Goal: Task Accomplishment & Management: Use online tool/utility

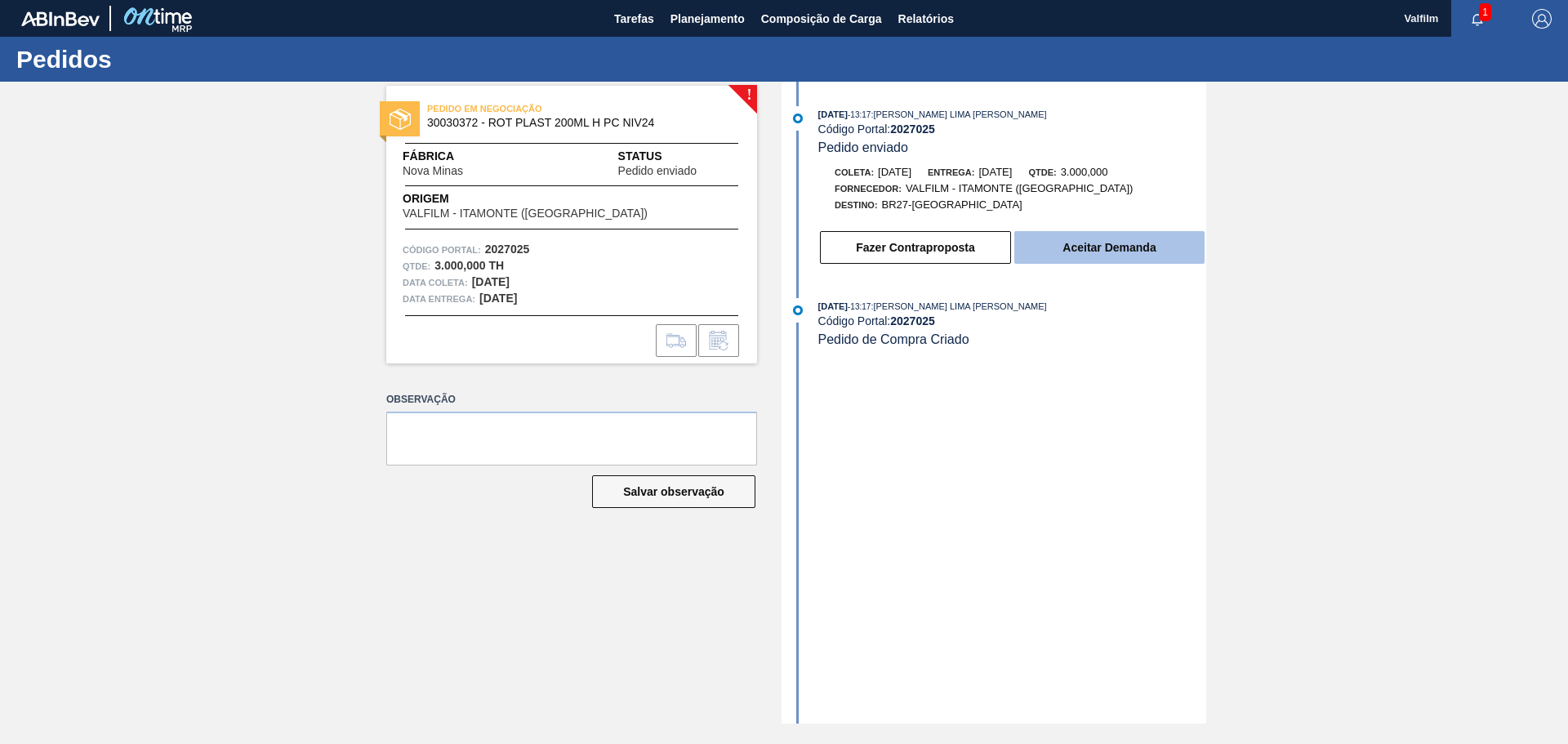
click at [1086, 249] on button "Aceitar Demanda" at bounding box center [1109, 247] width 191 height 33
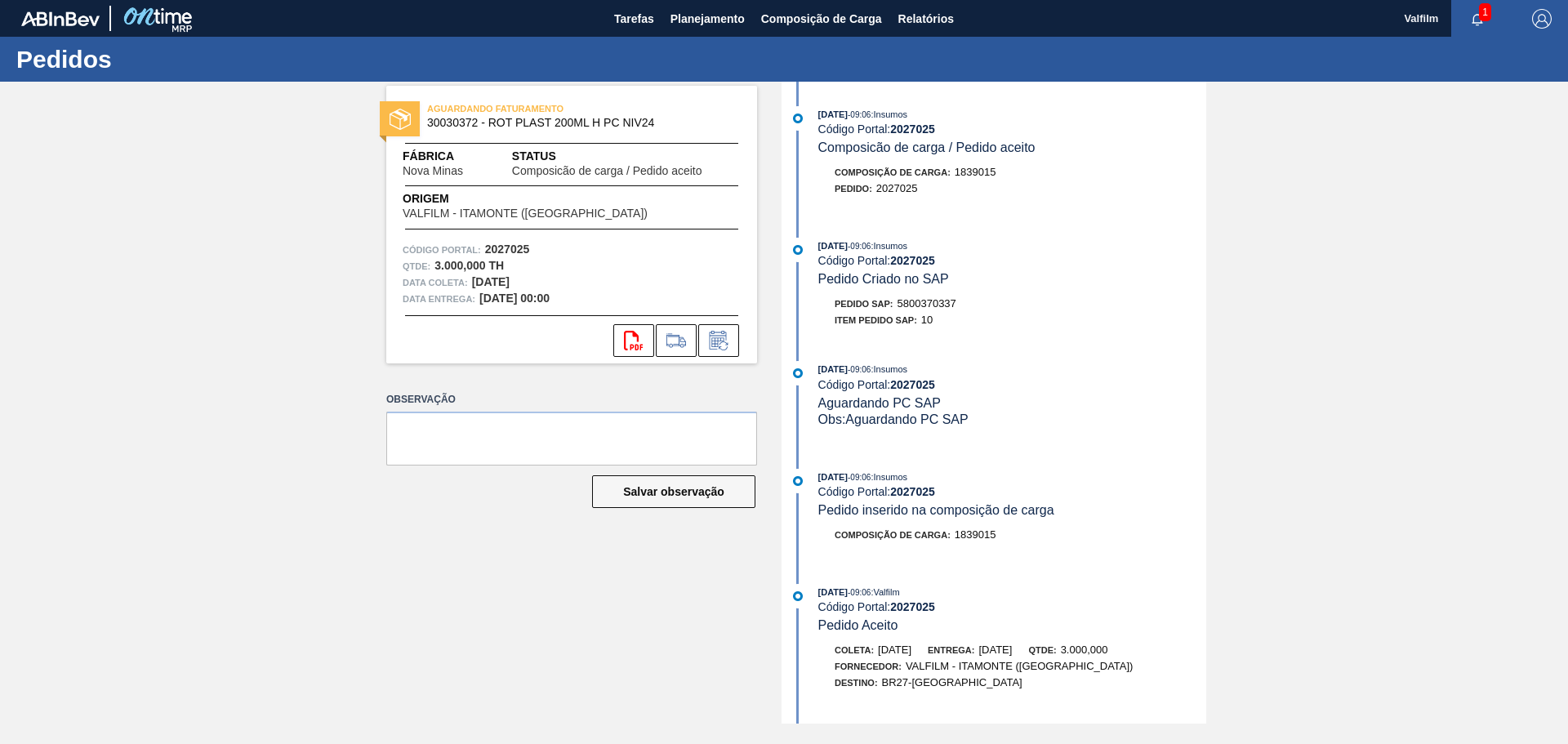
click at [931, 297] on span "5800370337" at bounding box center [926, 303] width 58 height 12
click at [935, 299] on span "5800370337" at bounding box center [926, 303] width 58 height 12
click at [1003, 261] on div "Código Portal: 2027025" at bounding box center [1011, 260] width 388 height 13
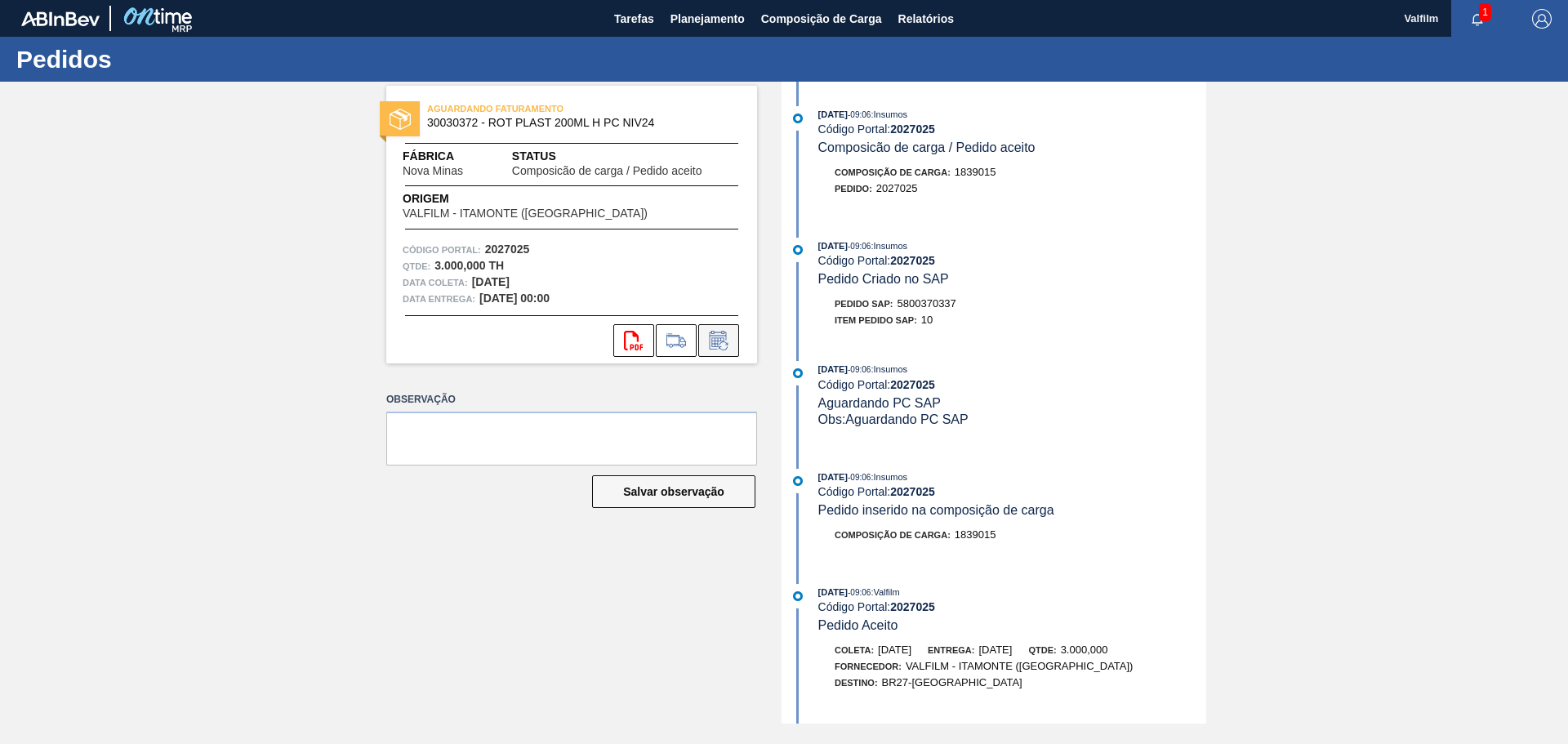
click at [713, 330] on icon at bounding box center [718, 340] width 17 height 19
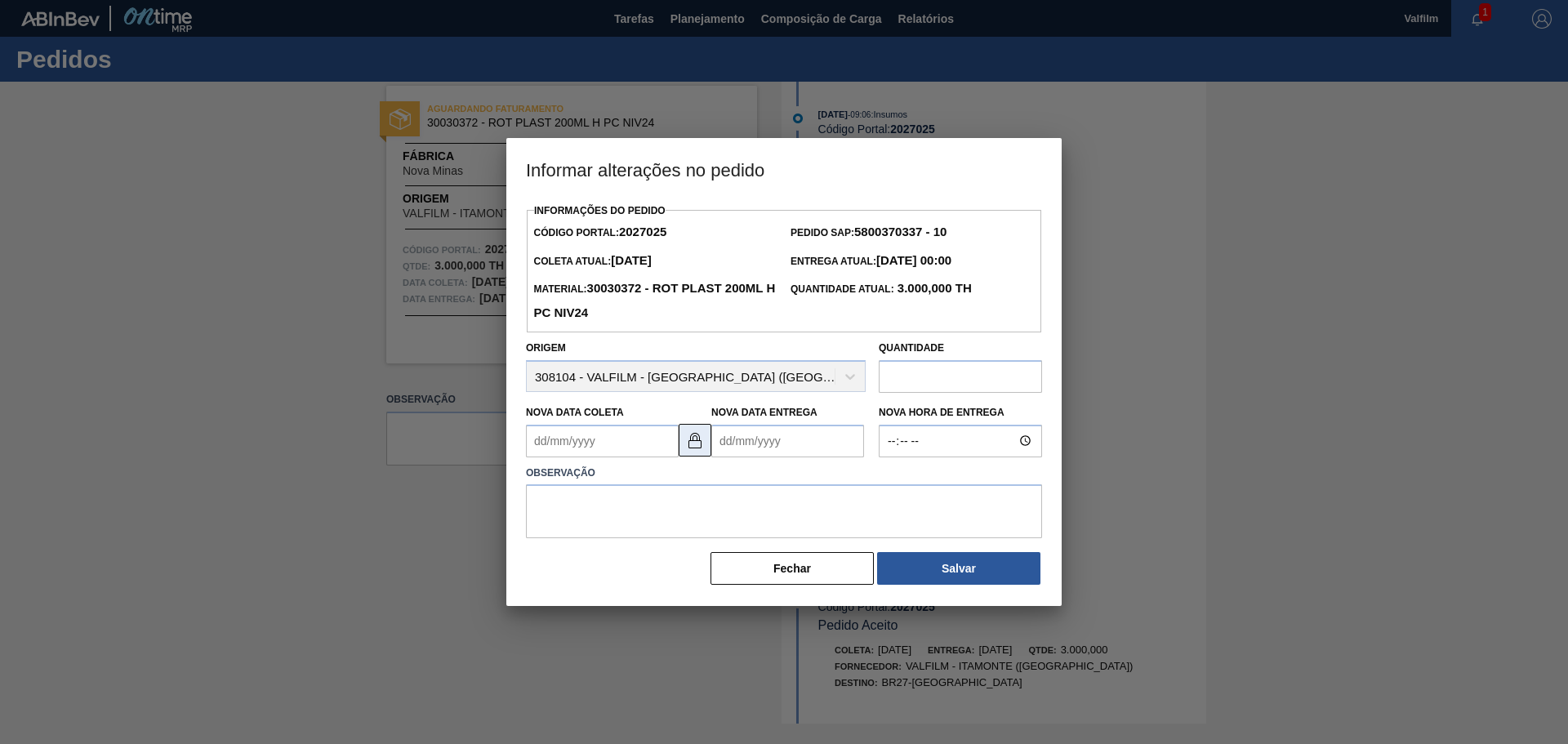
click at [693, 447] on img at bounding box center [694, 440] width 19 height 19
click at [784, 438] on Entrega2027025 "Nova Data Entrega" at bounding box center [787, 440] width 152 height 33
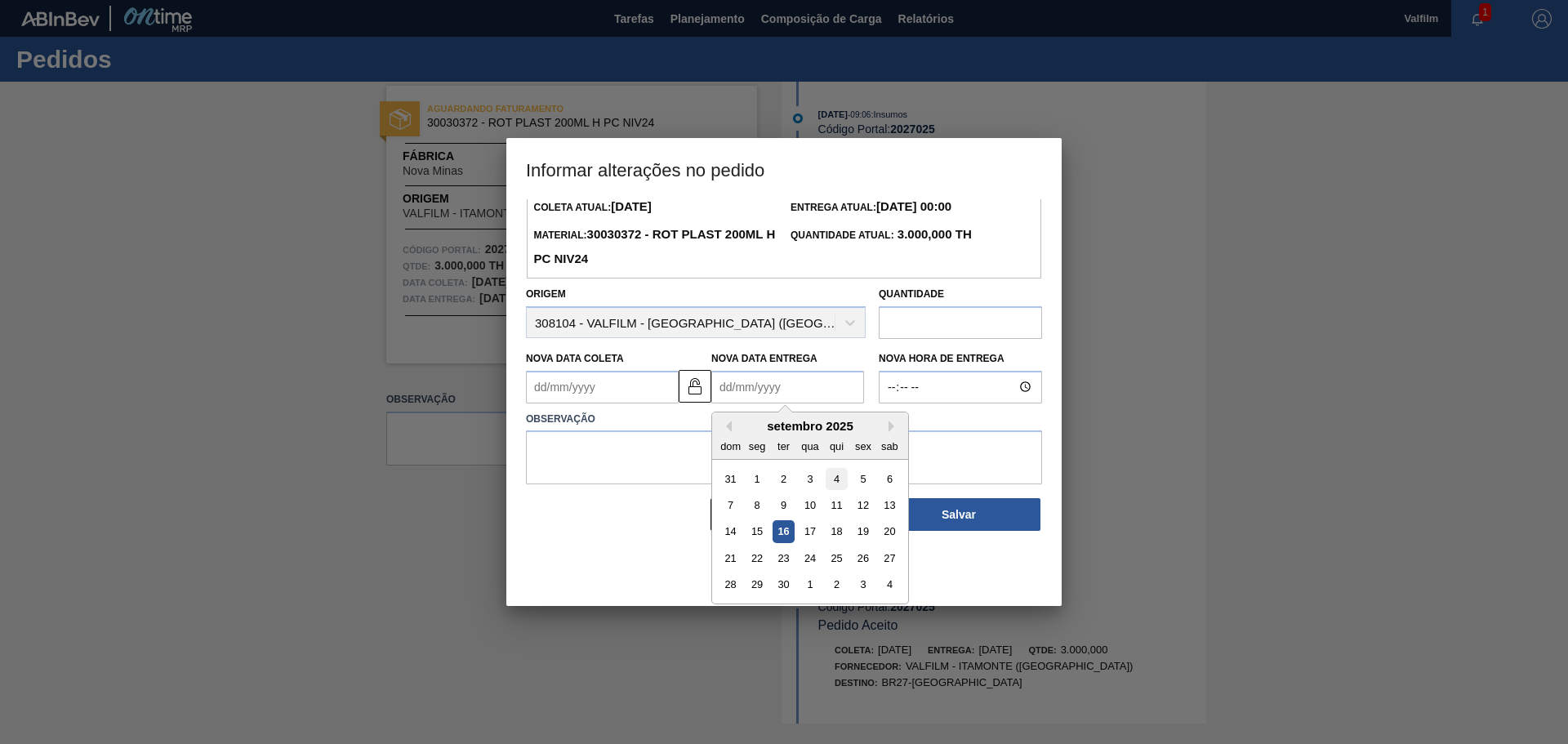
scroll to position [55, 0]
click at [807, 580] on div "1" at bounding box center [809, 583] width 22 height 22
type Entrega2027025 "[DATE]"
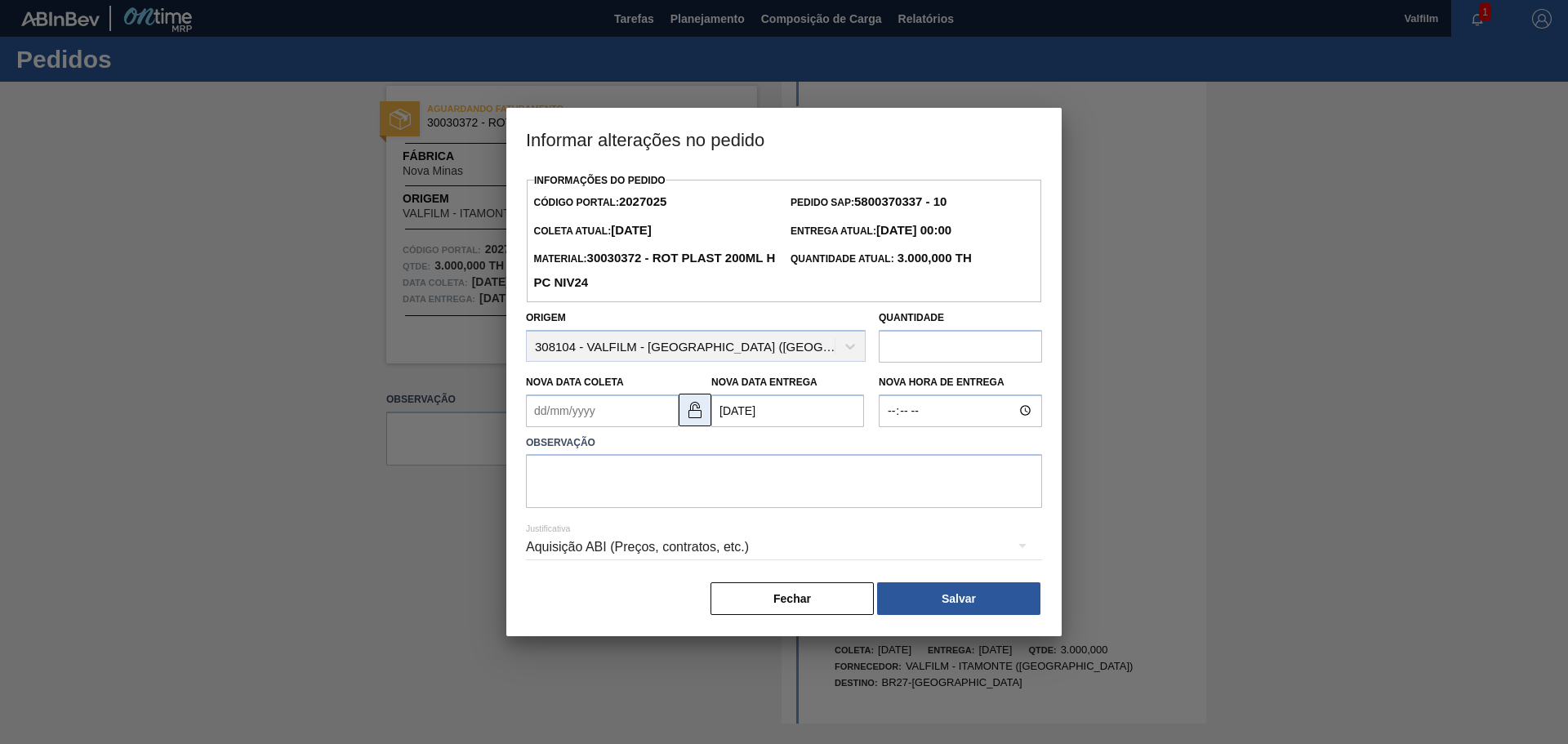
click at [690, 413] on img at bounding box center [694, 410] width 19 height 19
click at [688, 411] on img at bounding box center [694, 410] width 19 height 19
click at [607, 411] on Coleta2027025 "Nova Data Coleta" at bounding box center [602, 411] width 152 height 33
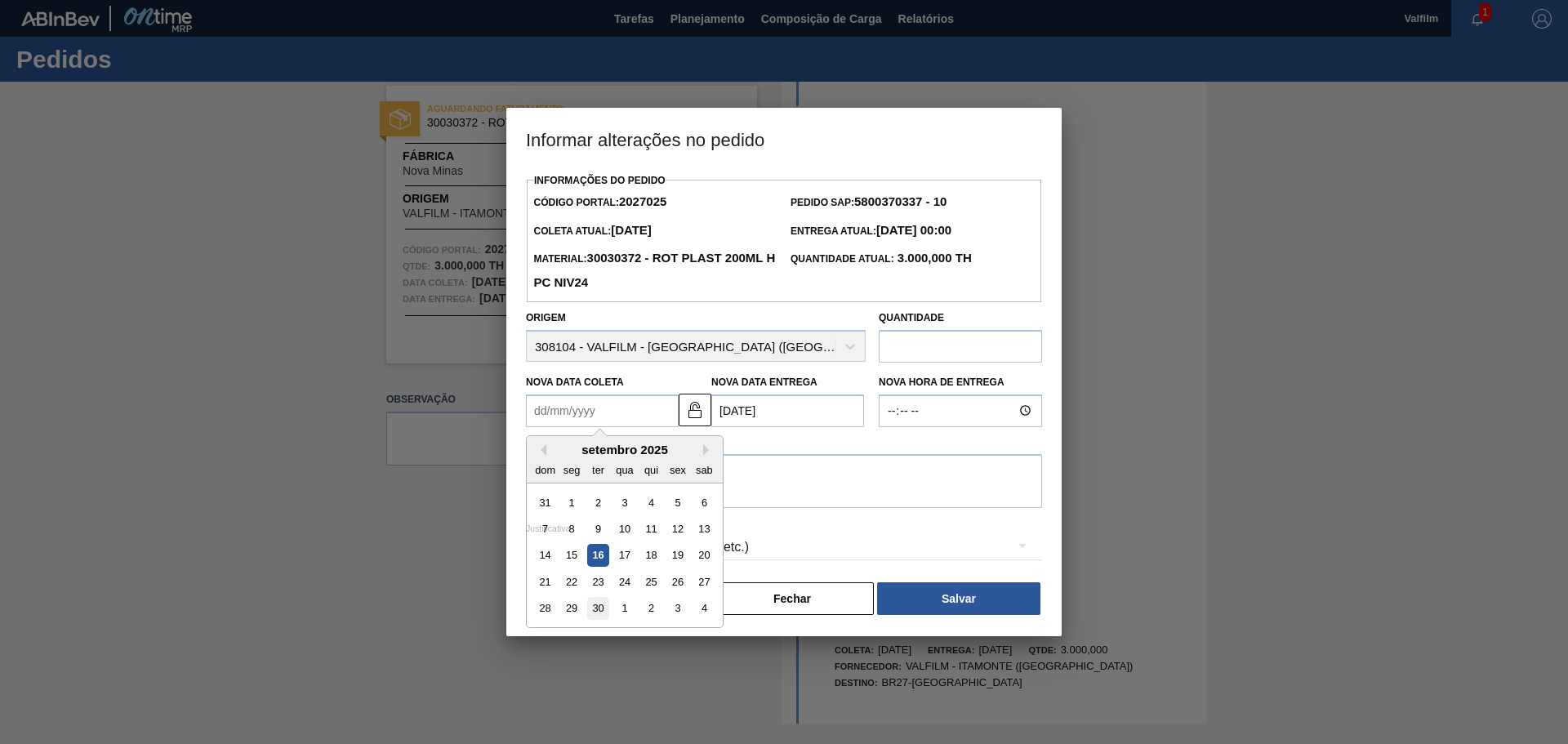
click at [595, 610] on div "30" at bounding box center [598, 607] width 22 height 22
type Coleta2027025 "30/09/2025"
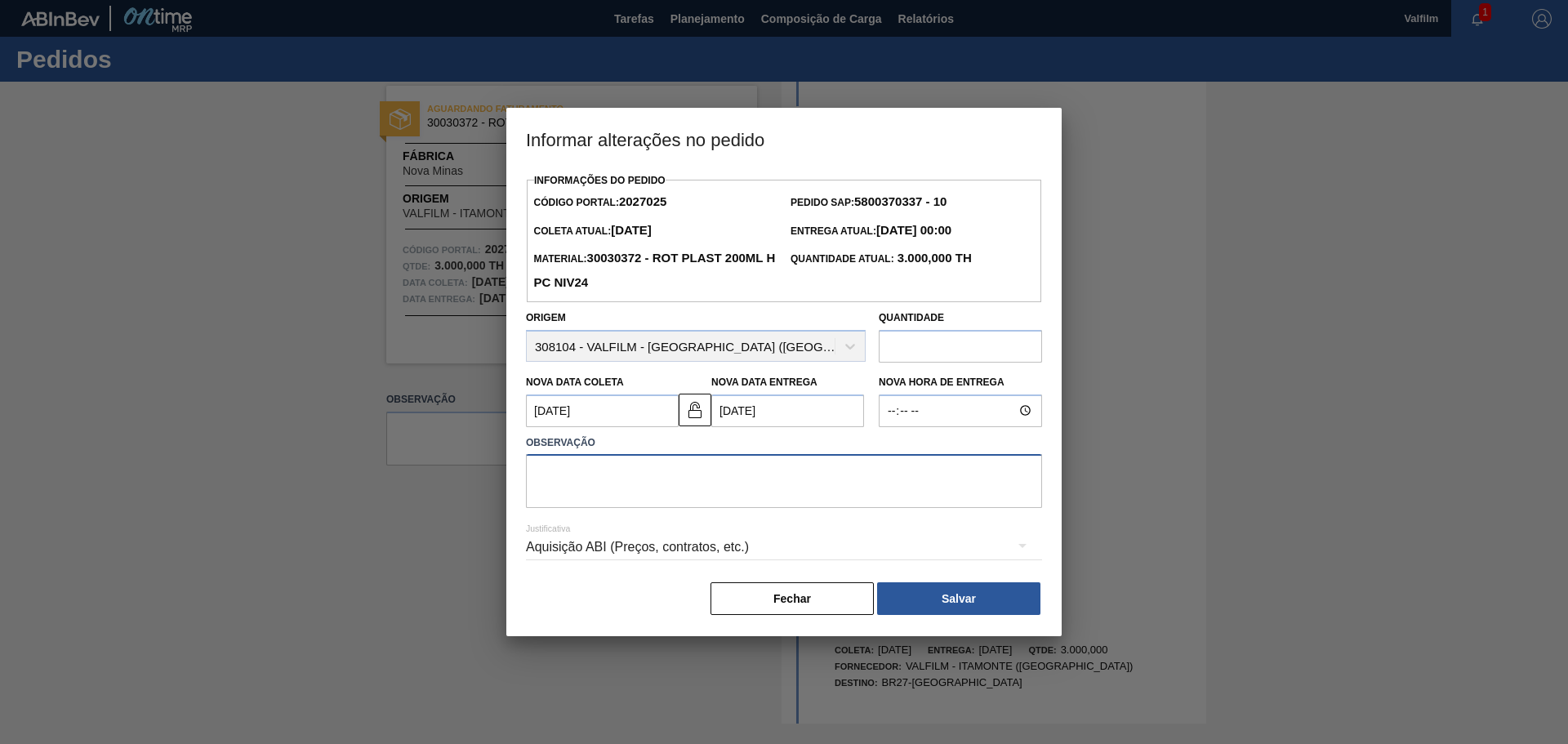
click at [582, 490] on textarea at bounding box center [784, 481] width 516 height 54
type textarea "Segue nossa data de atendimento (Leticia - comercial Itamonte)"
click at [617, 538] on div "Aquisição ABI (Preços, contratos, etc.)" at bounding box center [784, 547] width 516 height 46
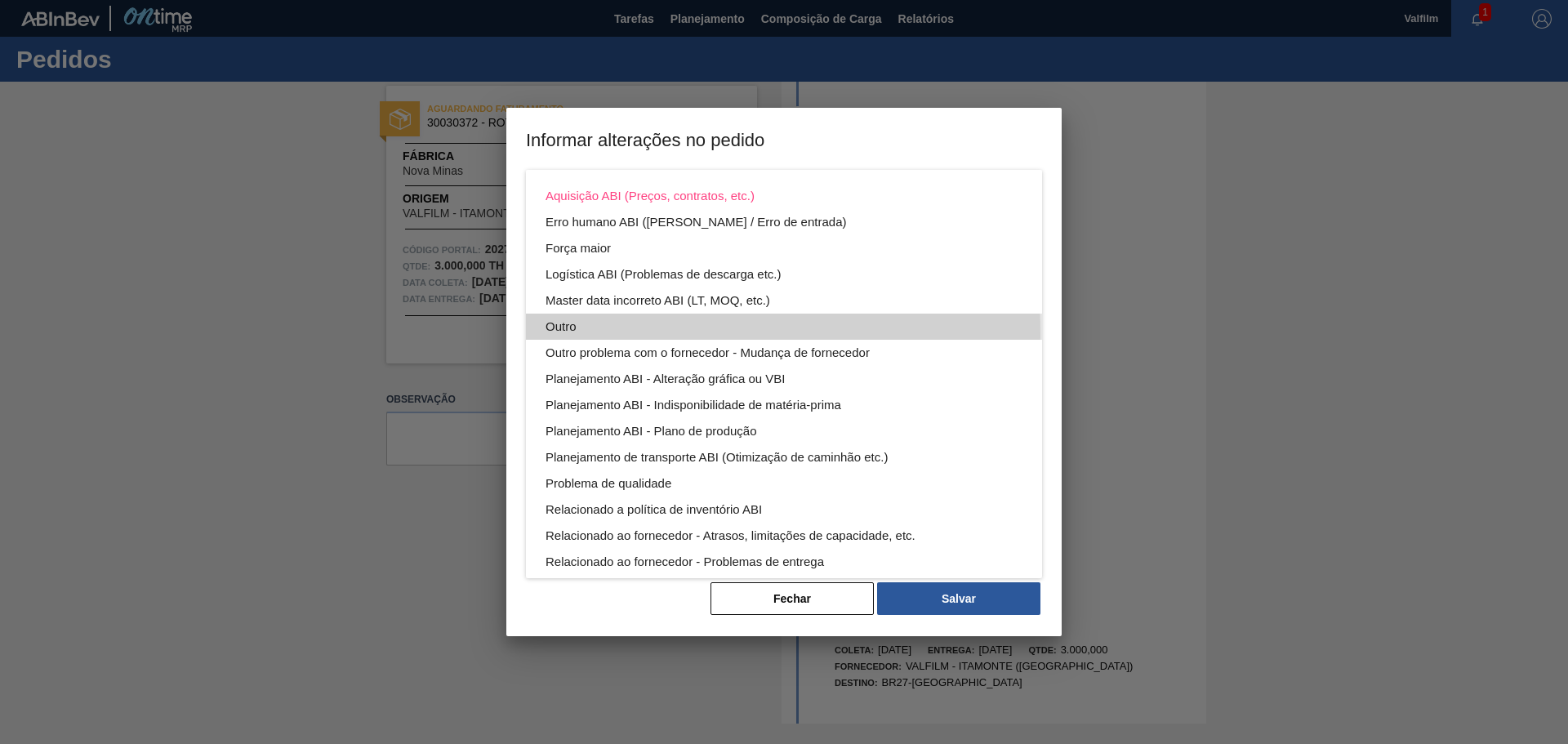
click at [568, 333] on div "Outro" at bounding box center [784, 326] width 477 height 26
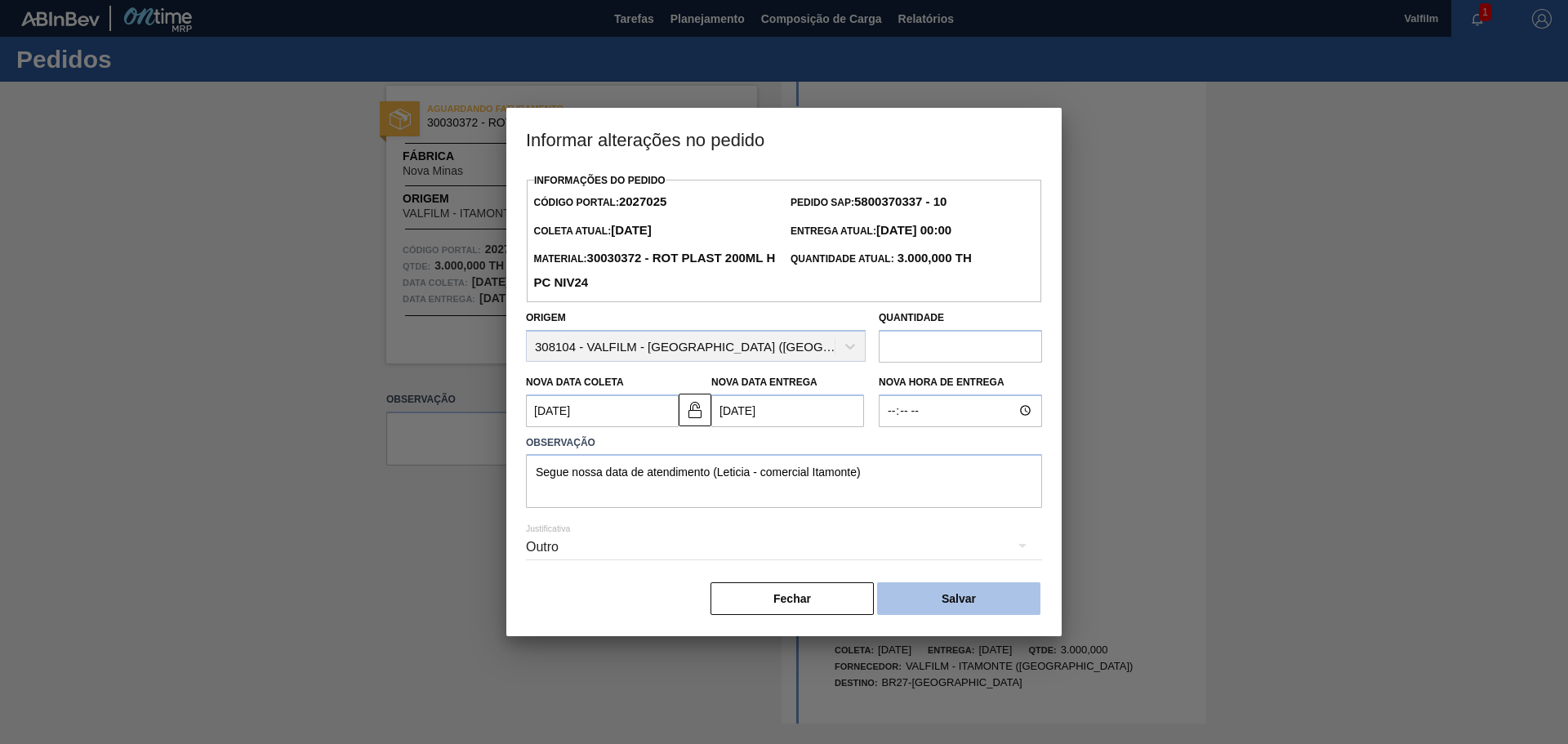
click at [940, 603] on button "Salvar" at bounding box center [959, 598] width 164 height 33
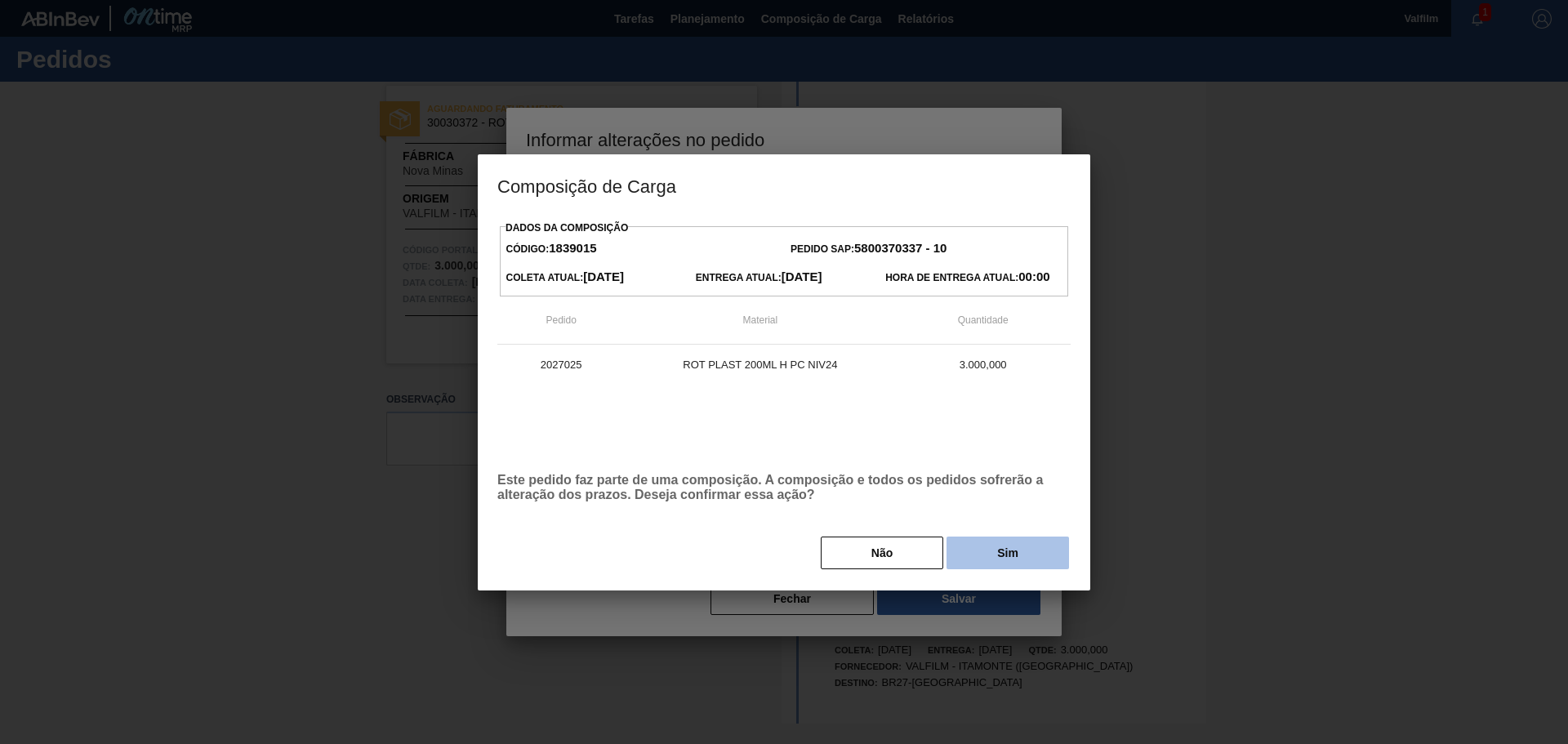
click at [979, 548] on button "Sim" at bounding box center [1008, 552] width 123 height 33
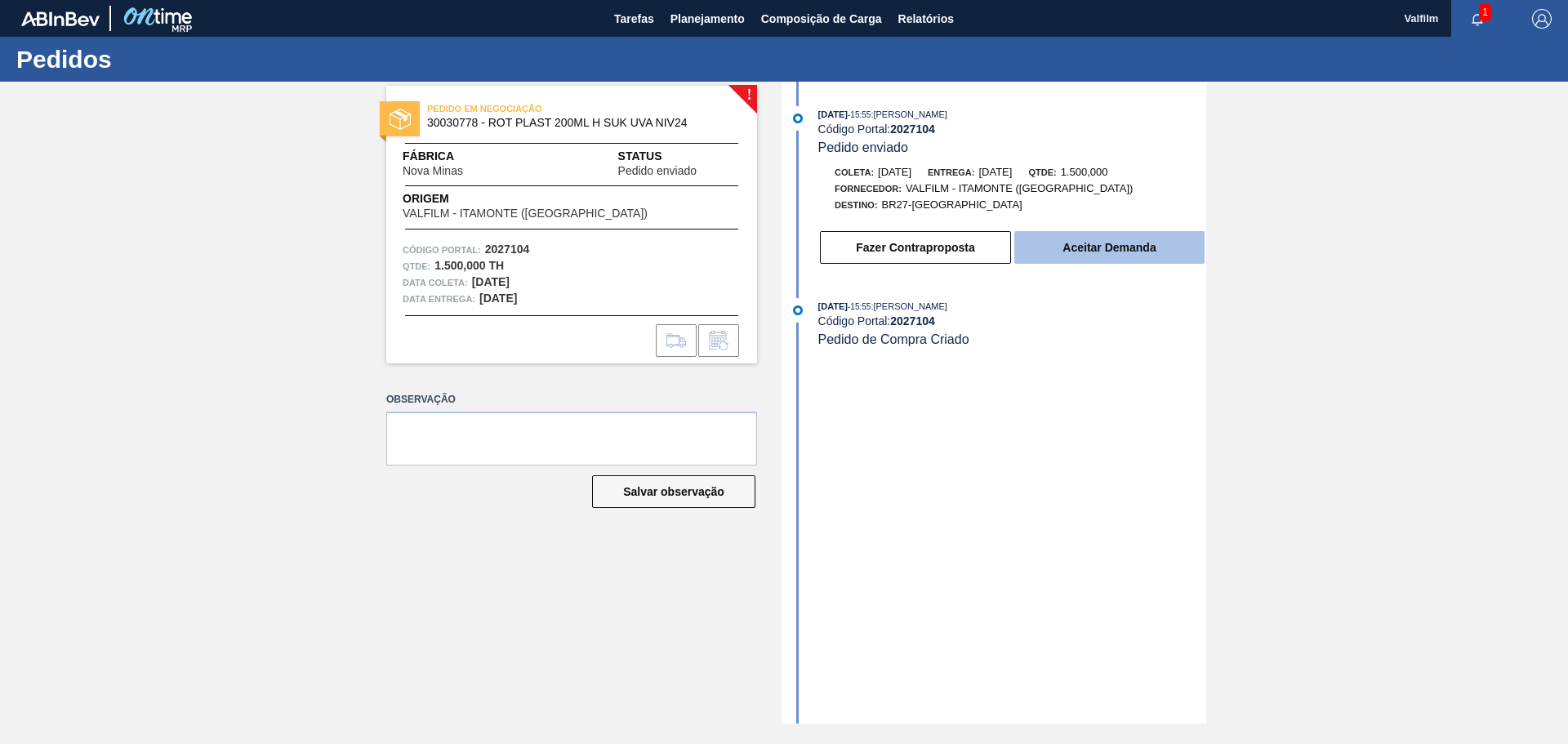
click at [1063, 250] on button "Aceitar Demanda" at bounding box center [1109, 247] width 191 height 33
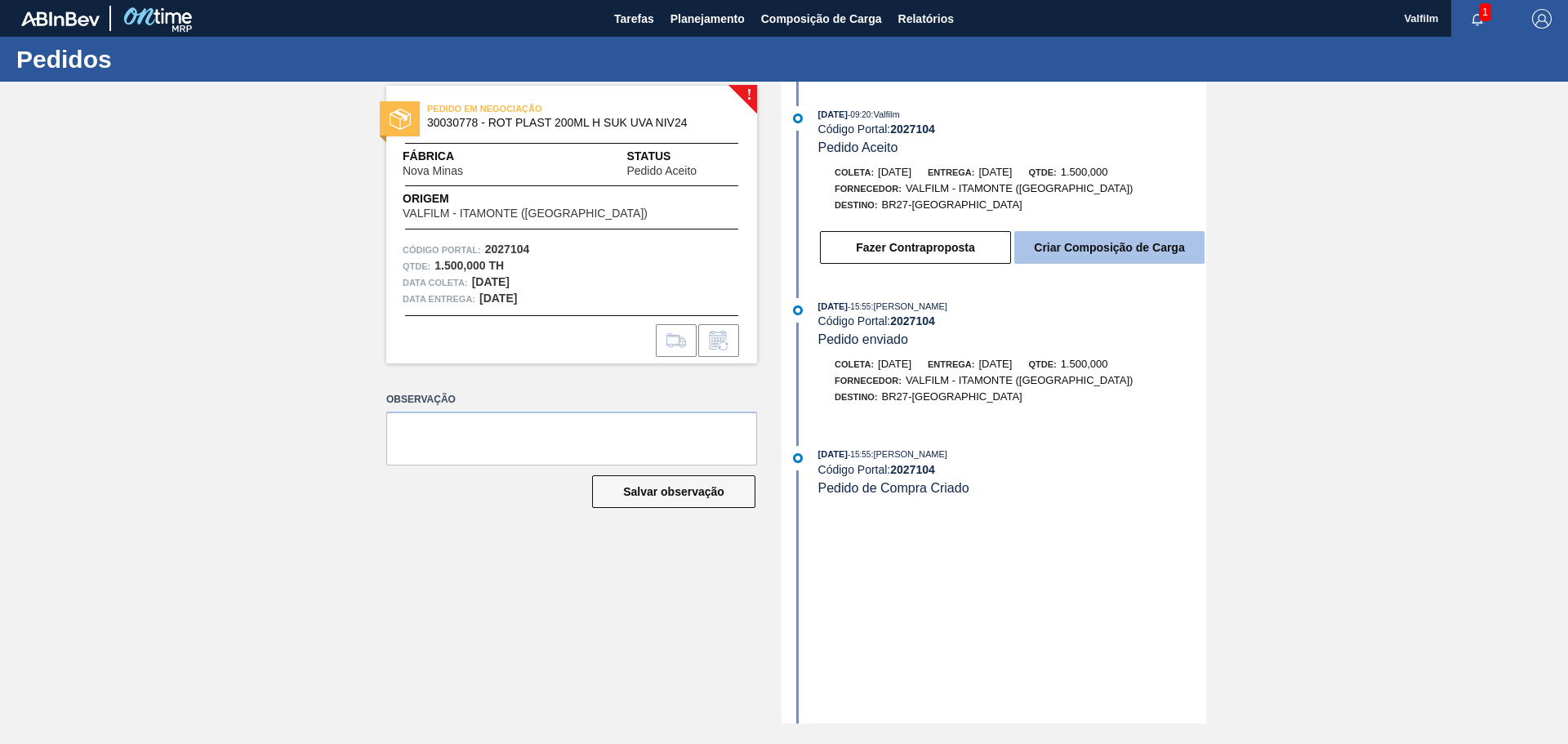
click at [1117, 246] on button "Criar Composição de Carga" at bounding box center [1109, 247] width 191 height 33
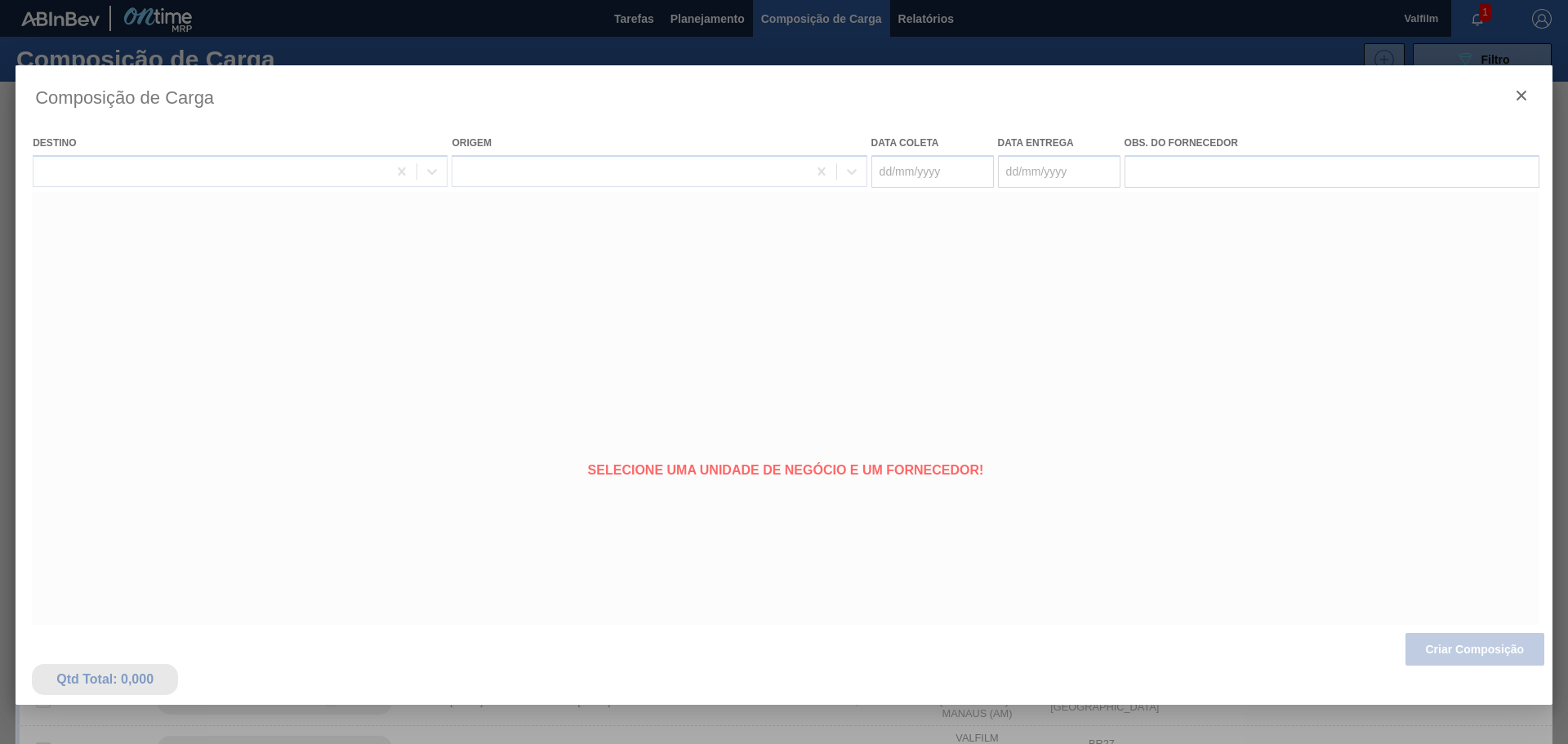
type coleta "29/09/2025"
type entrega "01/10/2025"
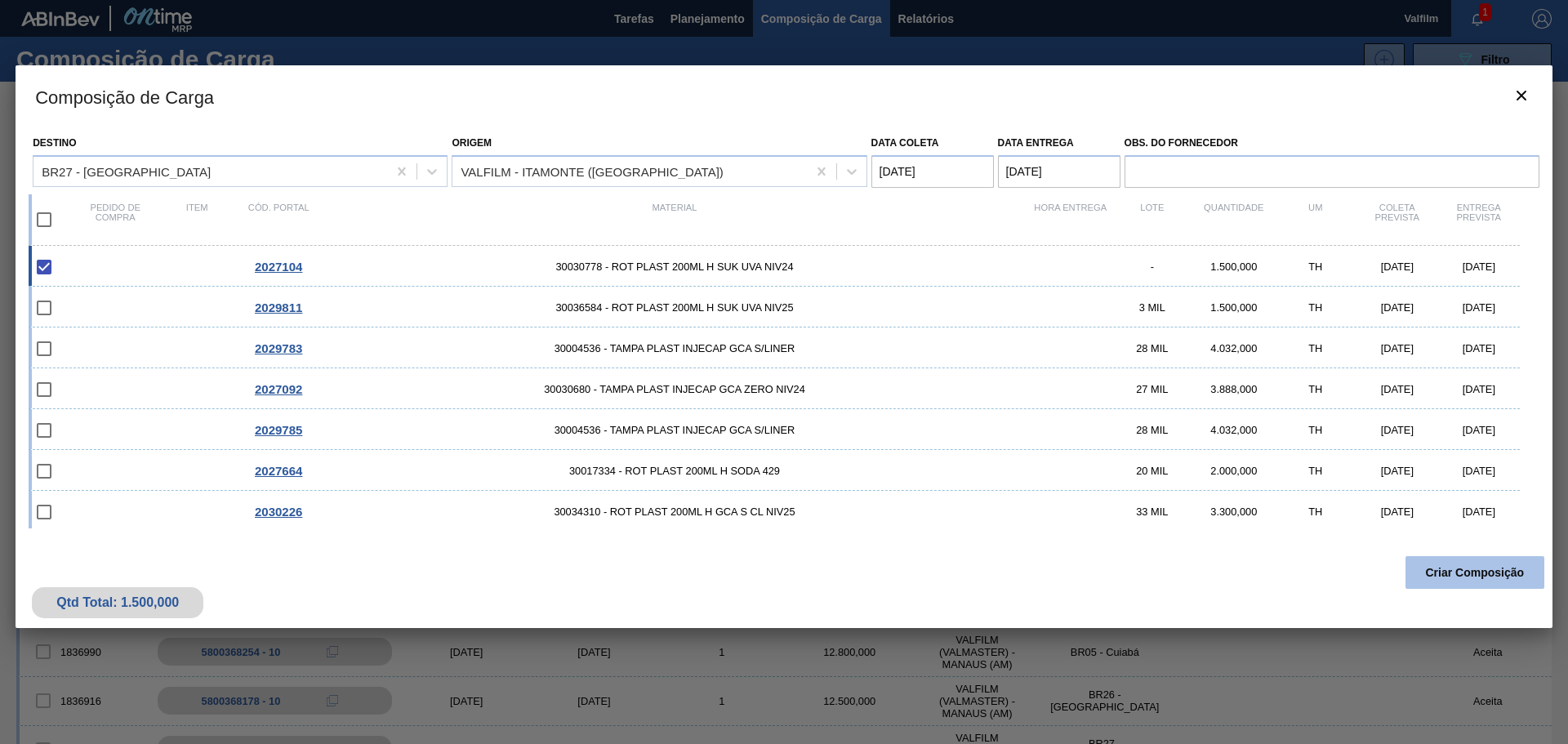
click at [1460, 579] on button "Criar Composição" at bounding box center [1474, 573] width 139 height 33
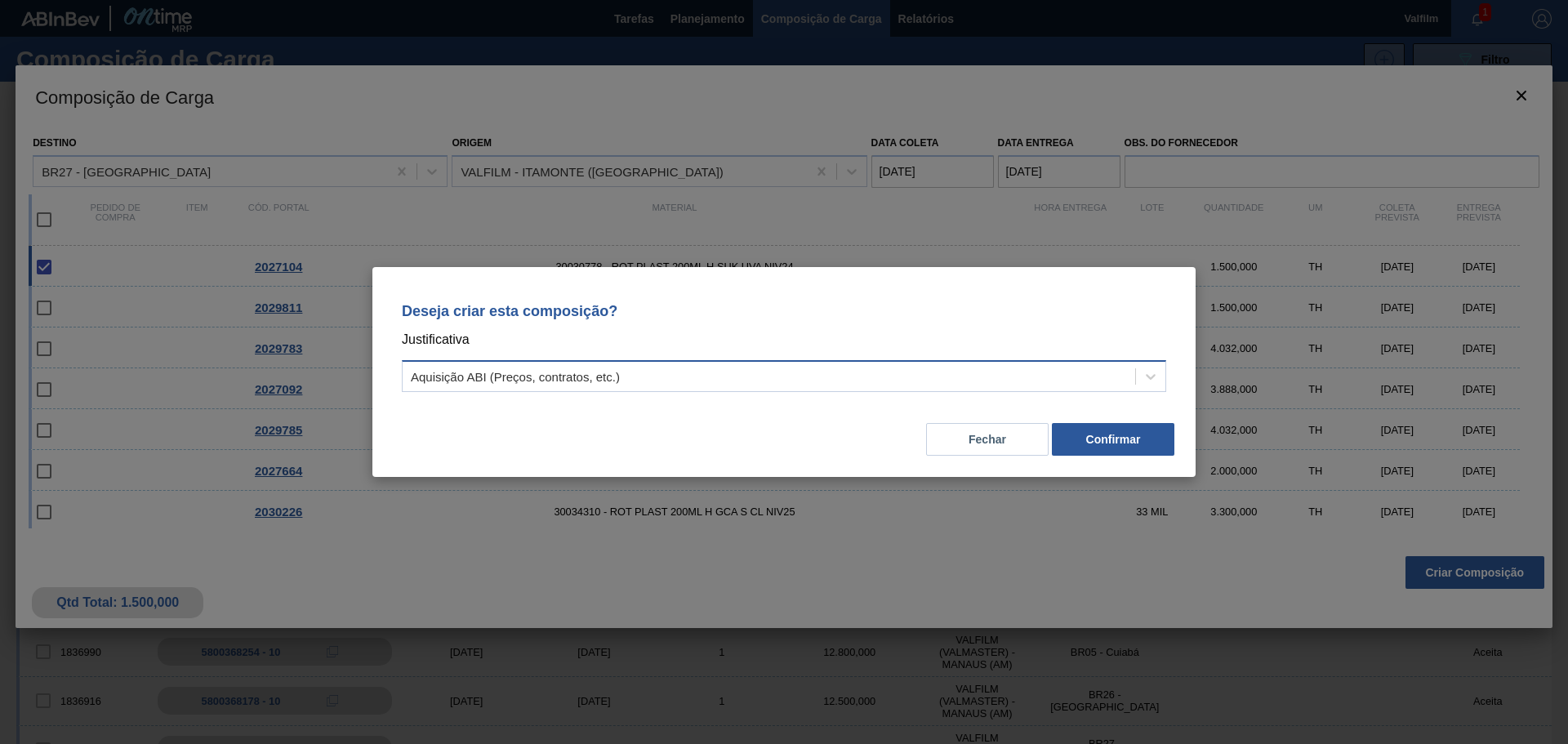
click at [993, 375] on div "Aquisição ABI (Preços, contratos, etc.)" at bounding box center [768, 376] width 733 height 24
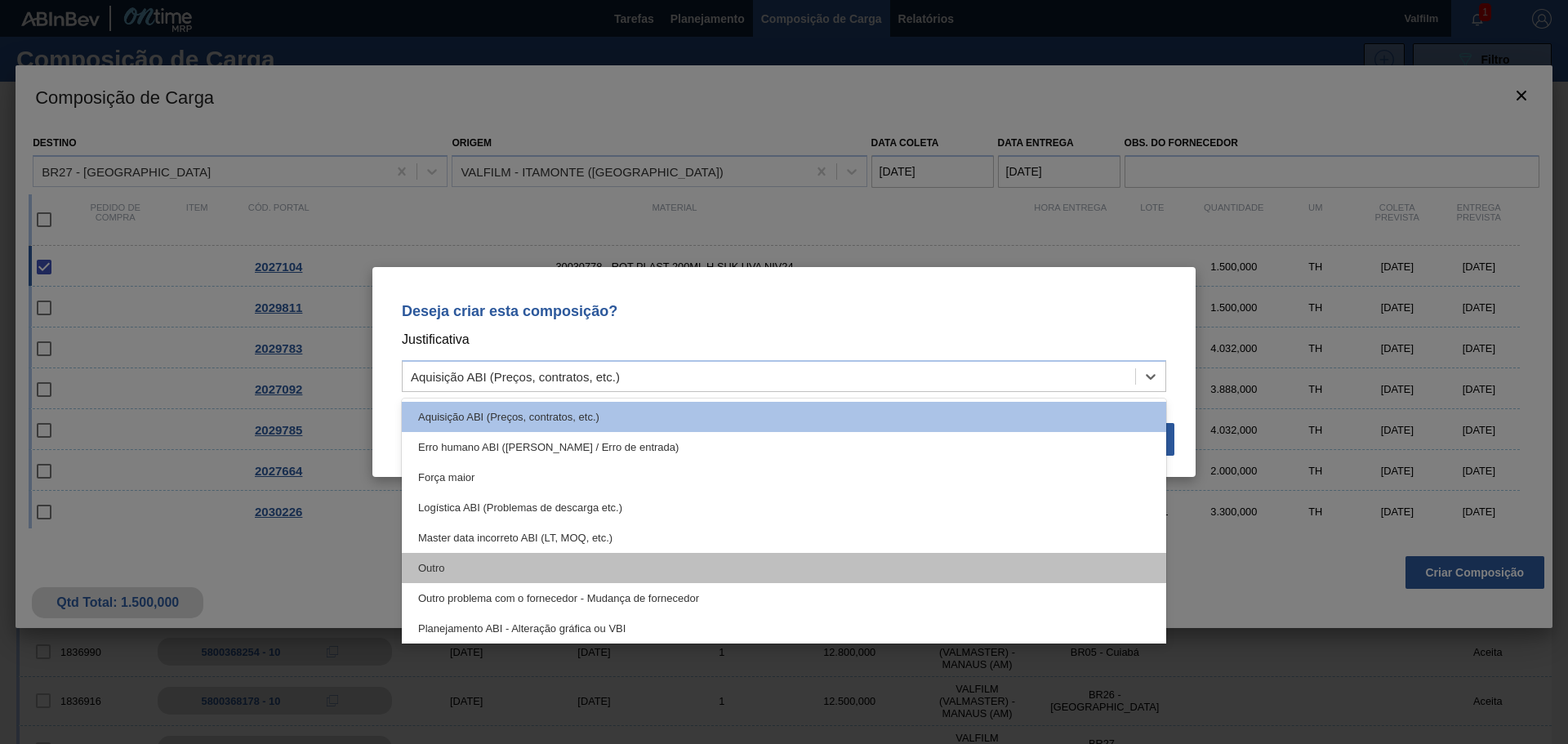
click at [464, 560] on div "Outro" at bounding box center [784, 568] width 764 height 31
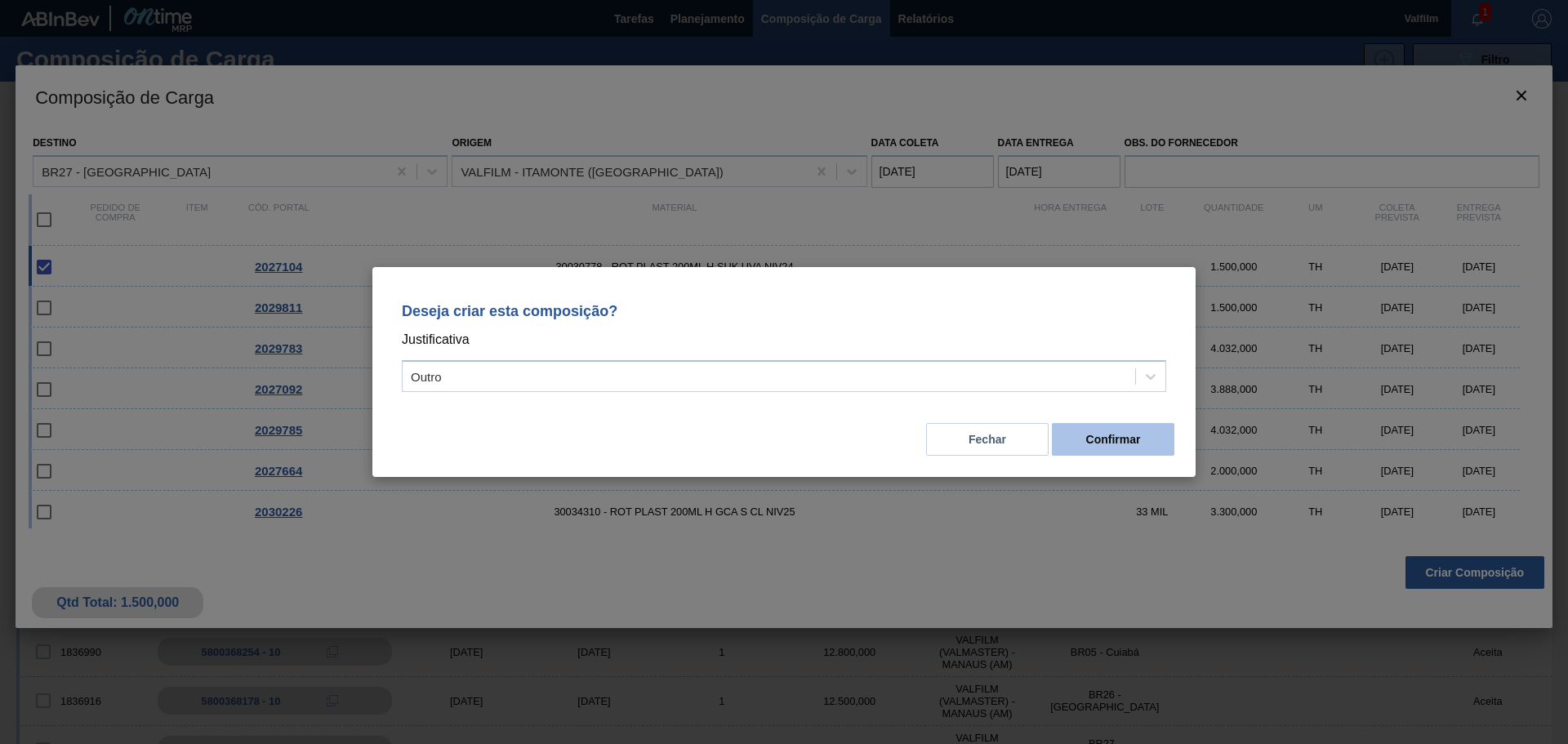
click at [1124, 436] on button "Confirmar" at bounding box center [1113, 440] width 123 height 33
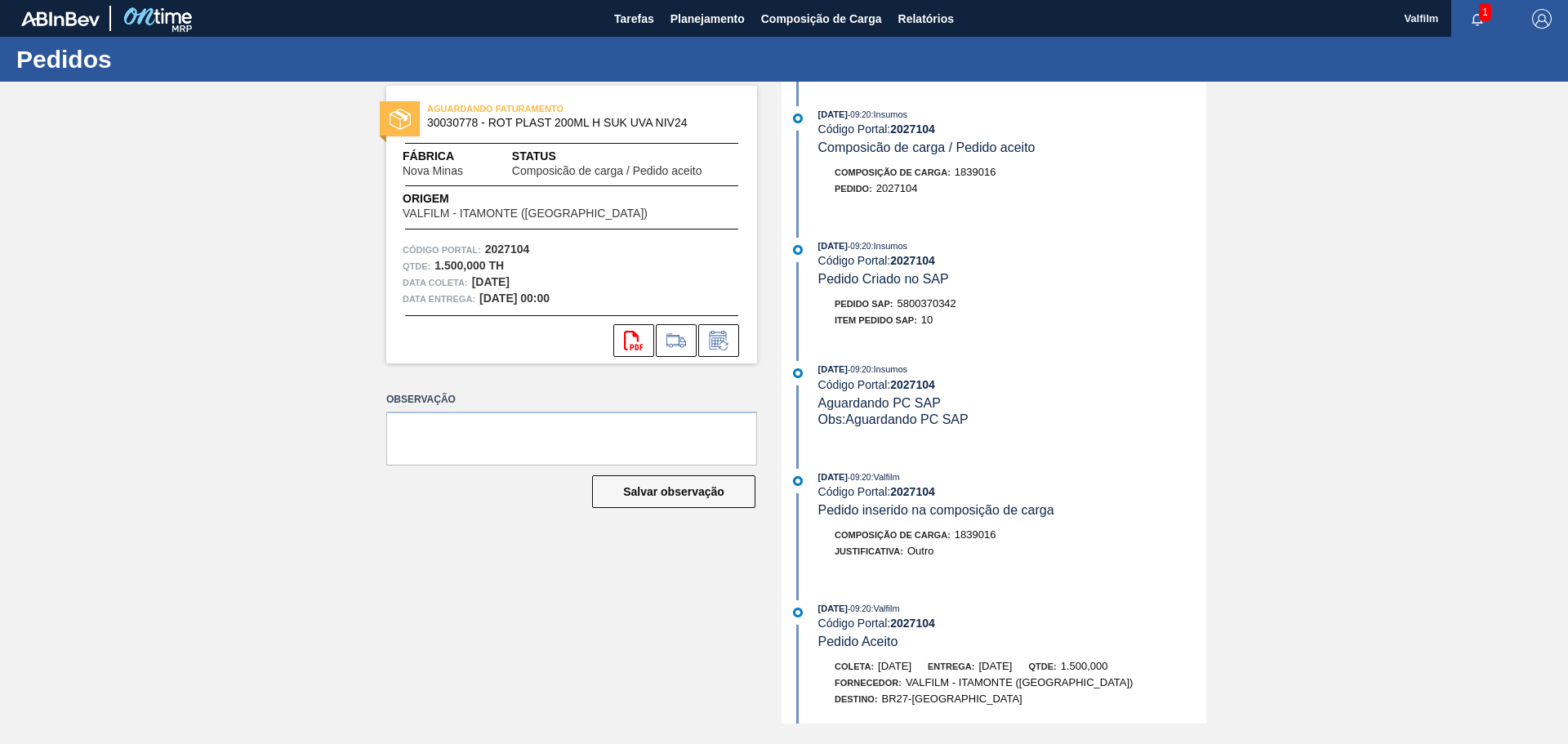
click at [911, 304] on span "5800370342" at bounding box center [926, 303] width 58 height 12
copy span "5800370342"
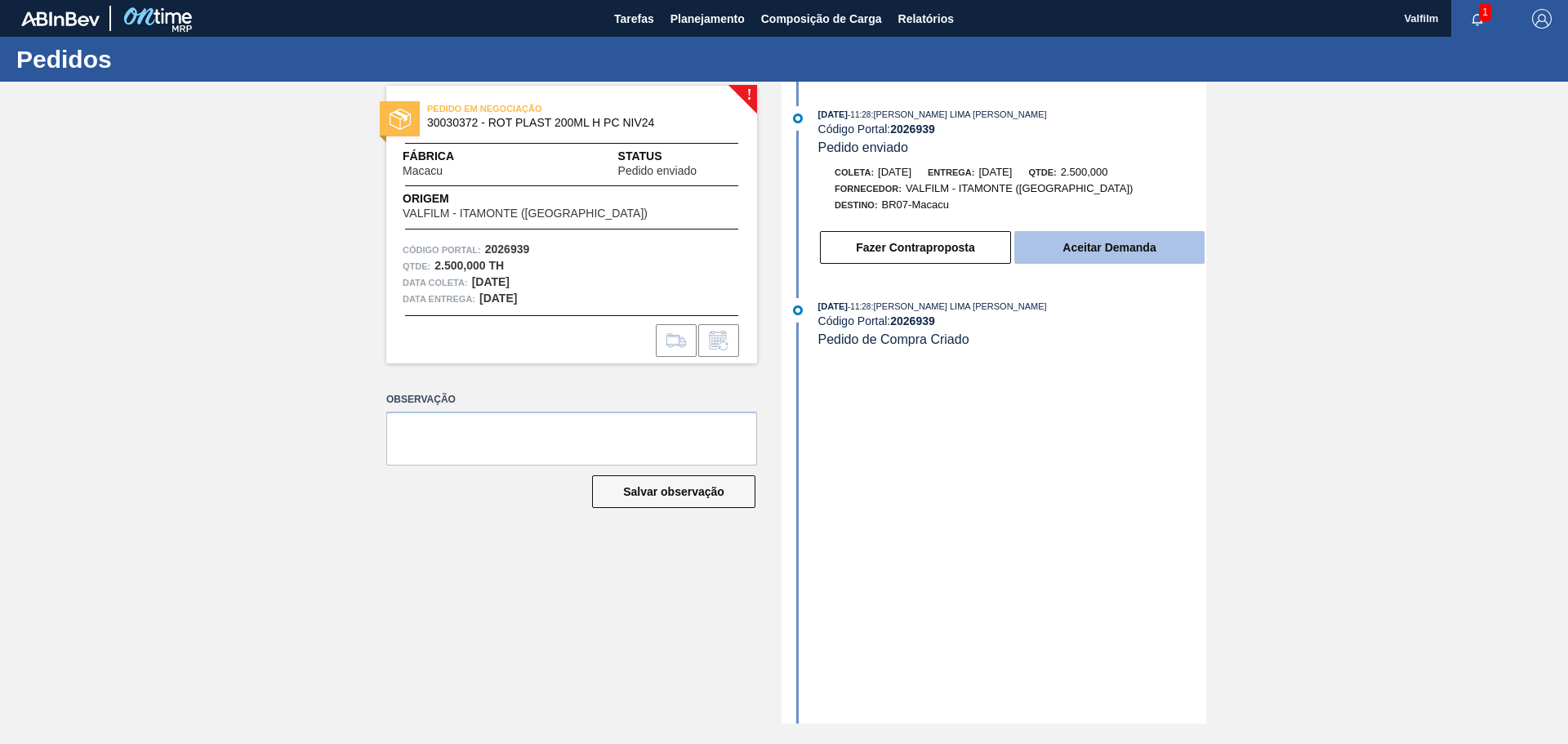
click at [1050, 245] on button "Aceitar Demanda" at bounding box center [1109, 247] width 191 height 33
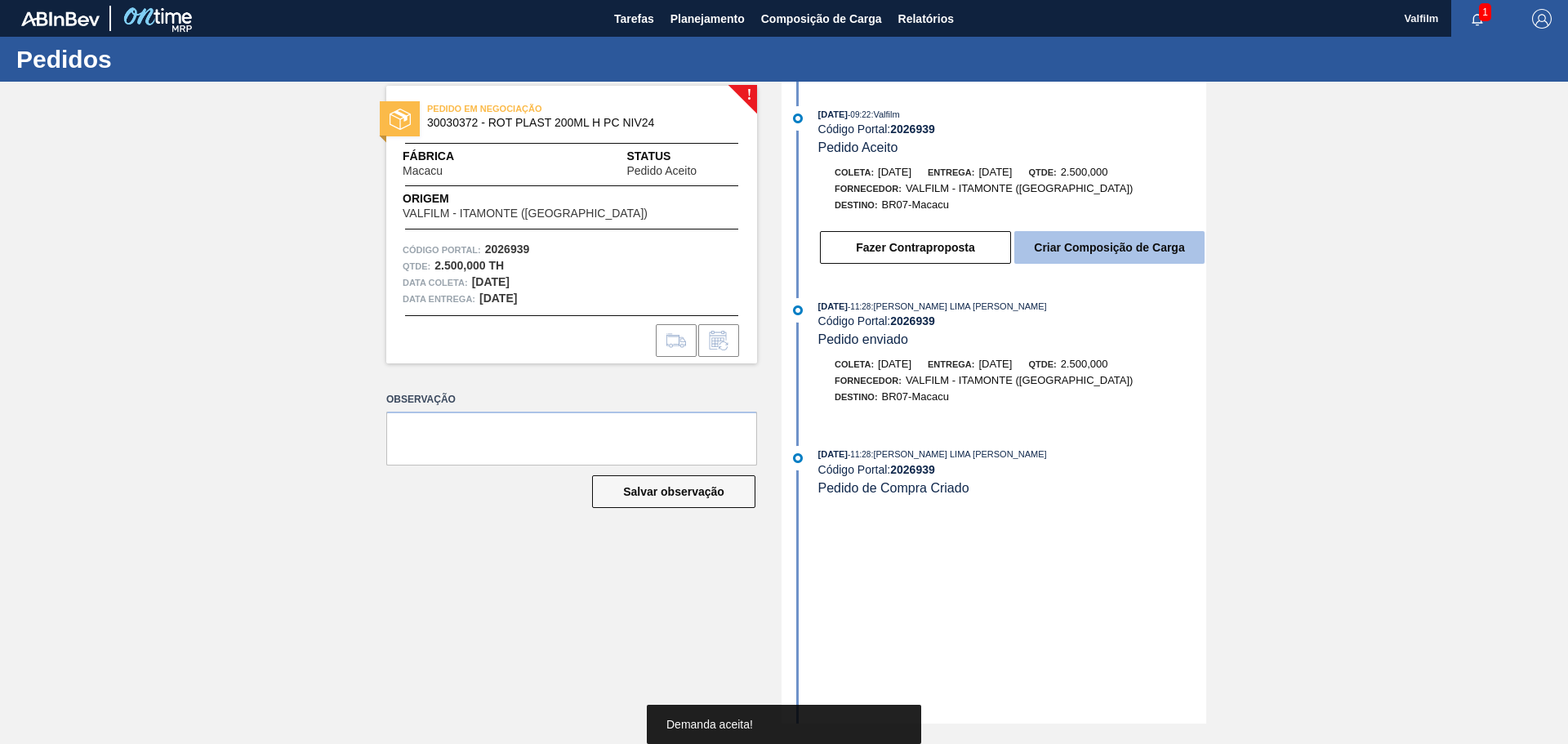
click at [1037, 253] on button "Criar Composição de Carga" at bounding box center [1109, 247] width 191 height 33
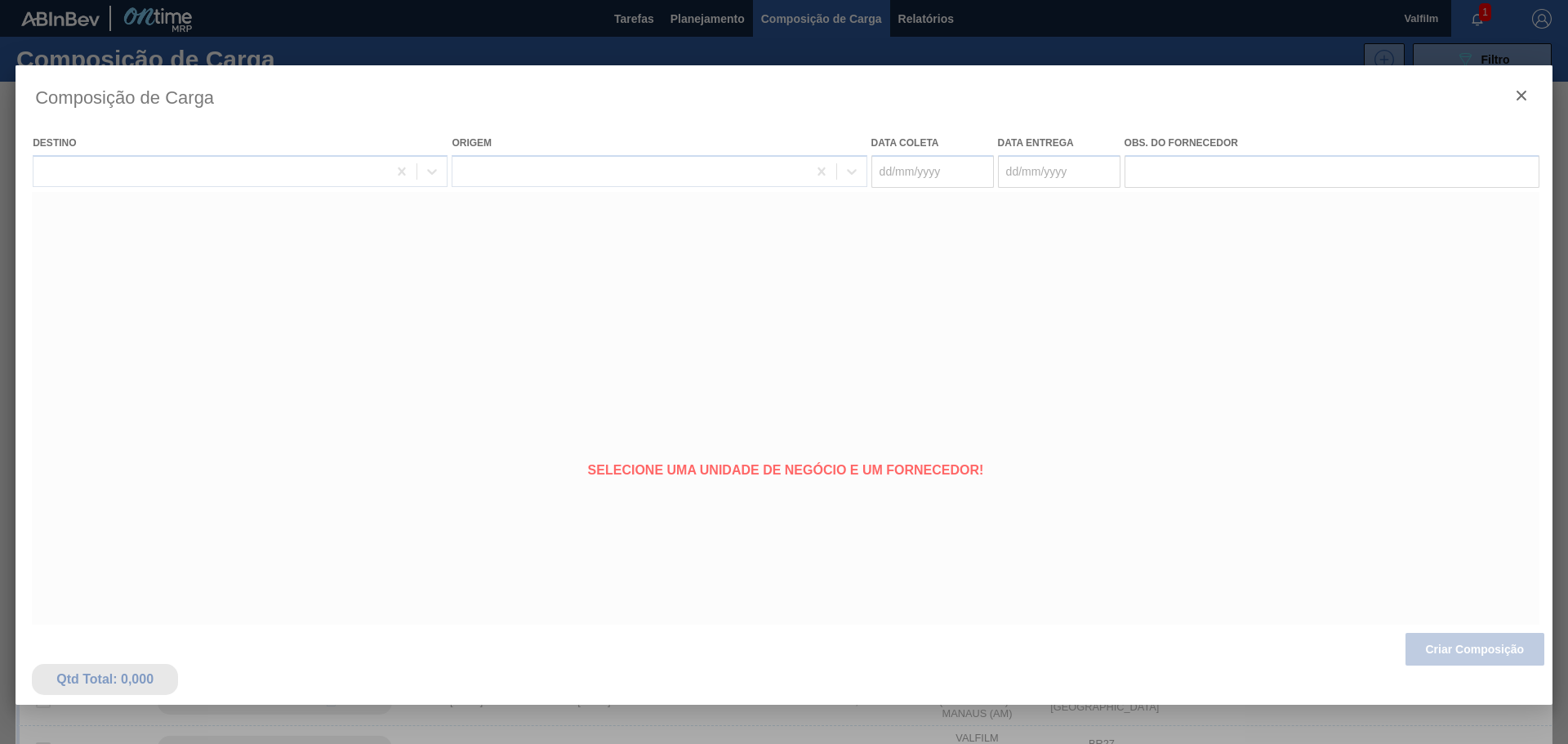
type coleta "[DATE]"
type entrega "[DATE]"
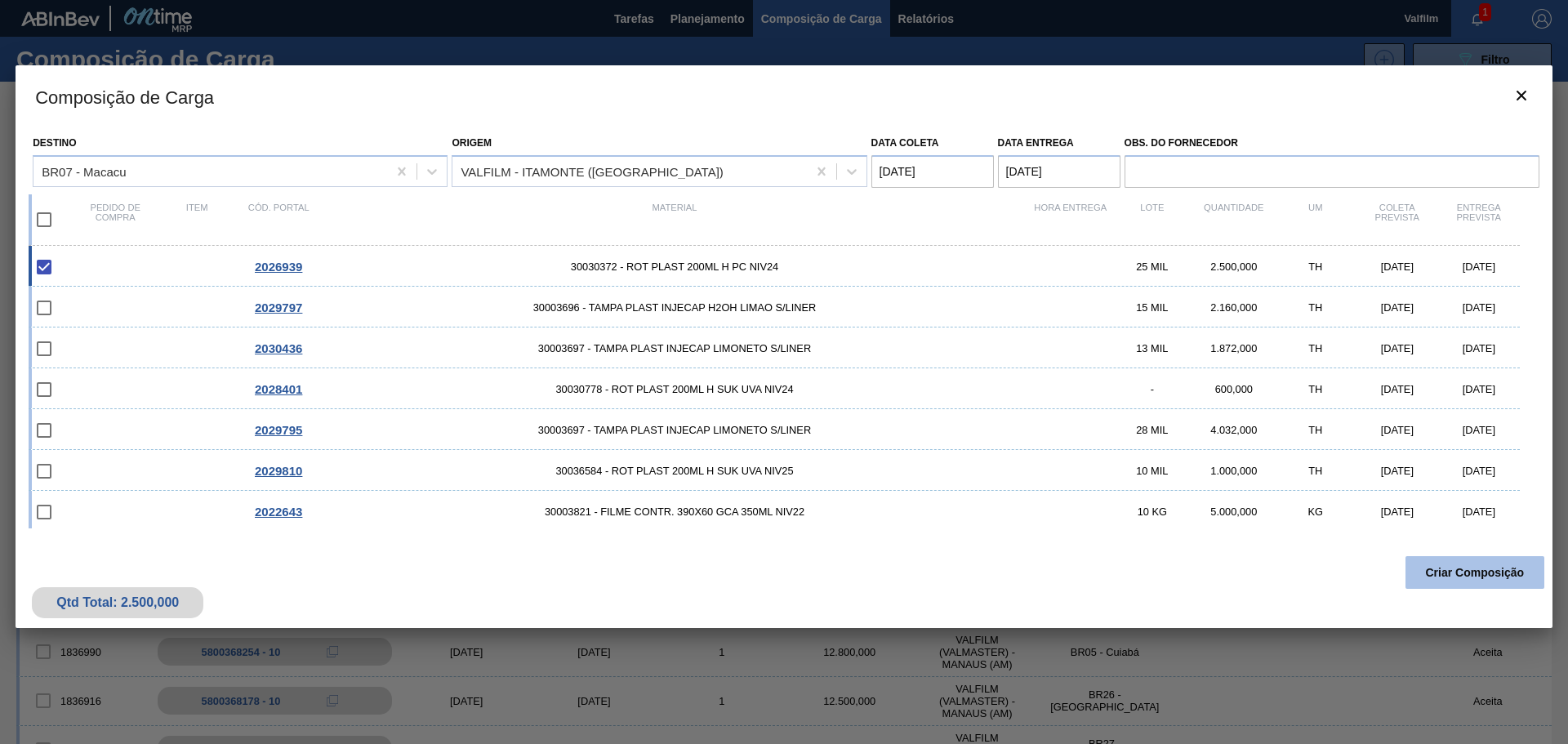
click at [1478, 579] on button "Criar Composição" at bounding box center [1474, 573] width 139 height 33
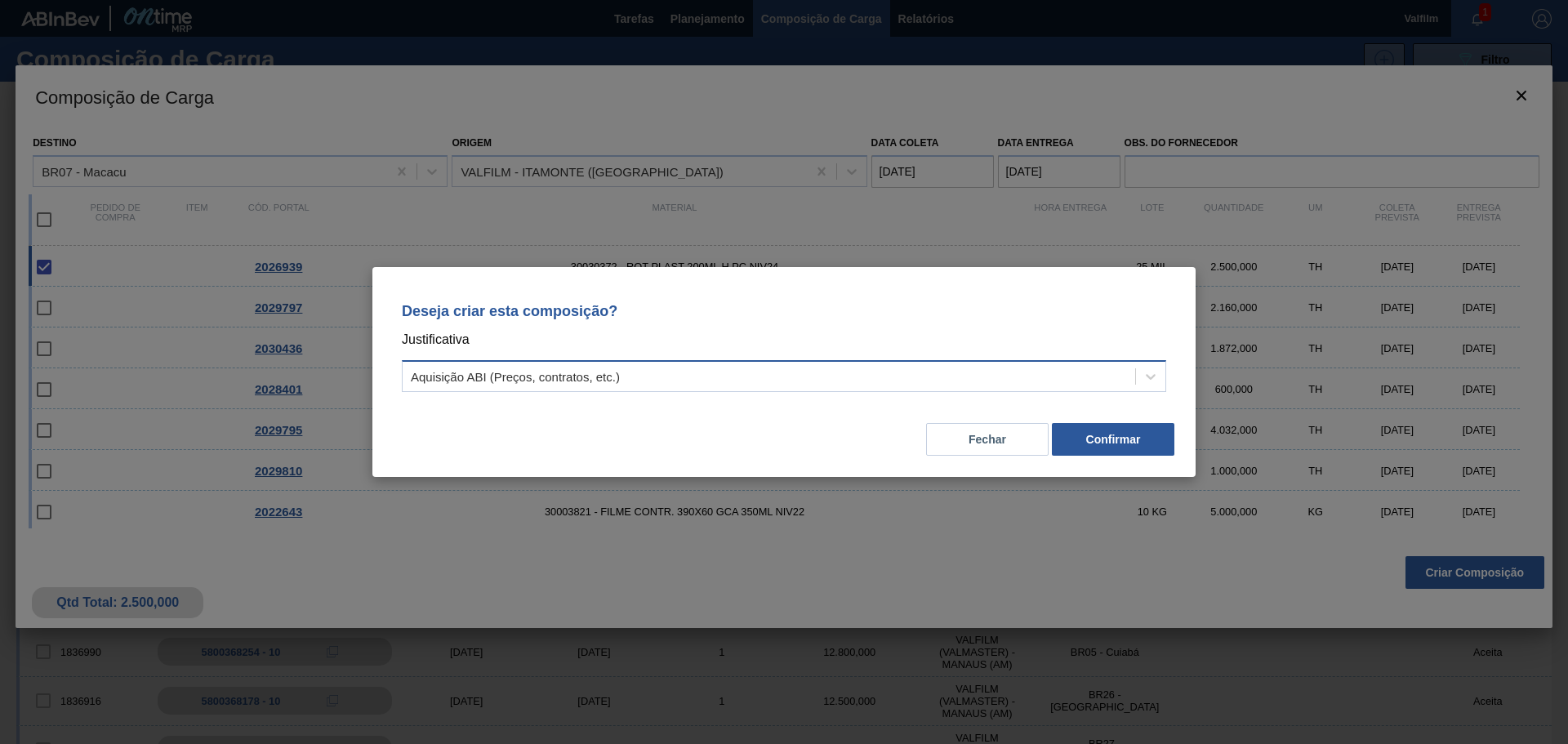
click at [762, 387] on div "Aquisição ABI (Preços, contratos, etc.)" at bounding box center [768, 376] width 733 height 24
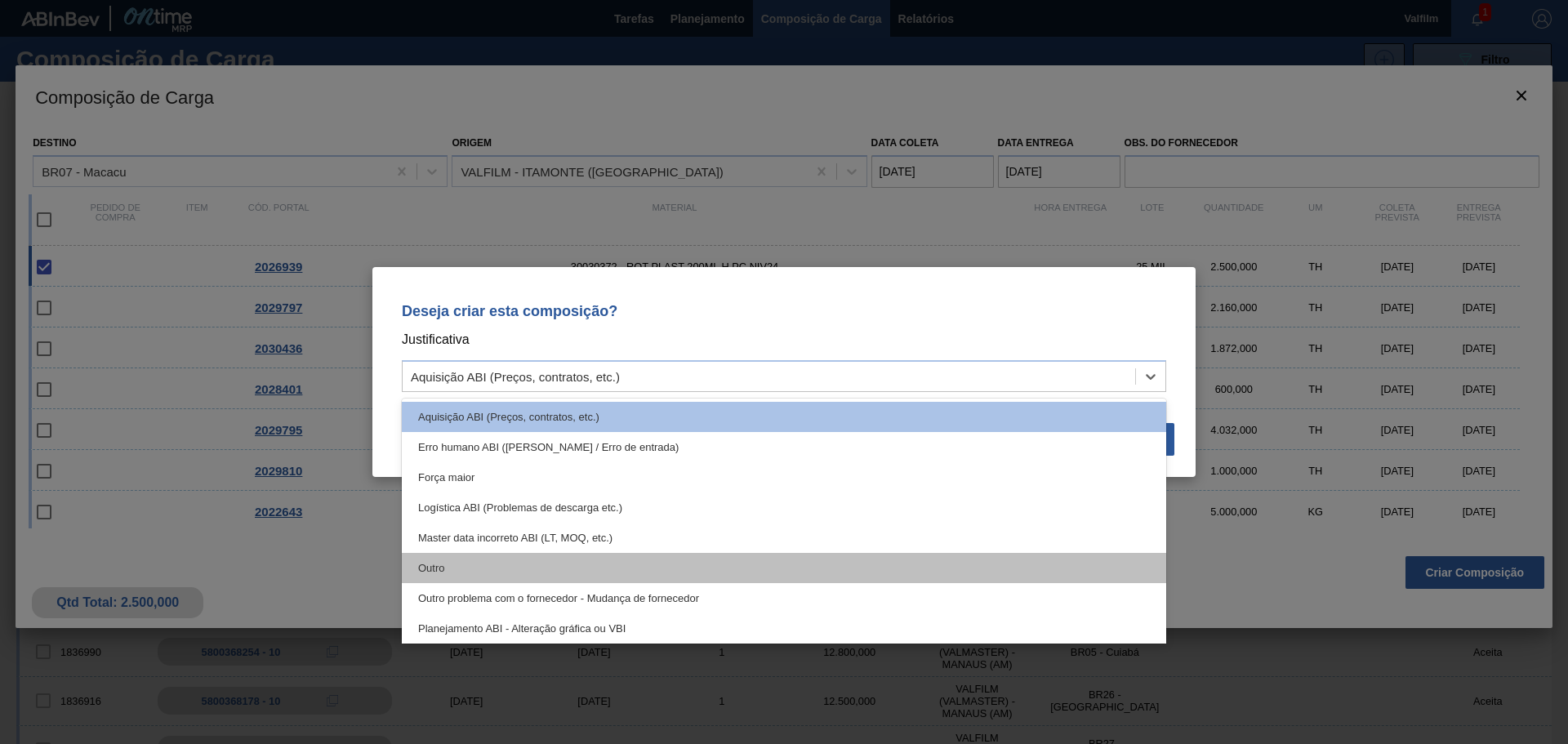
click at [441, 566] on div "Outro" at bounding box center [784, 568] width 764 height 31
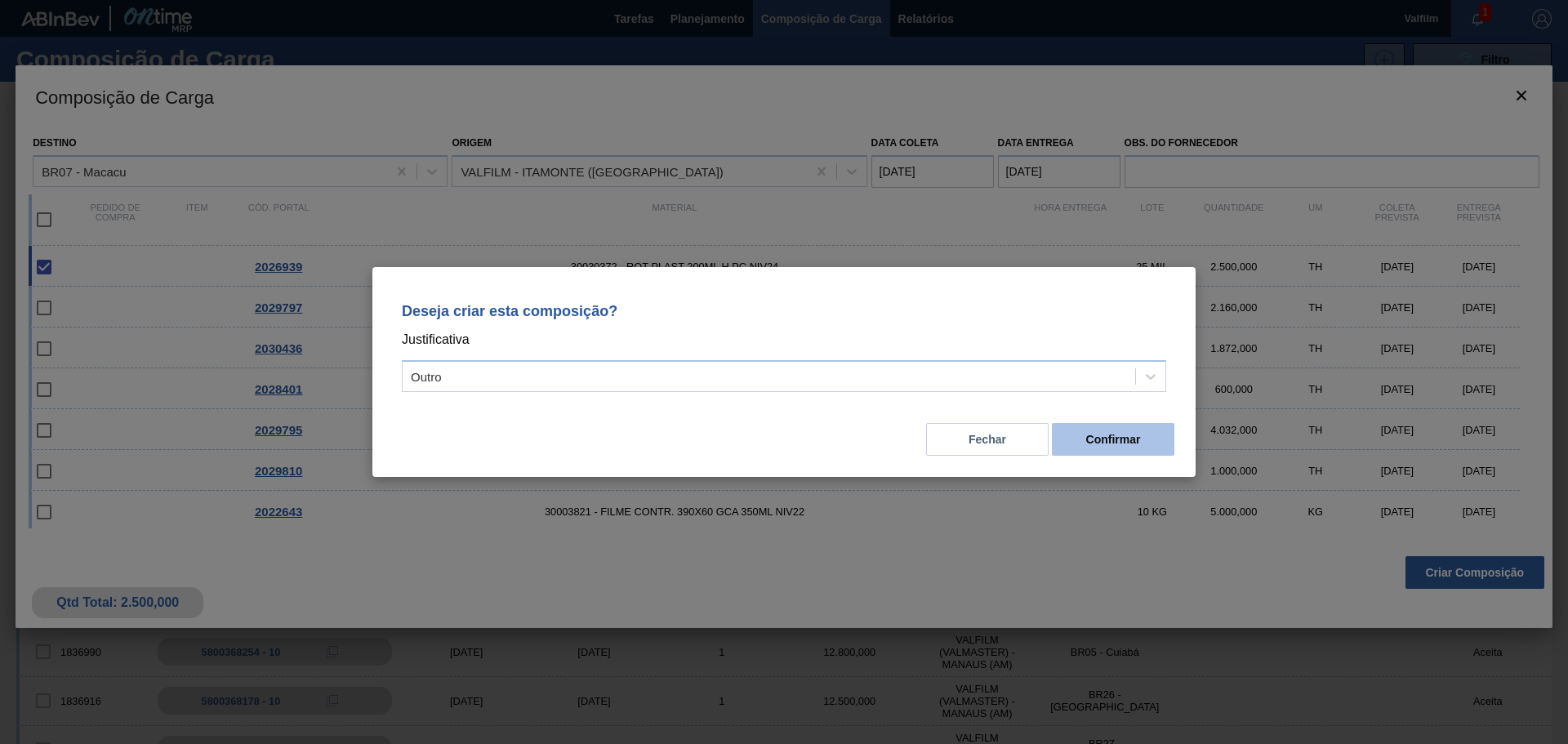
click at [1167, 449] on button "Confirmar" at bounding box center [1113, 440] width 123 height 33
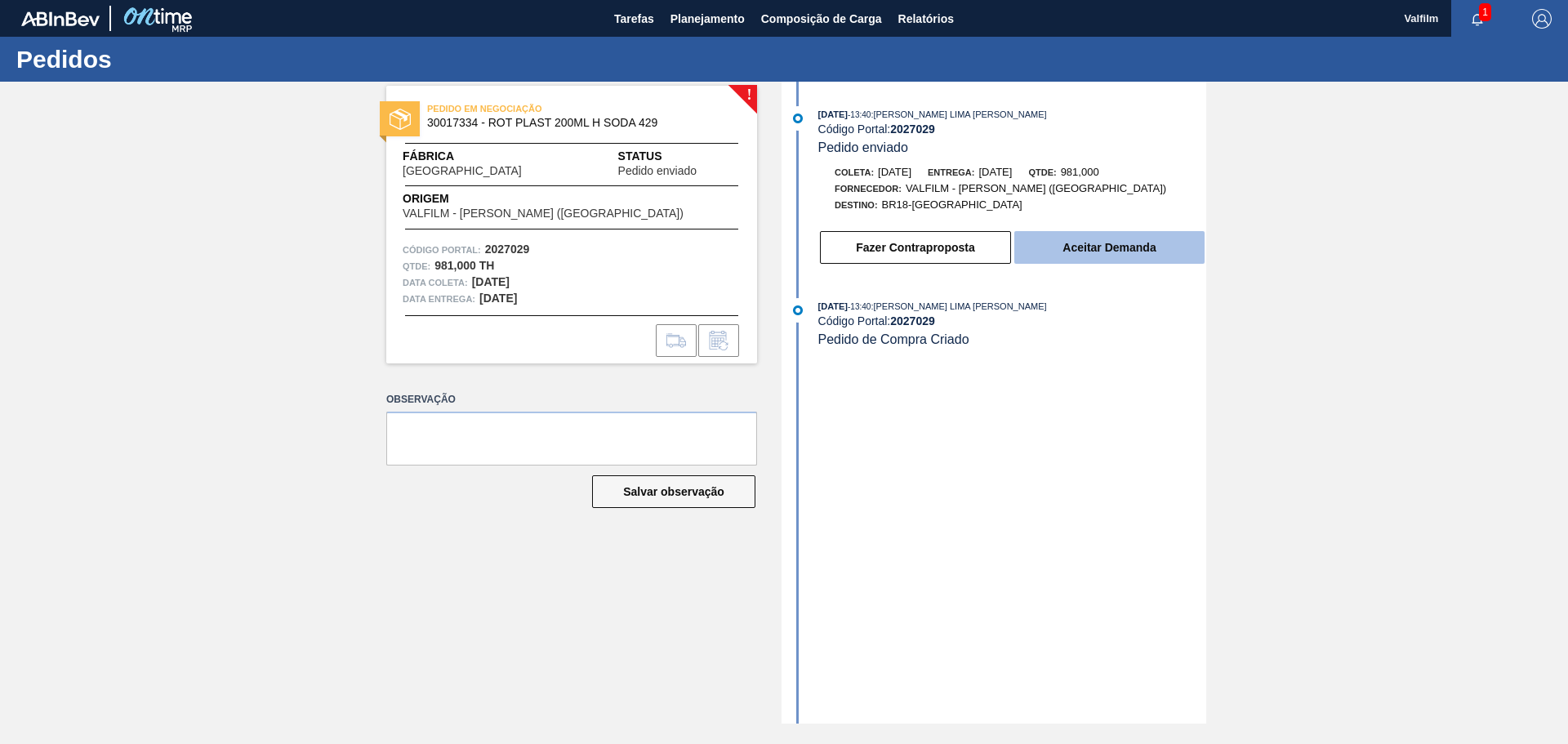
click at [1056, 256] on button "Aceitar Demanda" at bounding box center [1109, 247] width 191 height 33
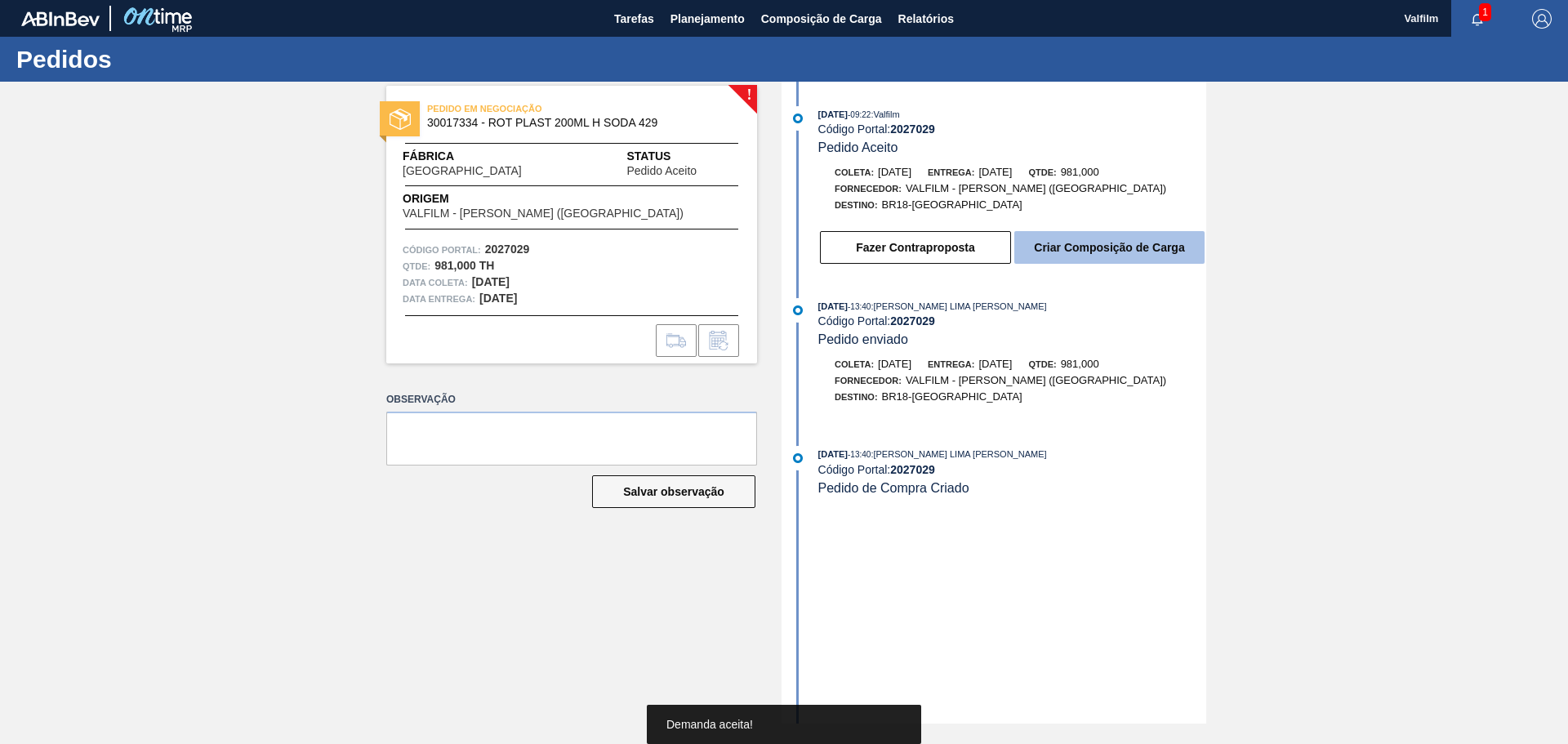
click at [1091, 252] on button "Criar Composição de Carga" at bounding box center [1109, 247] width 191 height 33
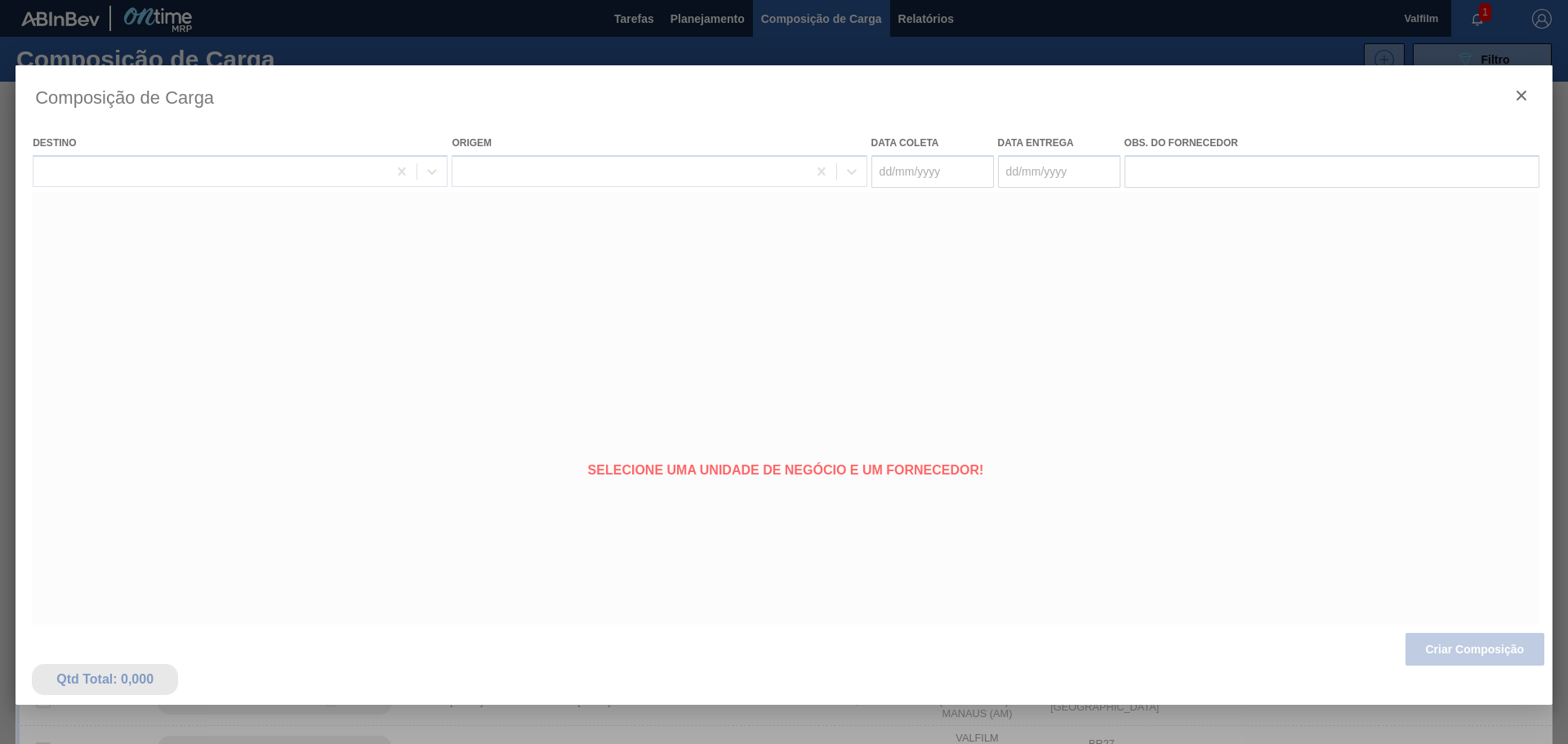
type coleta "[DATE]"
type entrega "[DATE]"
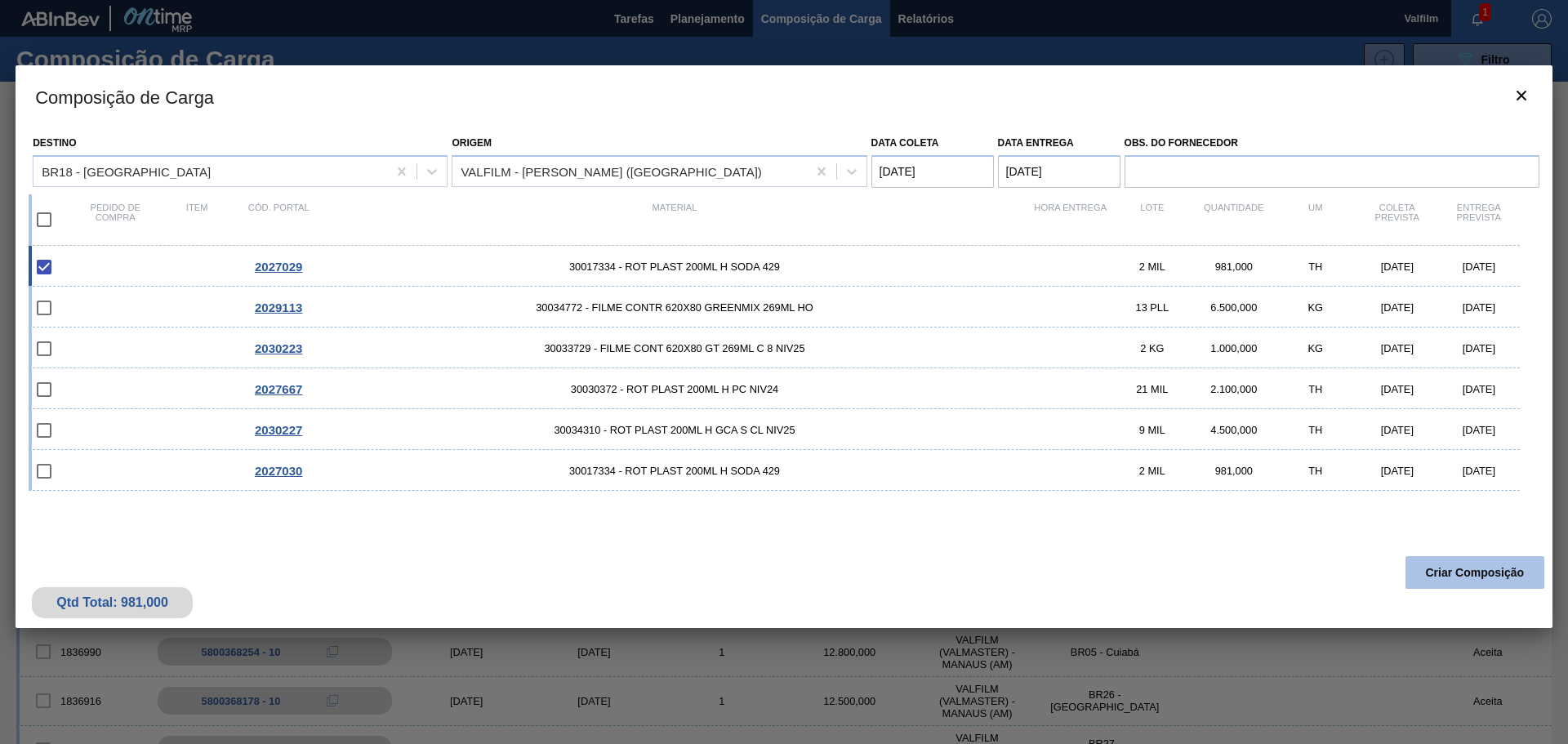
click at [1438, 571] on button "Criar Composição" at bounding box center [1474, 573] width 139 height 33
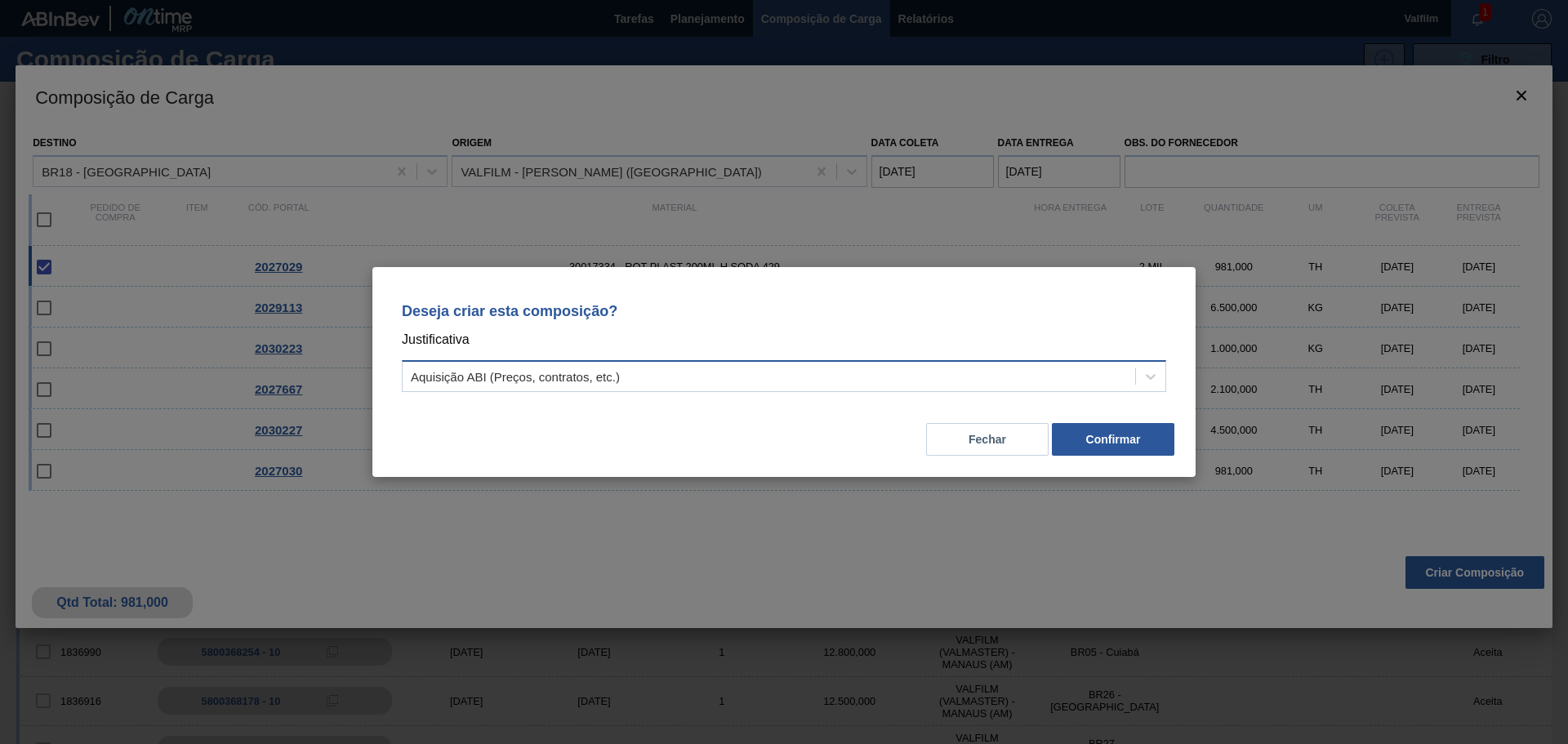
click at [578, 385] on div "Aquisição ABI (Preços, contratos, etc.)" at bounding box center [768, 376] width 733 height 24
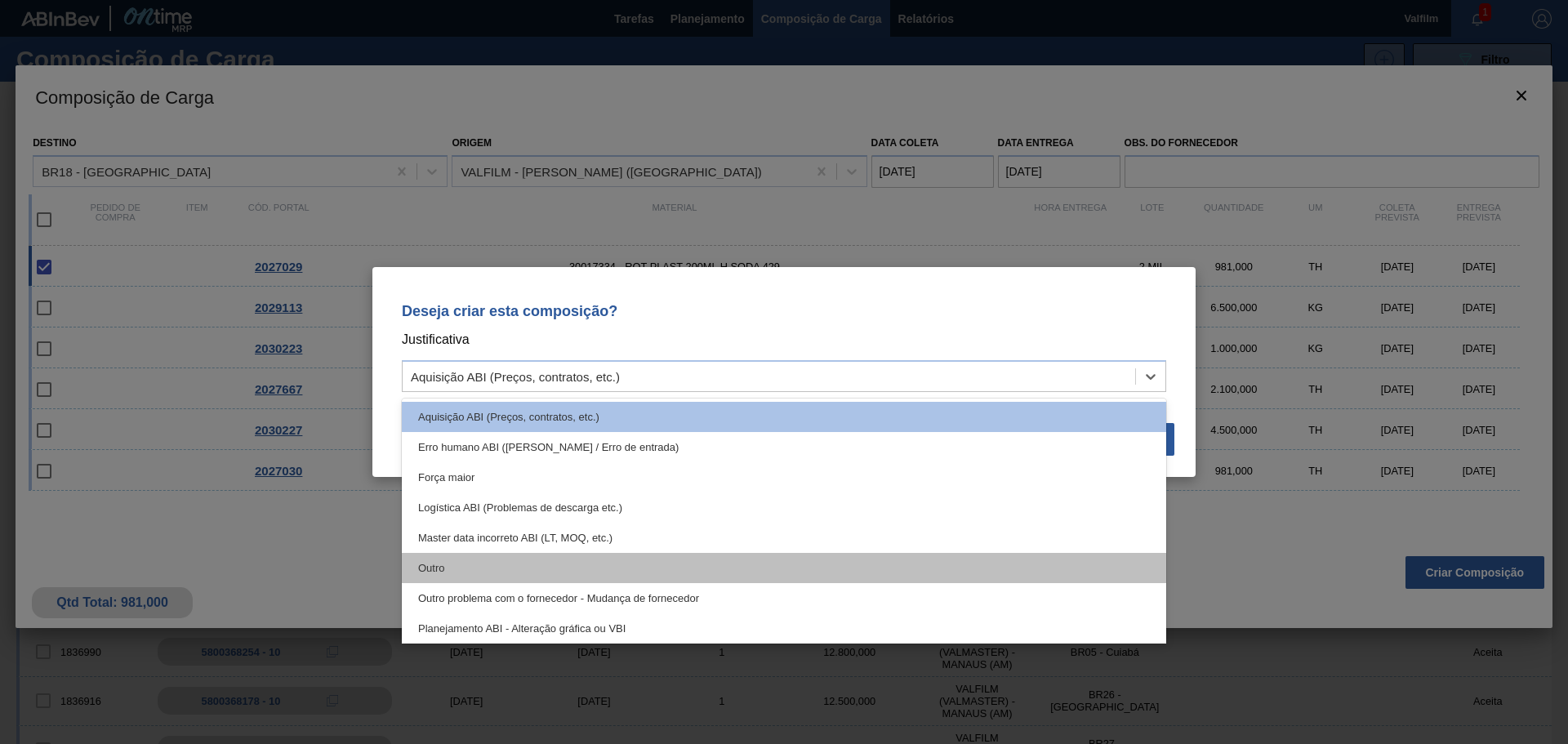
click at [469, 568] on div "Outro" at bounding box center [784, 568] width 764 height 31
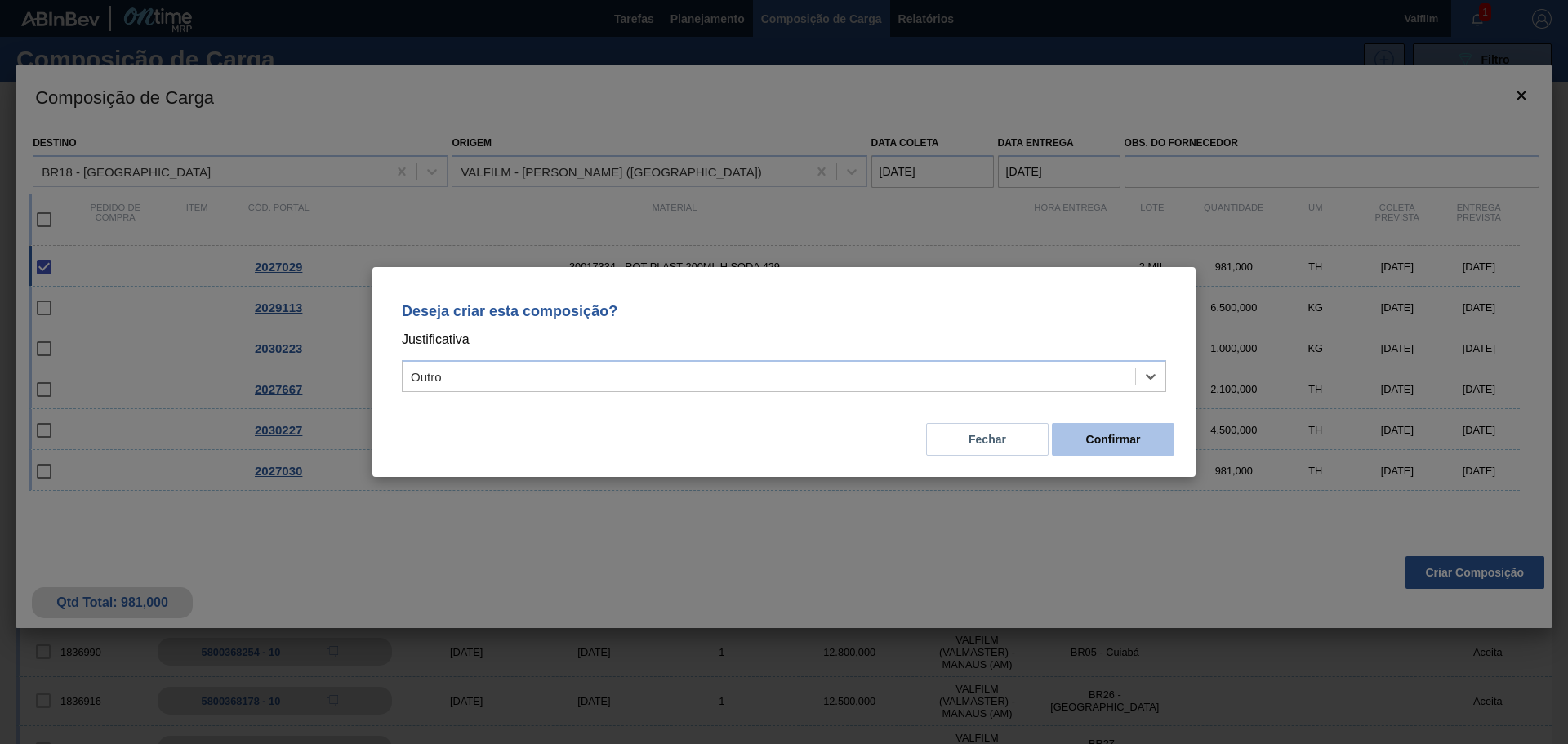
click at [1072, 440] on button "Confirmar" at bounding box center [1113, 440] width 123 height 33
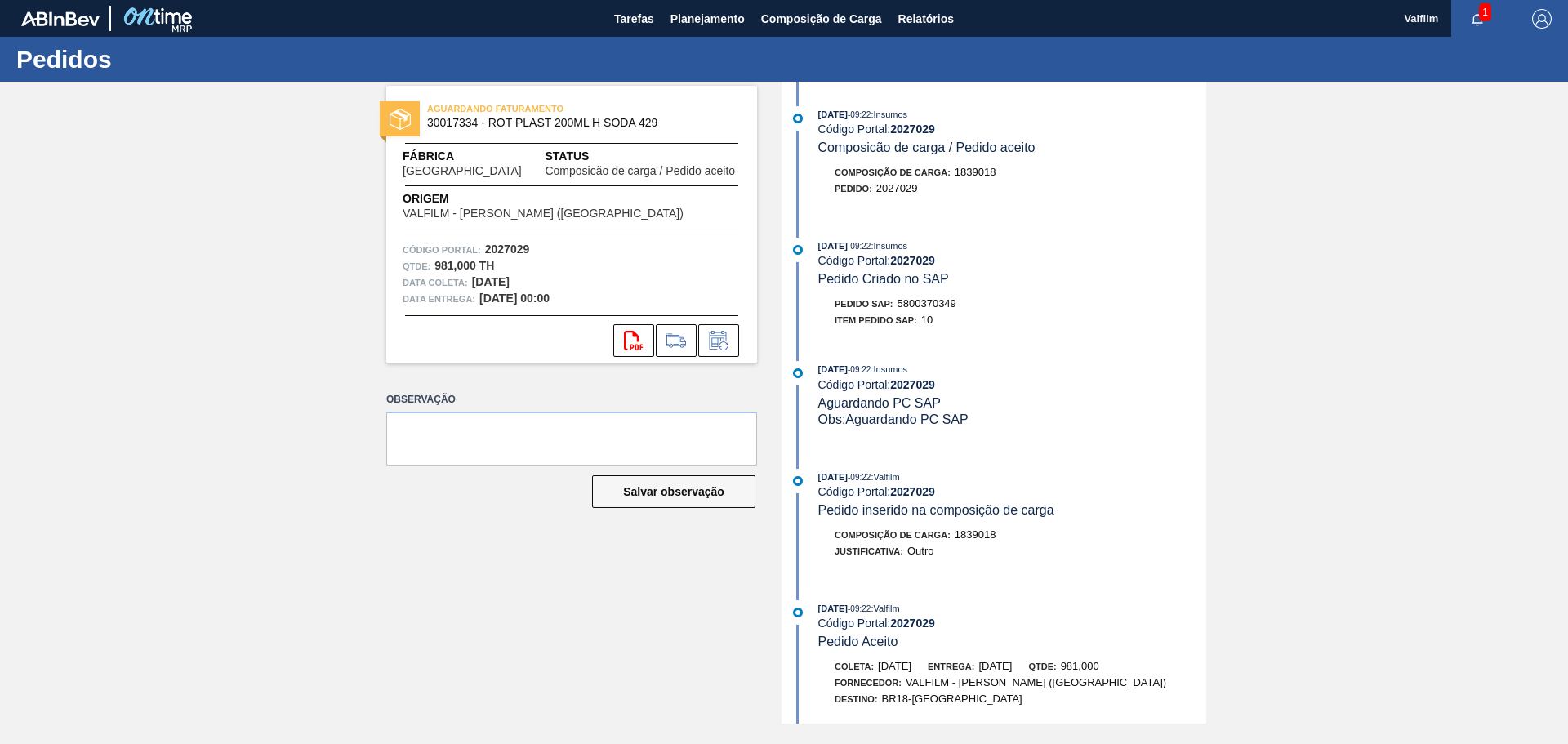
click at [938, 298] on span "5800370349" at bounding box center [926, 303] width 58 height 12
copy span "5800370349"
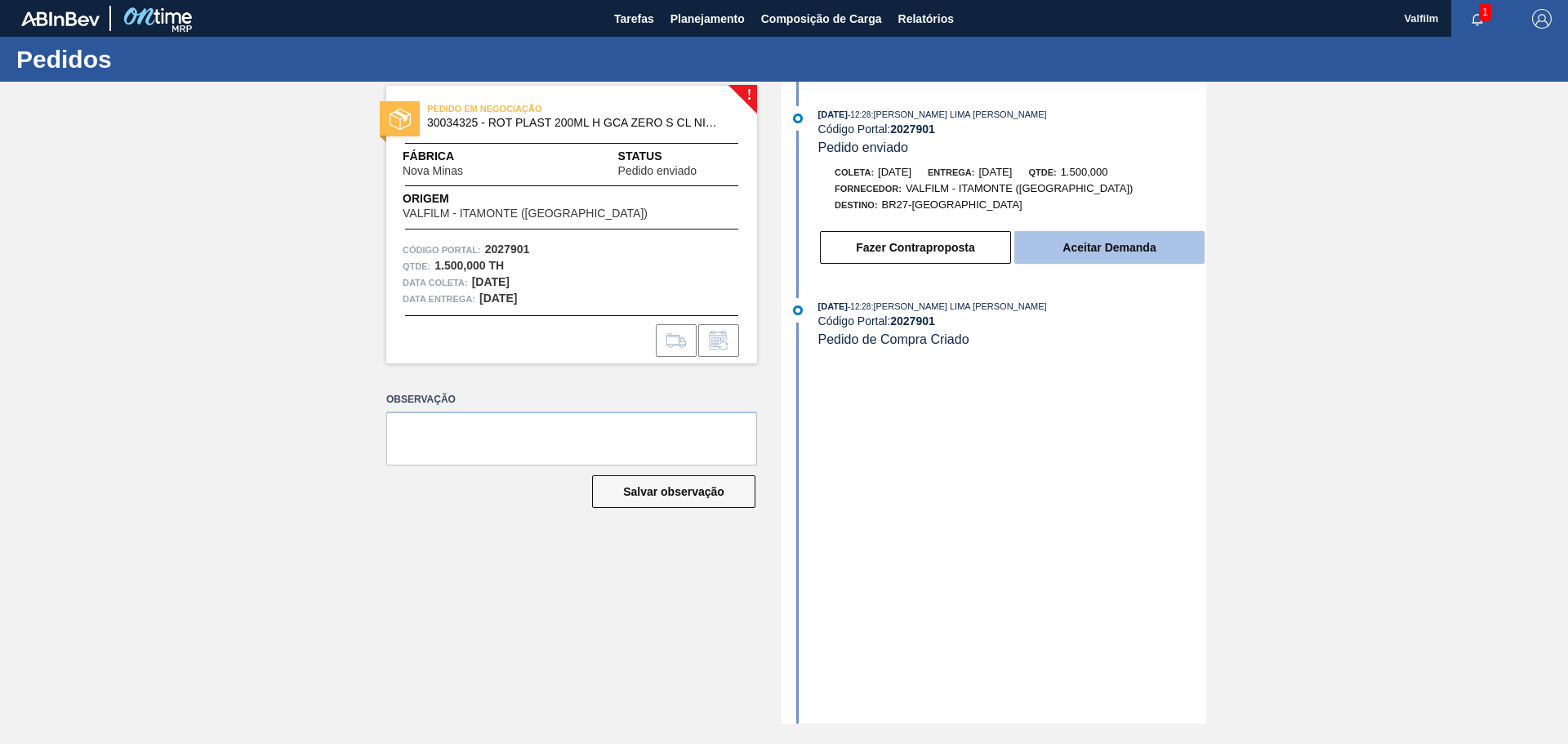
click at [1065, 243] on button "Aceitar Demanda" at bounding box center [1109, 247] width 191 height 33
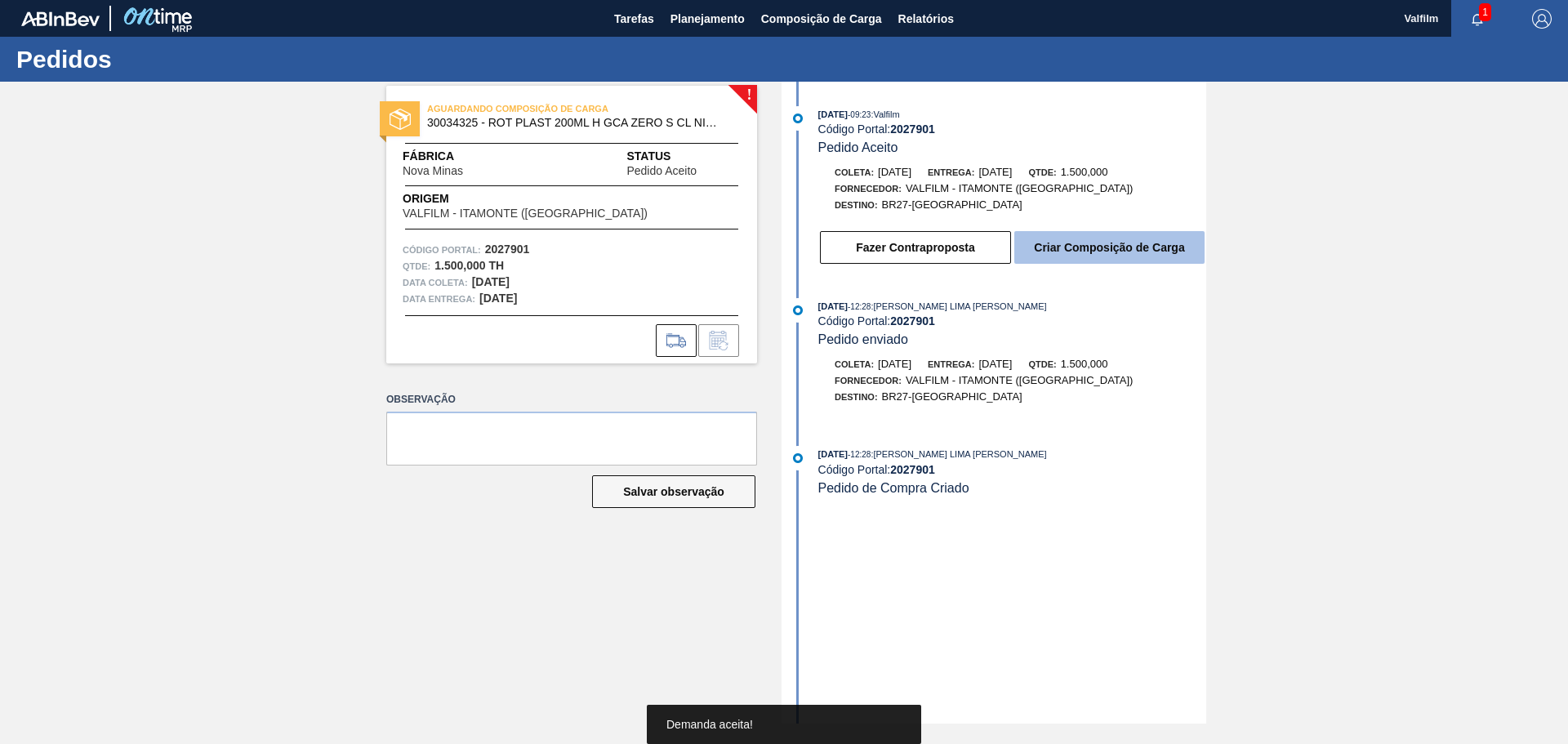
click at [1074, 248] on button "Criar Composição de Carga" at bounding box center [1109, 247] width 191 height 33
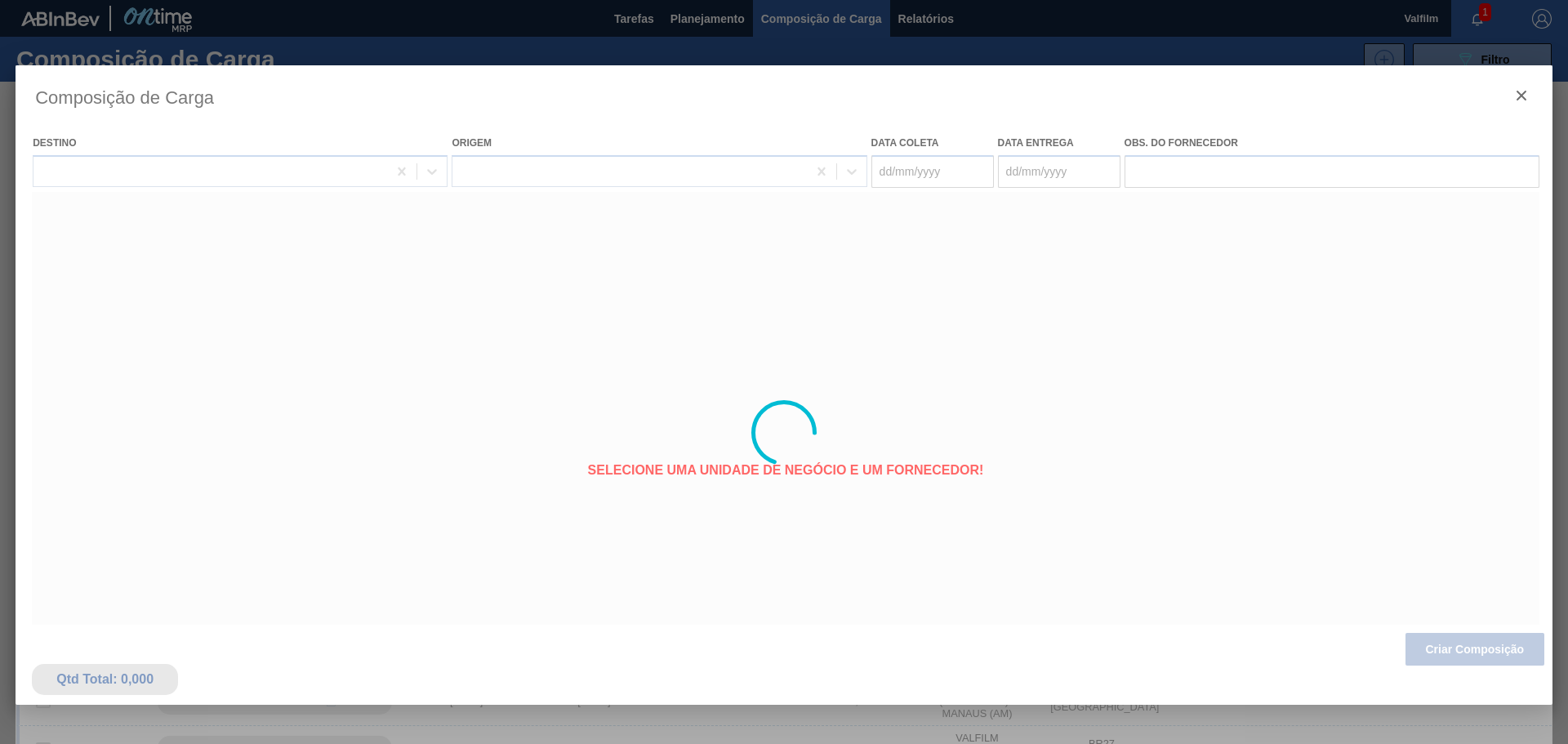
type coleta "[DATE]"
type entrega "[DATE]"
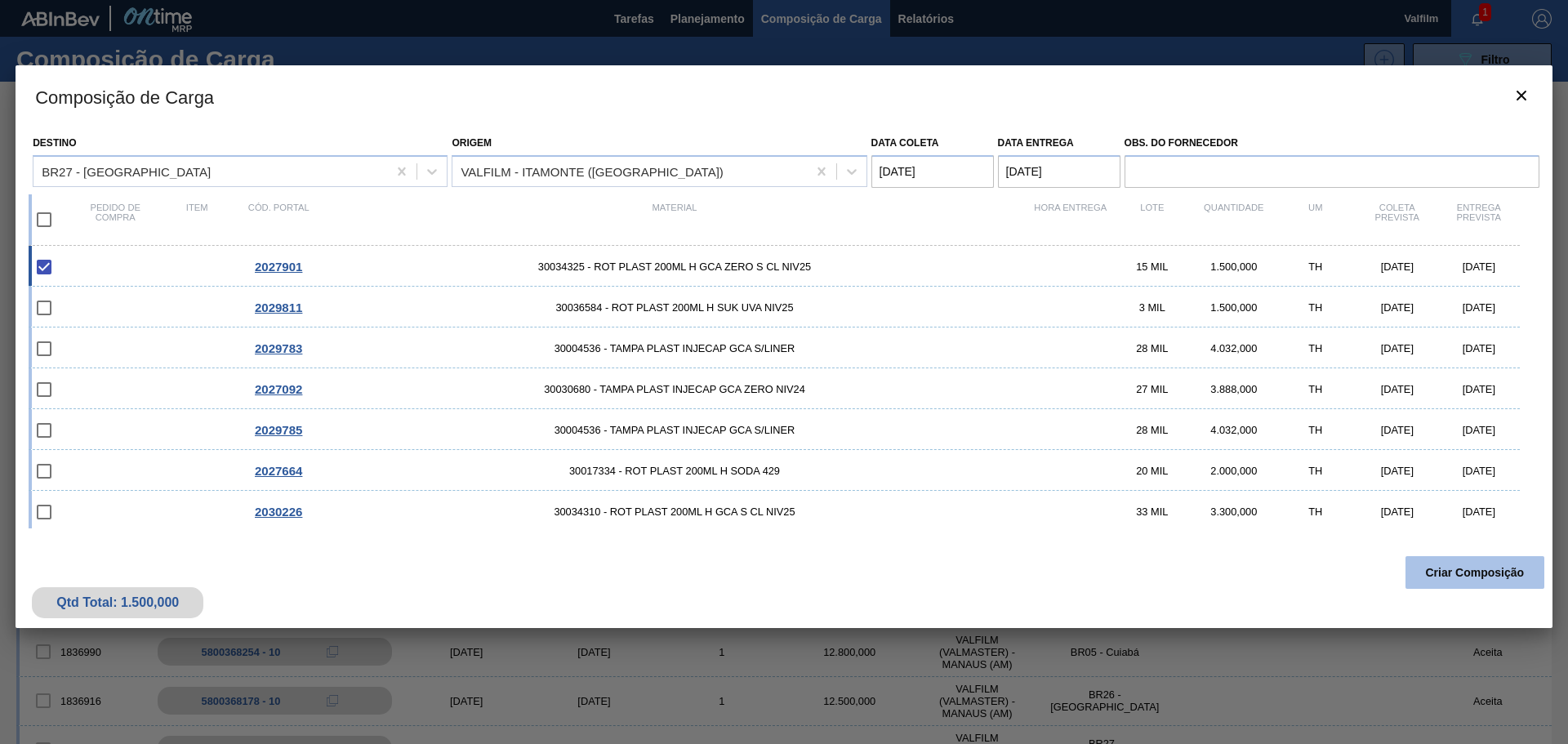
click at [1443, 574] on button "Criar Composição" at bounding box center [1474, 573] width 139 height 33
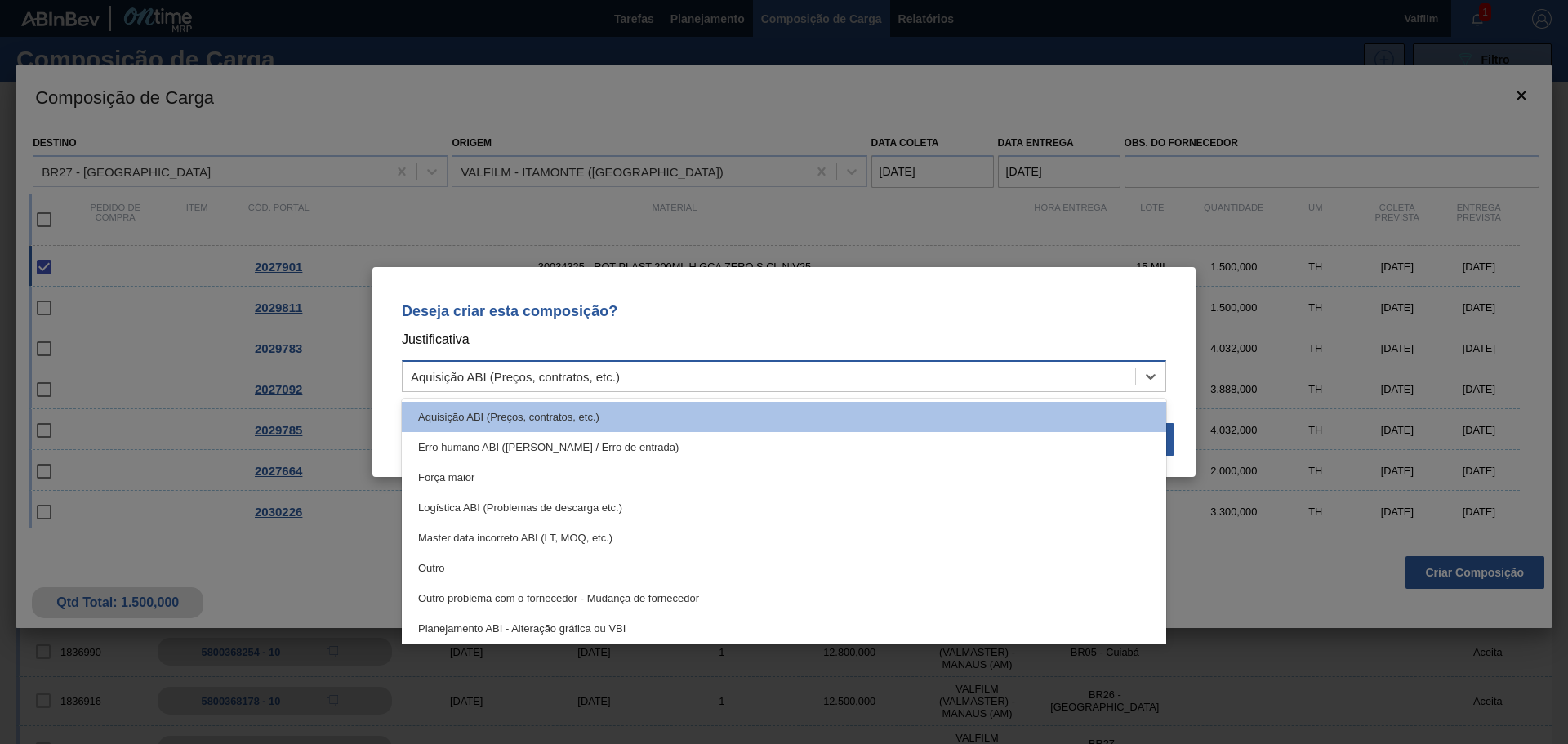
click at [910, 375] on div "Aquisição ABI (Preços, contratos, etc.)" at bounding box center [768, 376] width 733 height 24
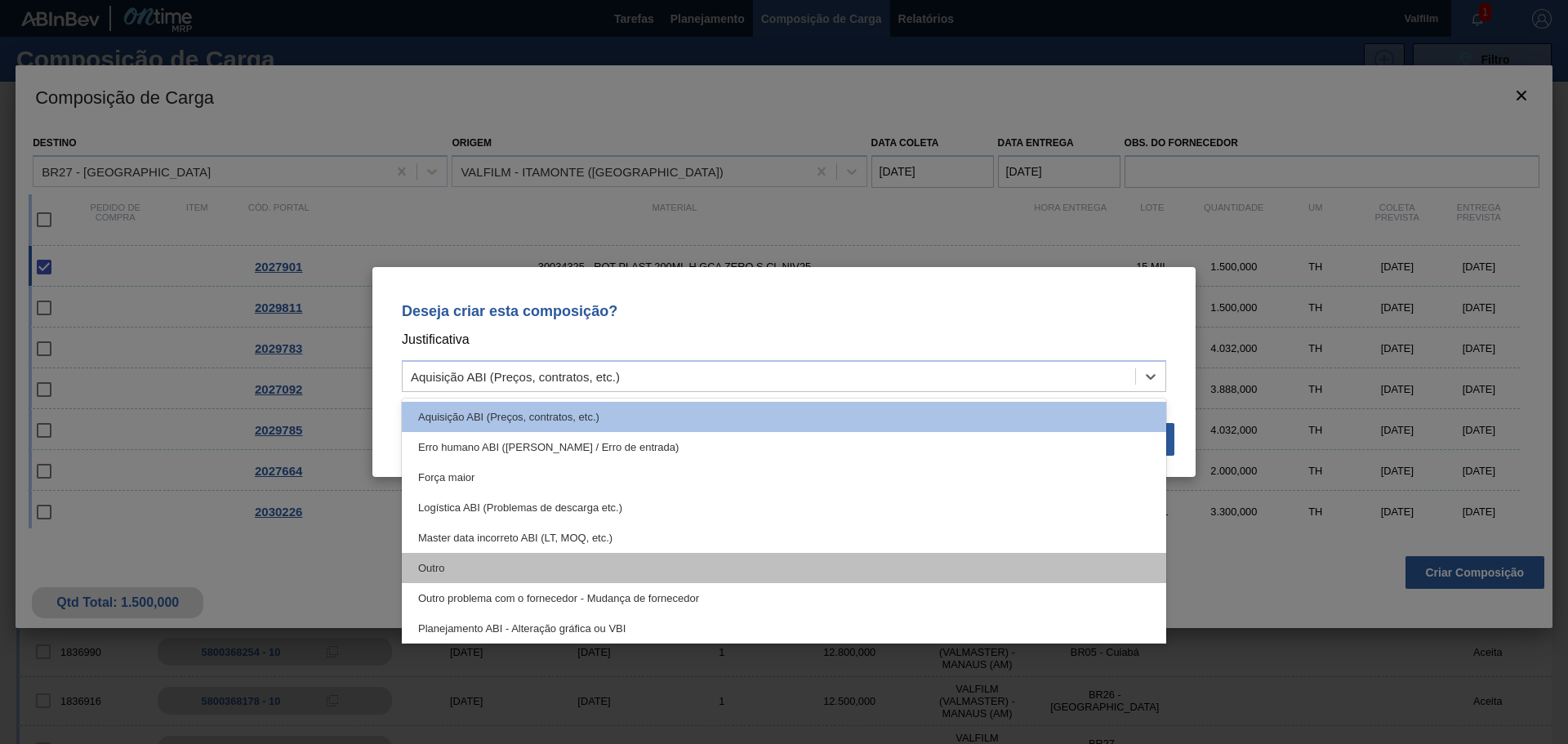
click at [428, 566] on div "Outro" at bounding box center [784, 568] width 764 height 31
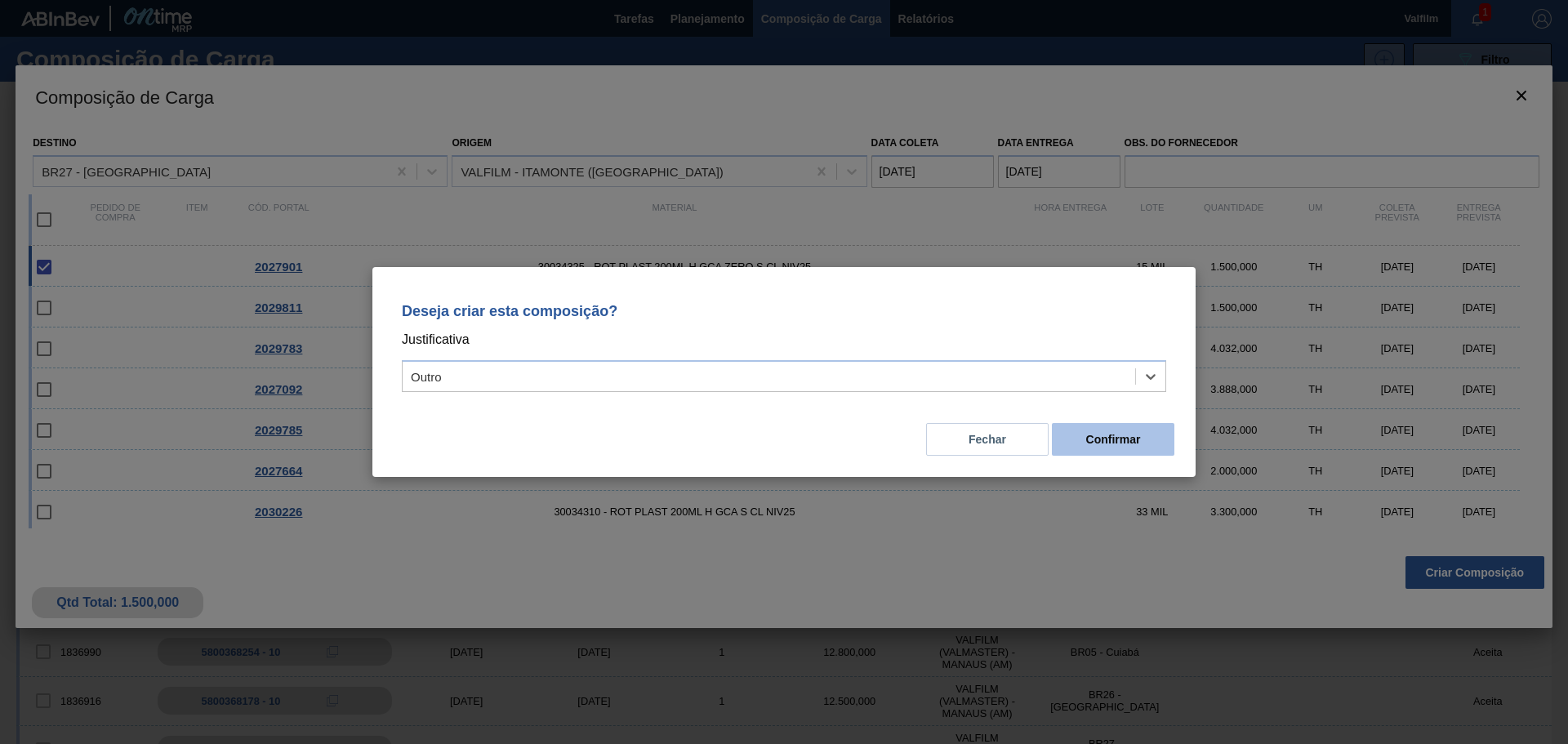
click at [1137, 438] on button "Confirmar" at bounding box center [1113, 440] width 123 height 33
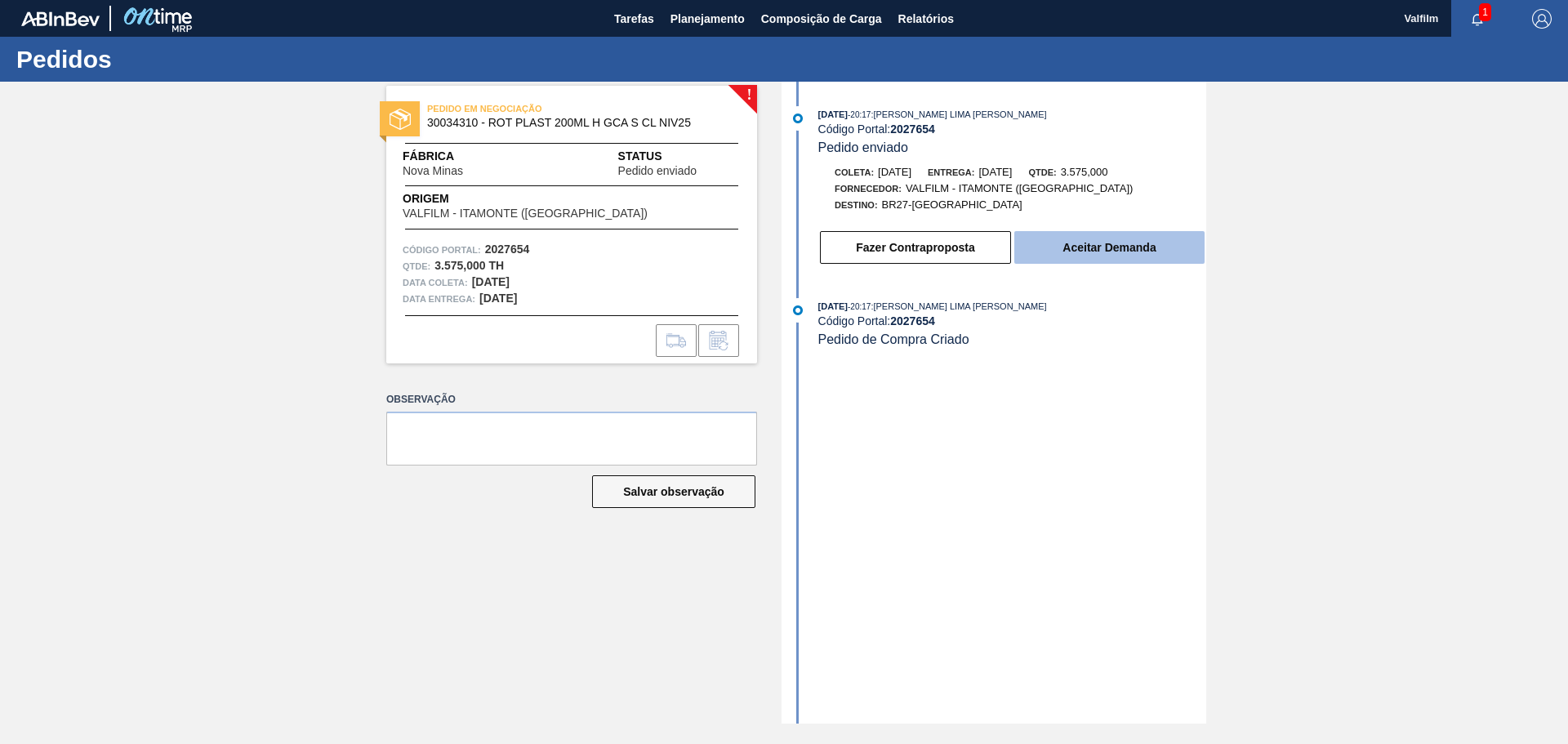
click at [1060, 242] on button "Aceitar Demanda" at bounding box center [1109, 247] width 191 height 33
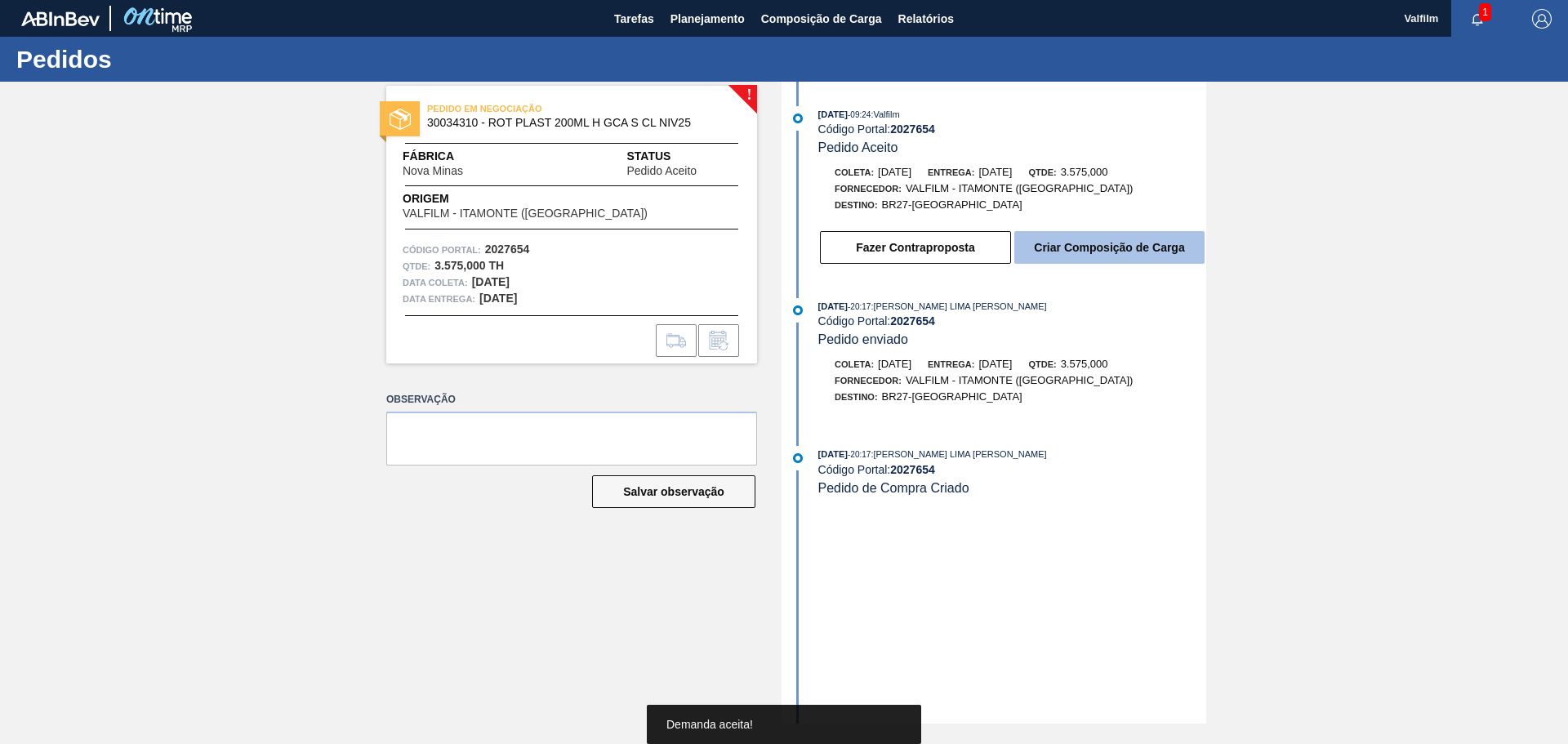
click at [1056, 243] on button "Criar Composição de Carga" at bounding box center [1109, 247] width 191 height 33
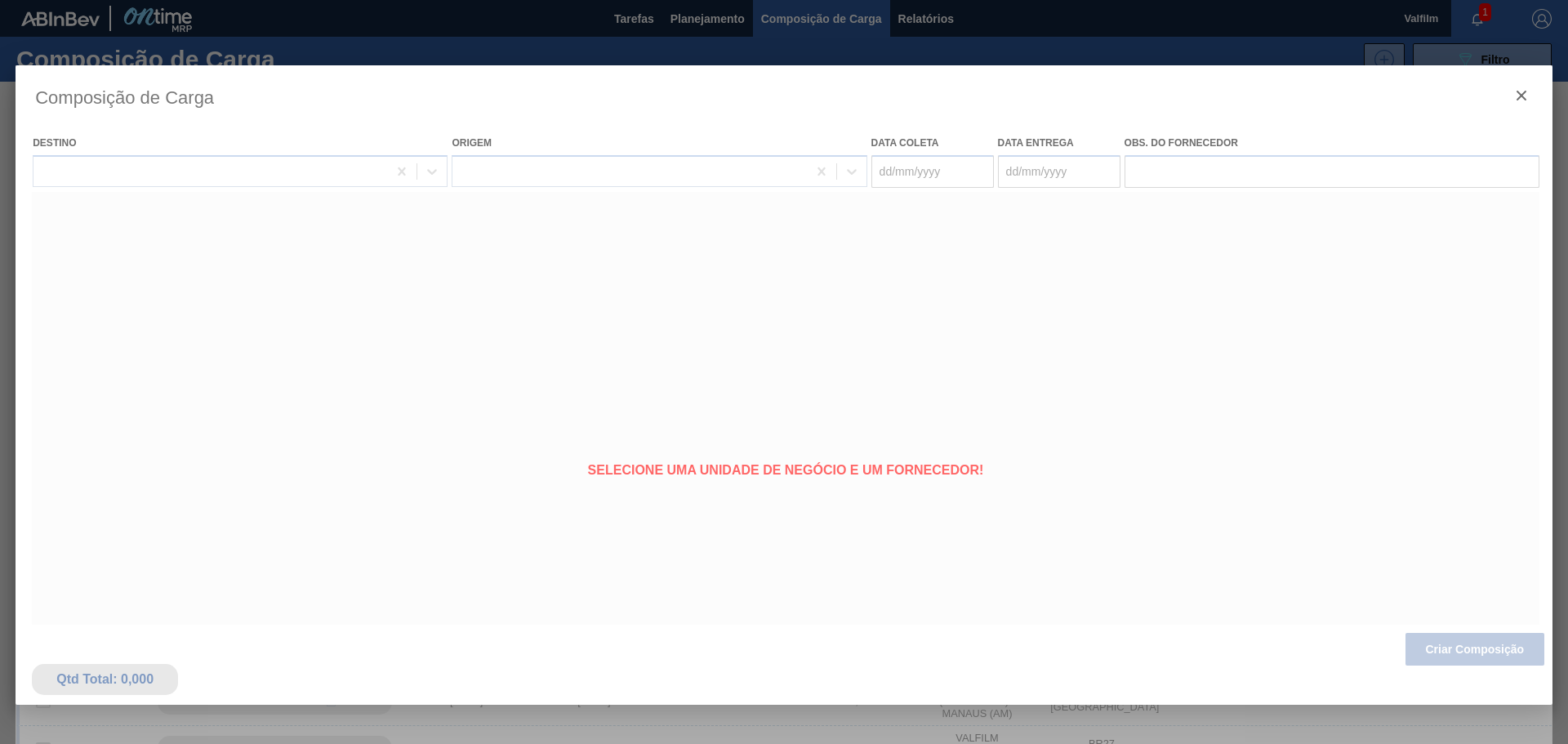
type coleta "[DATE]"
type entrega "[DATE]"
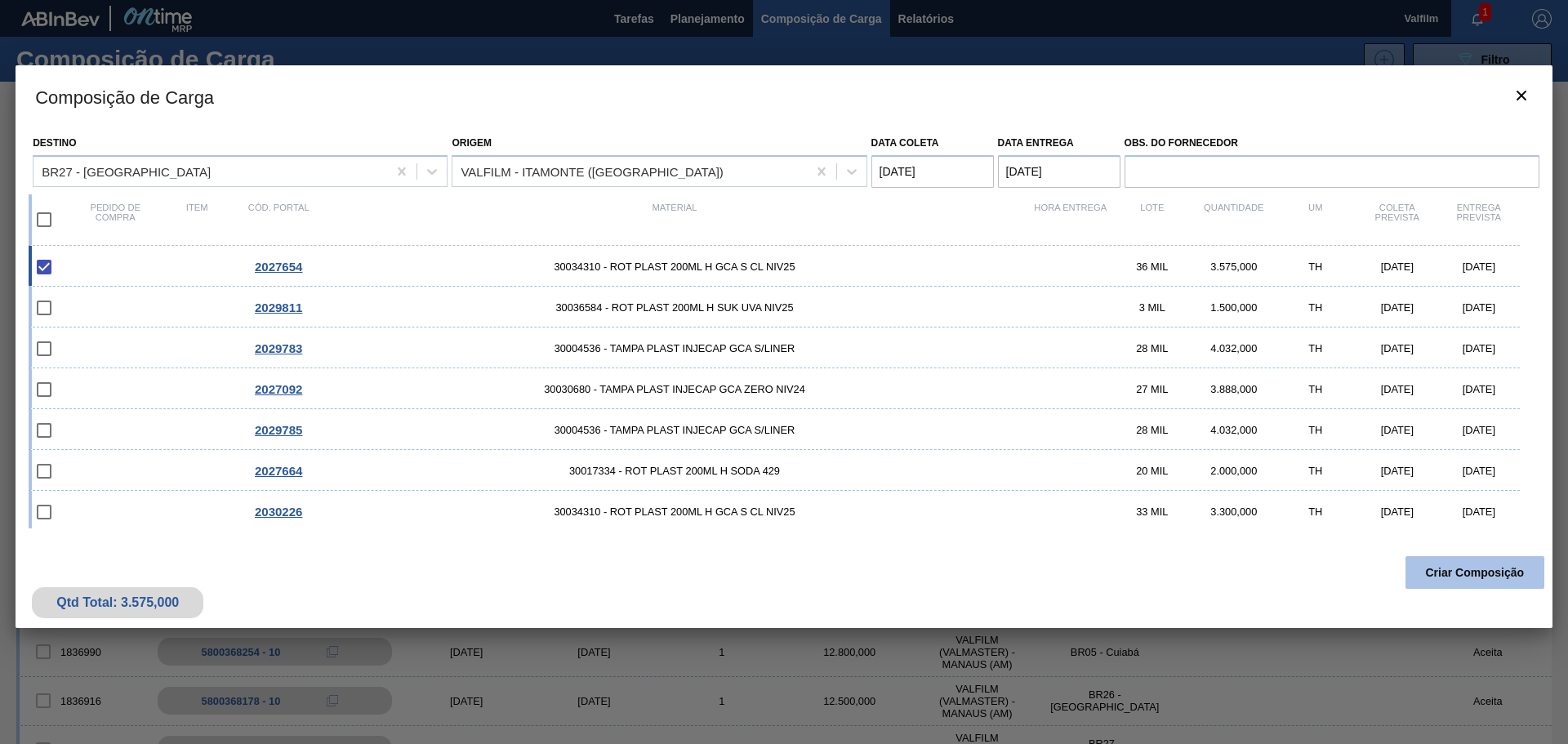
click at [1433, 575] on button "Criar Composição" at bounding box center [1474, 573] width 139 height 33
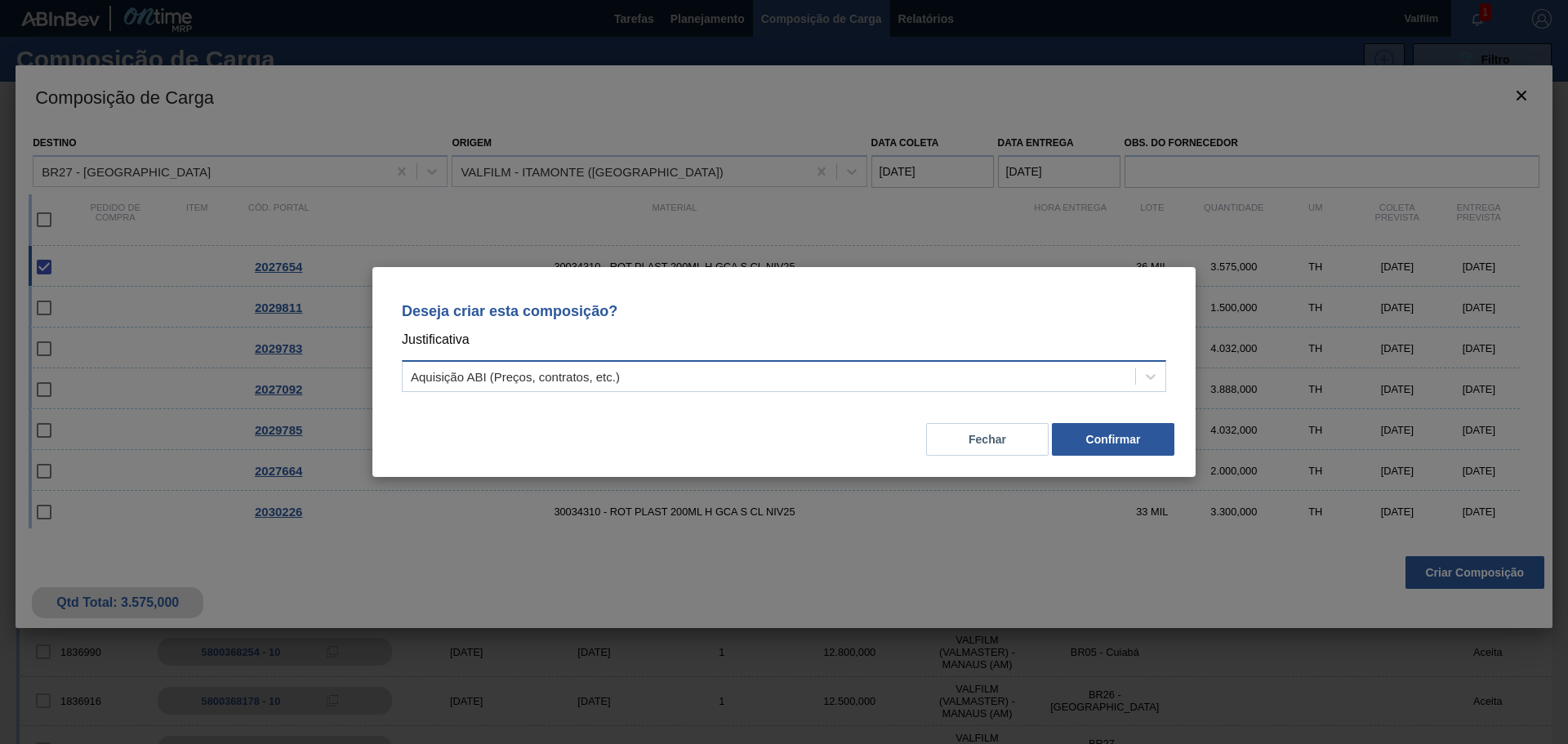
click at [834, 382] on div "Aquisição ABI (Preços, contratos, etc.)" at bounding box center [768, 376] width 733 height 24
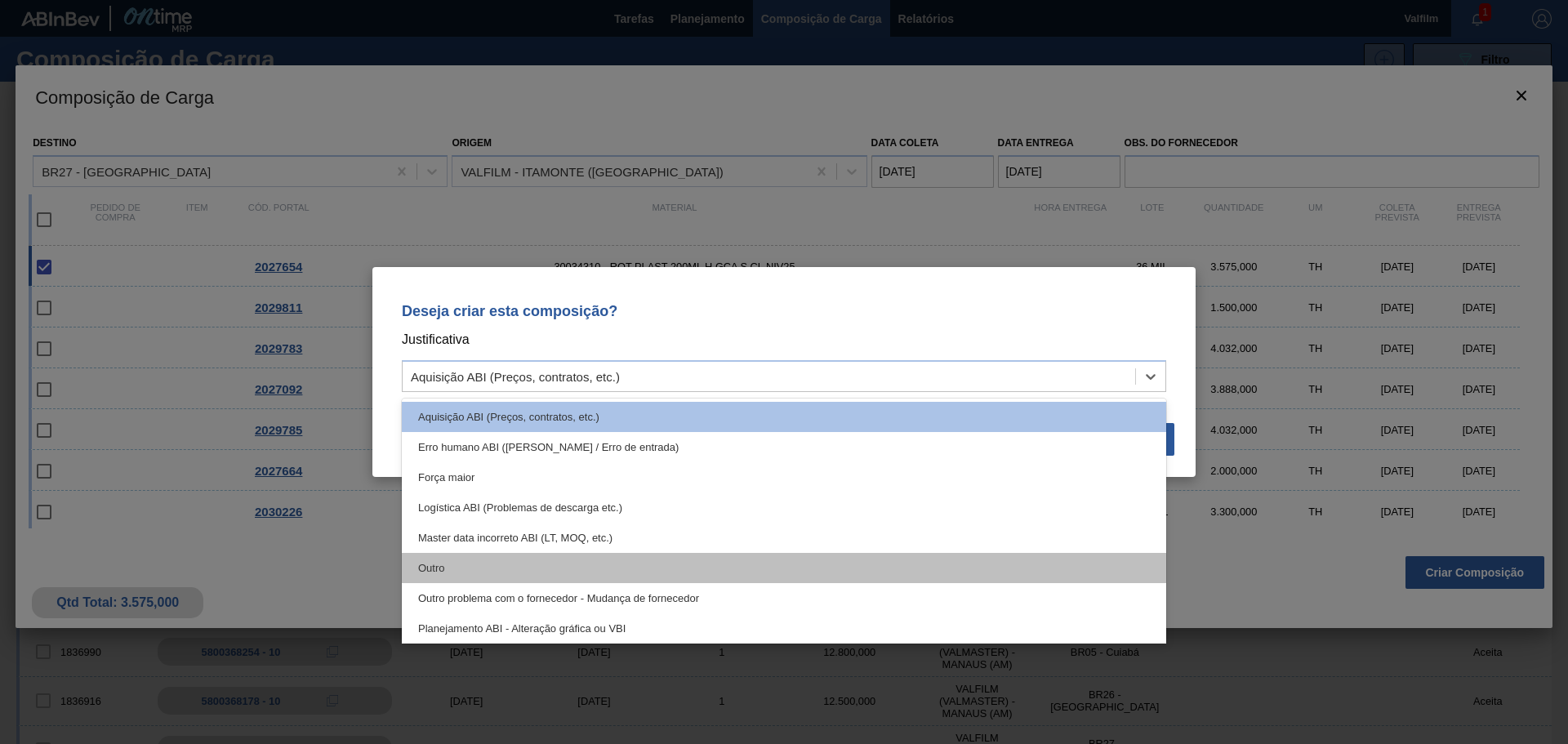
click at [420, 559] on div "Outro" at bounding box center [784, 568] width 764 height 31
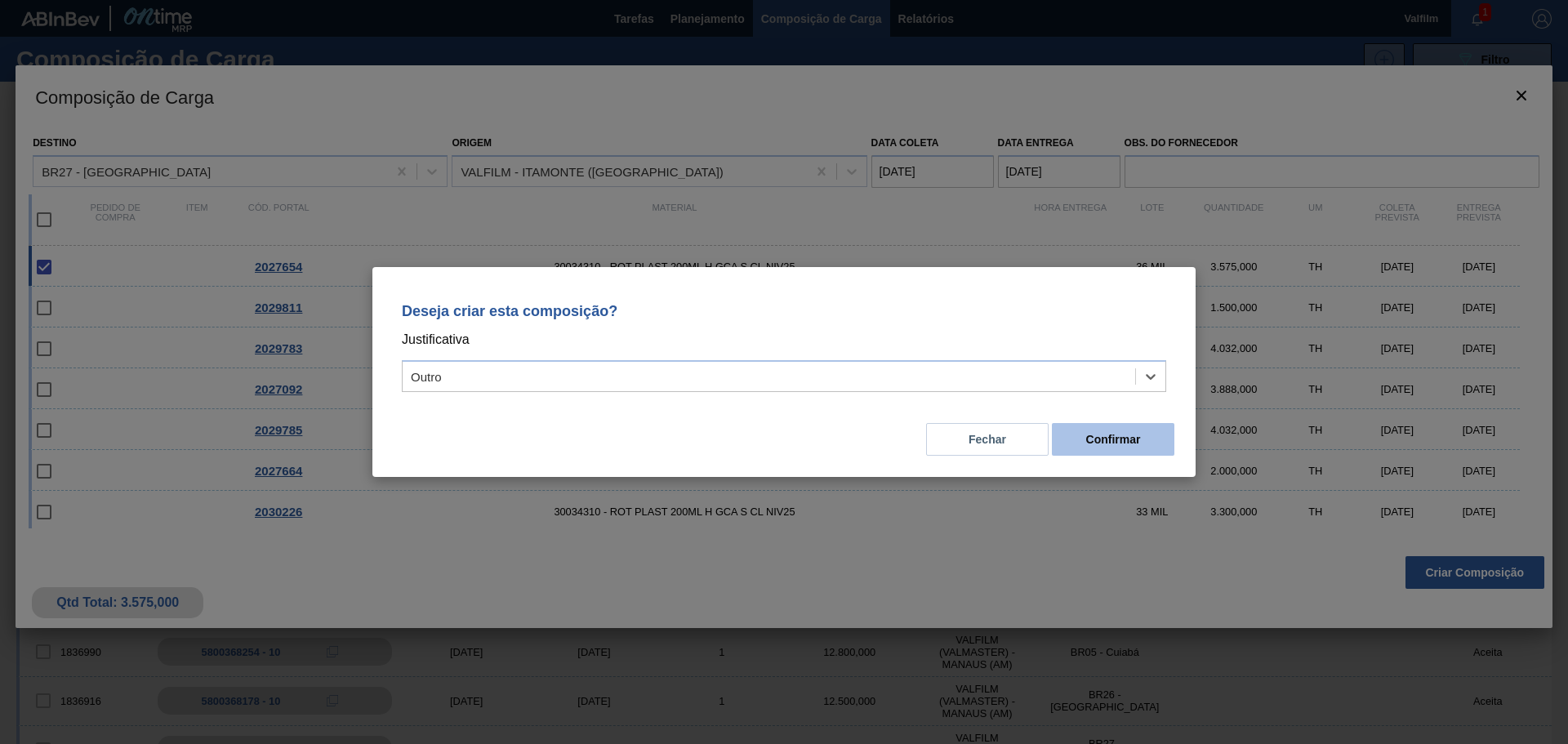
click at [1063, 441] on button "Confirmar" at bounding box center [1113, 440] width 123 height 33
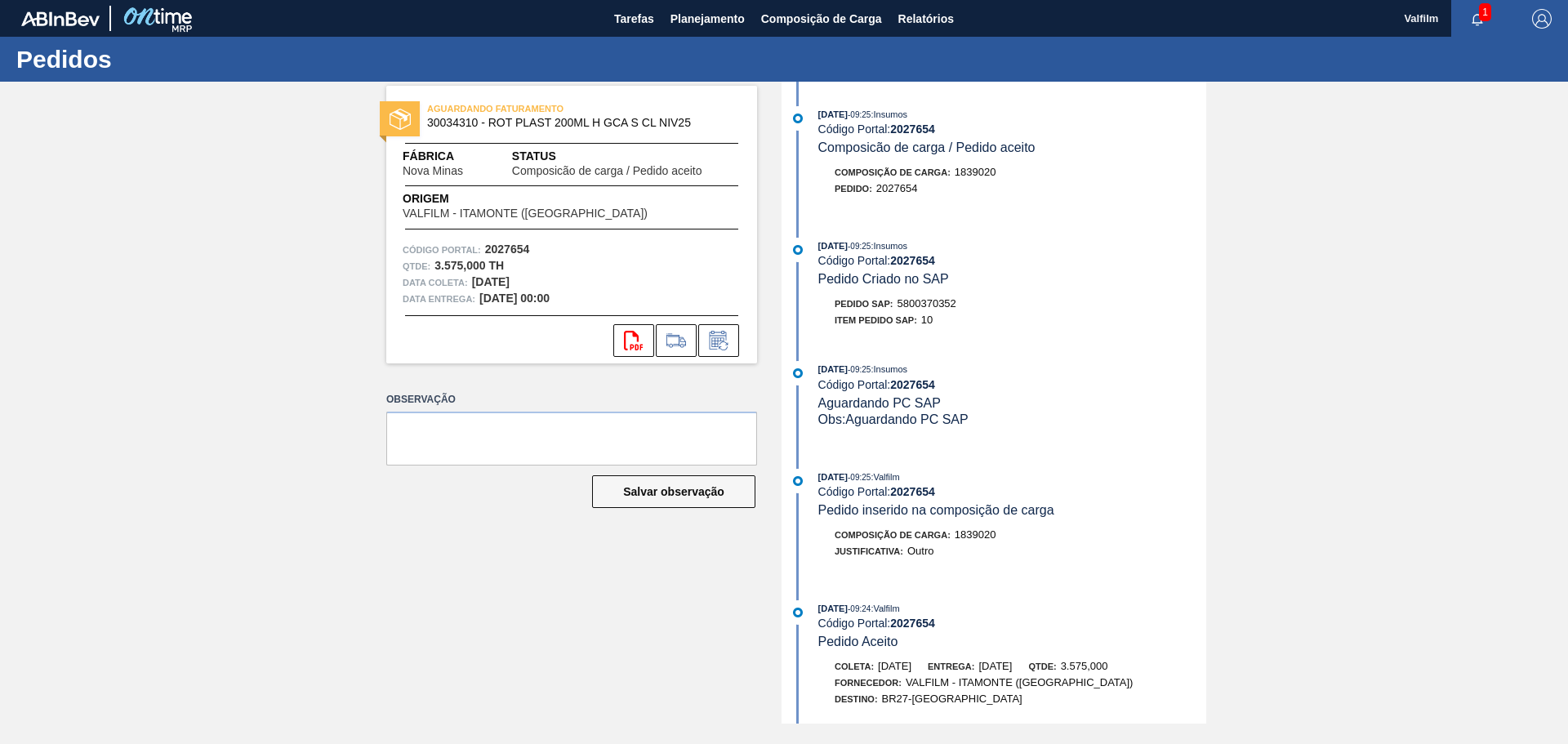
click at [939, 302] on span "5800370352" at bounding box center [926, 303] width 58 height 12
copy span "5800370352"
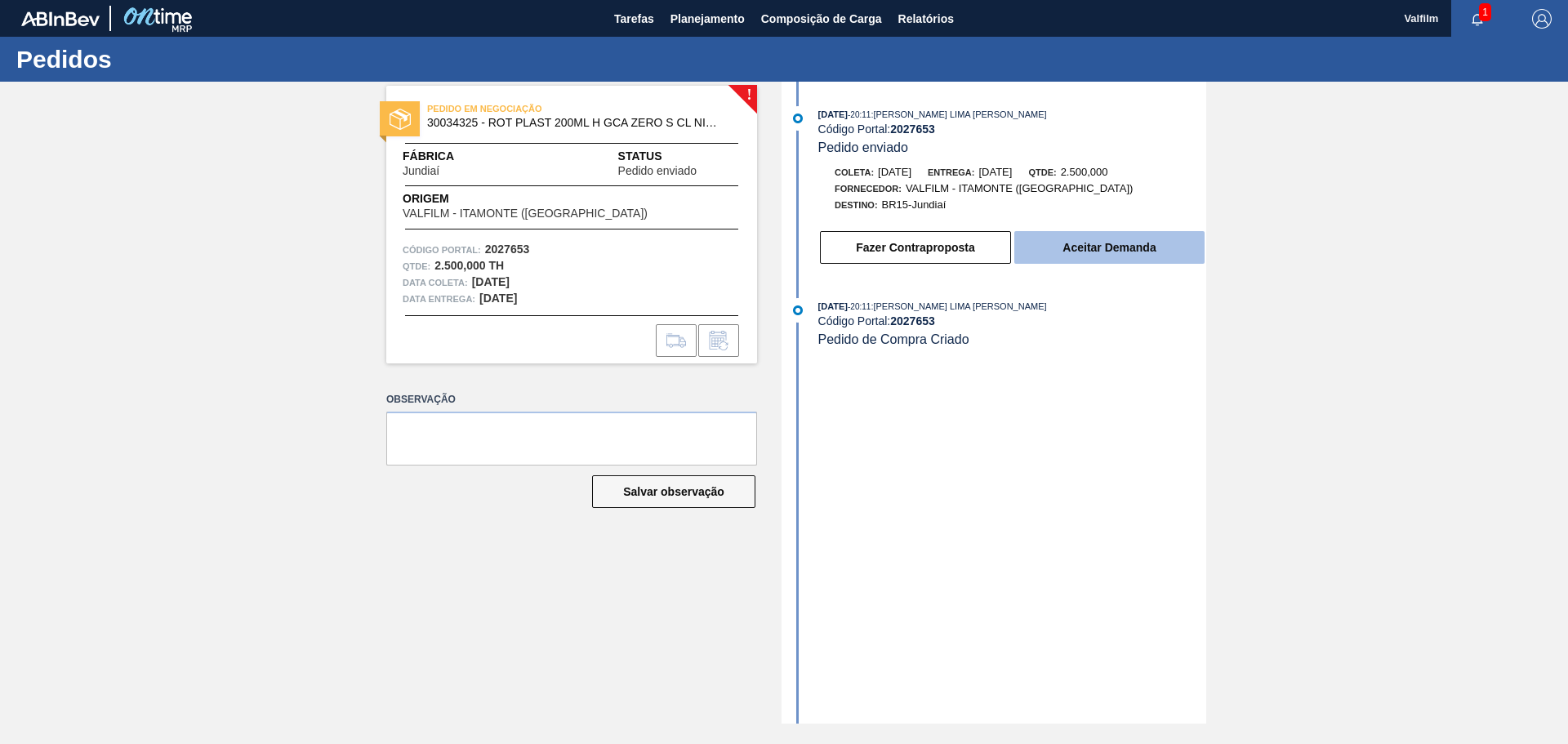
click at [1084, 246] on button "Aceitar Demanda" at bounding box center [1109, 247] width 191 height 33
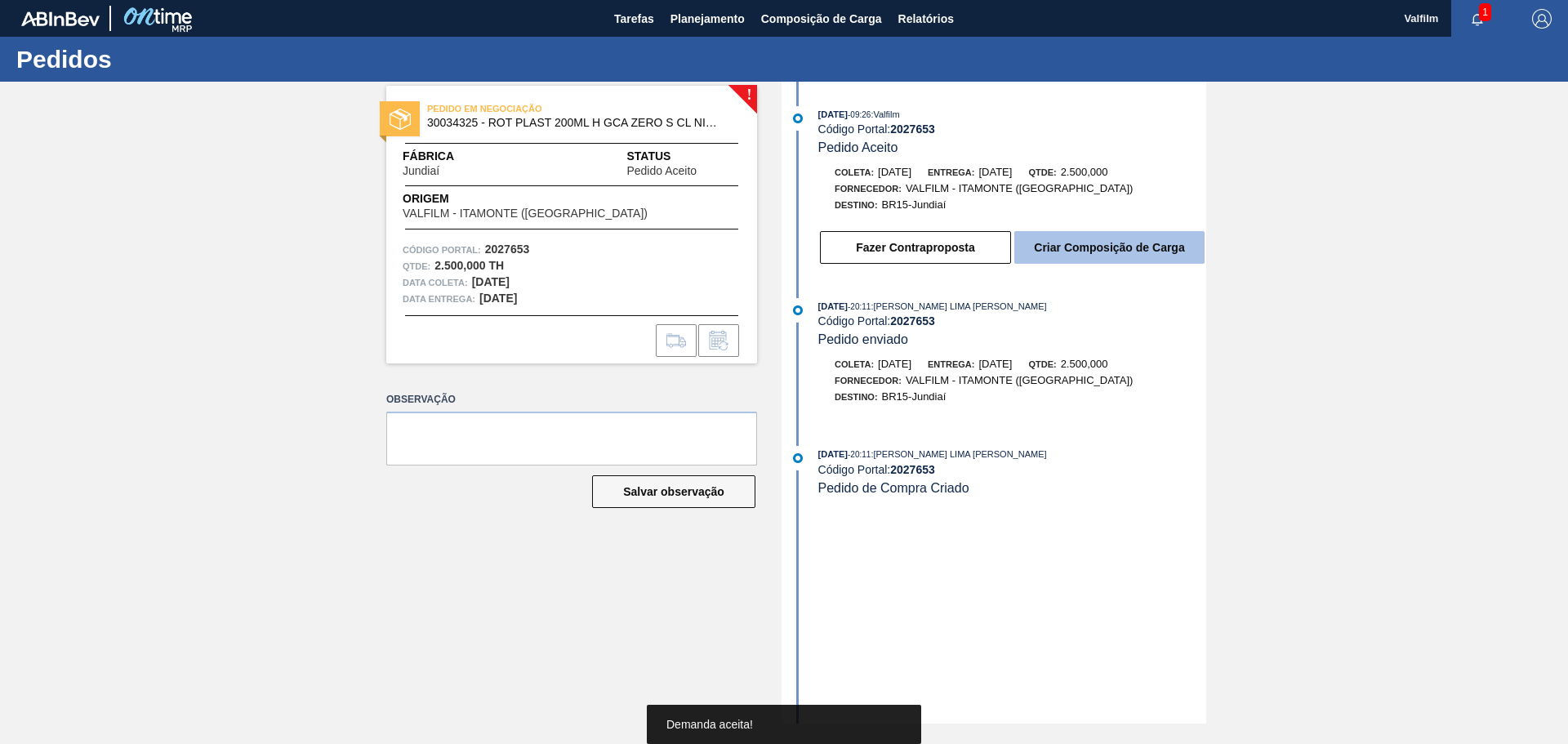
click at [1062, 246] on button "Criar Composição de Carga" at bounding box center [1109, 247] width 191 height 33
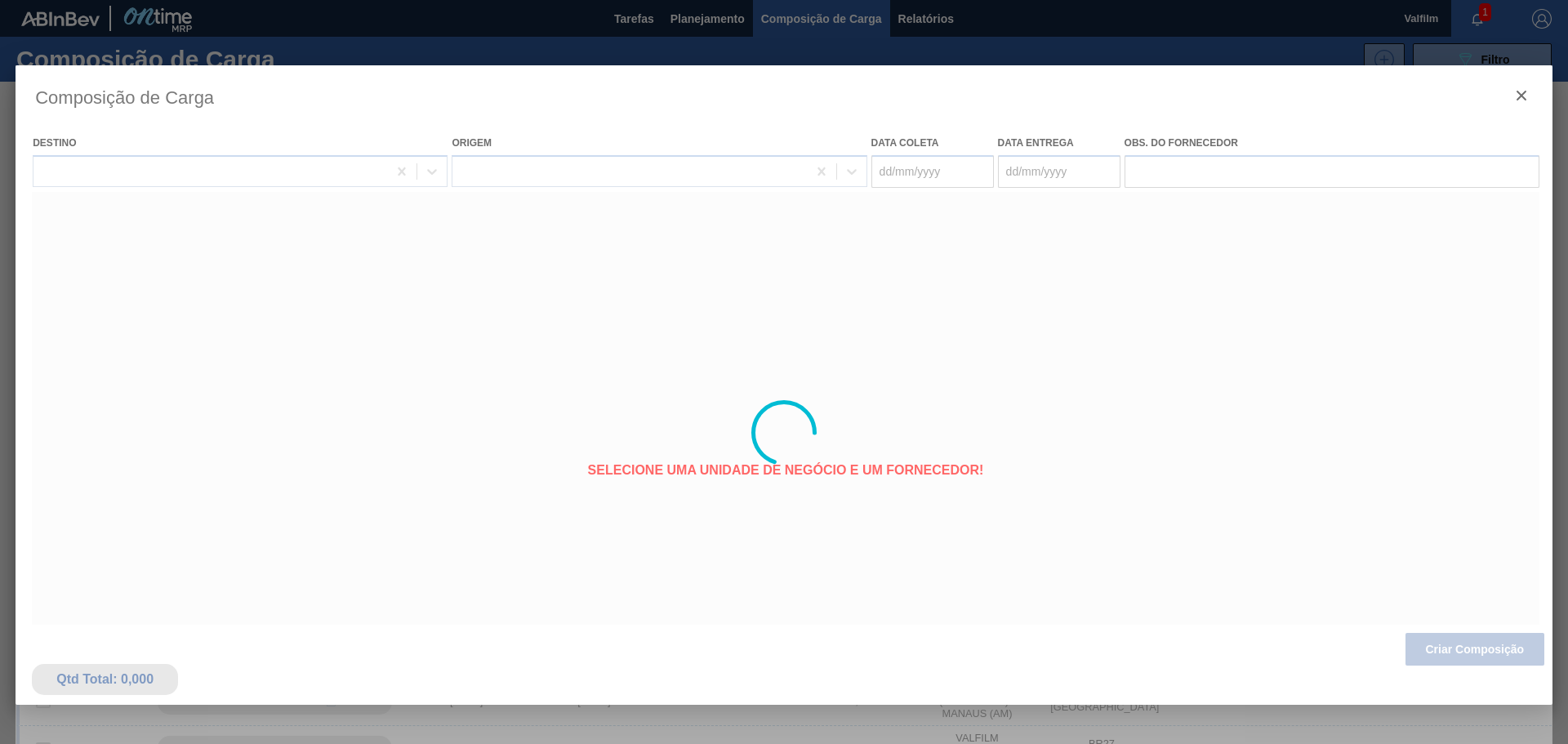
type coleta "[DATE]"
type entrega "[DATE]"
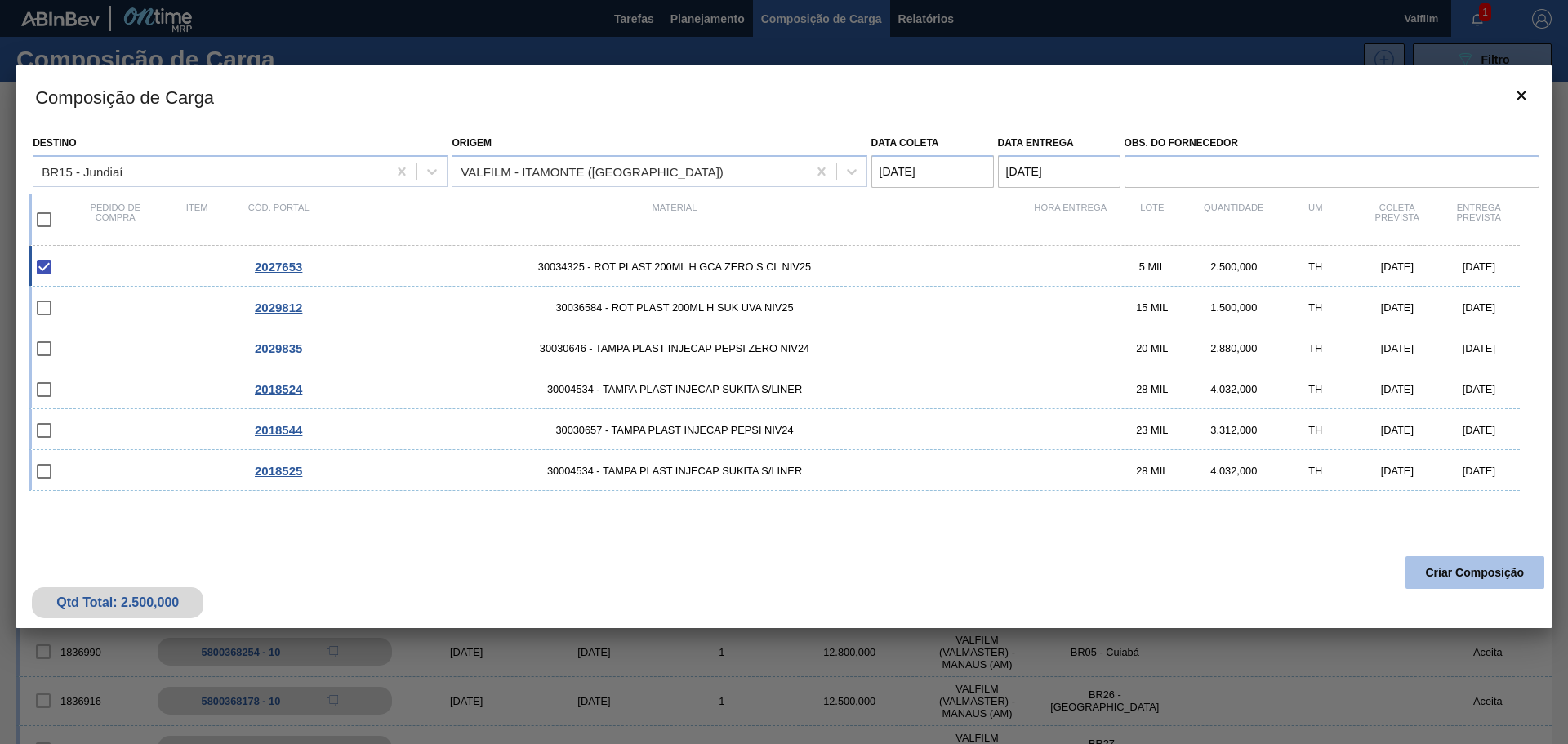
click at [1499, 574] on button "Criar Composição" at bounding box center [1474, 573] width 139 height 33
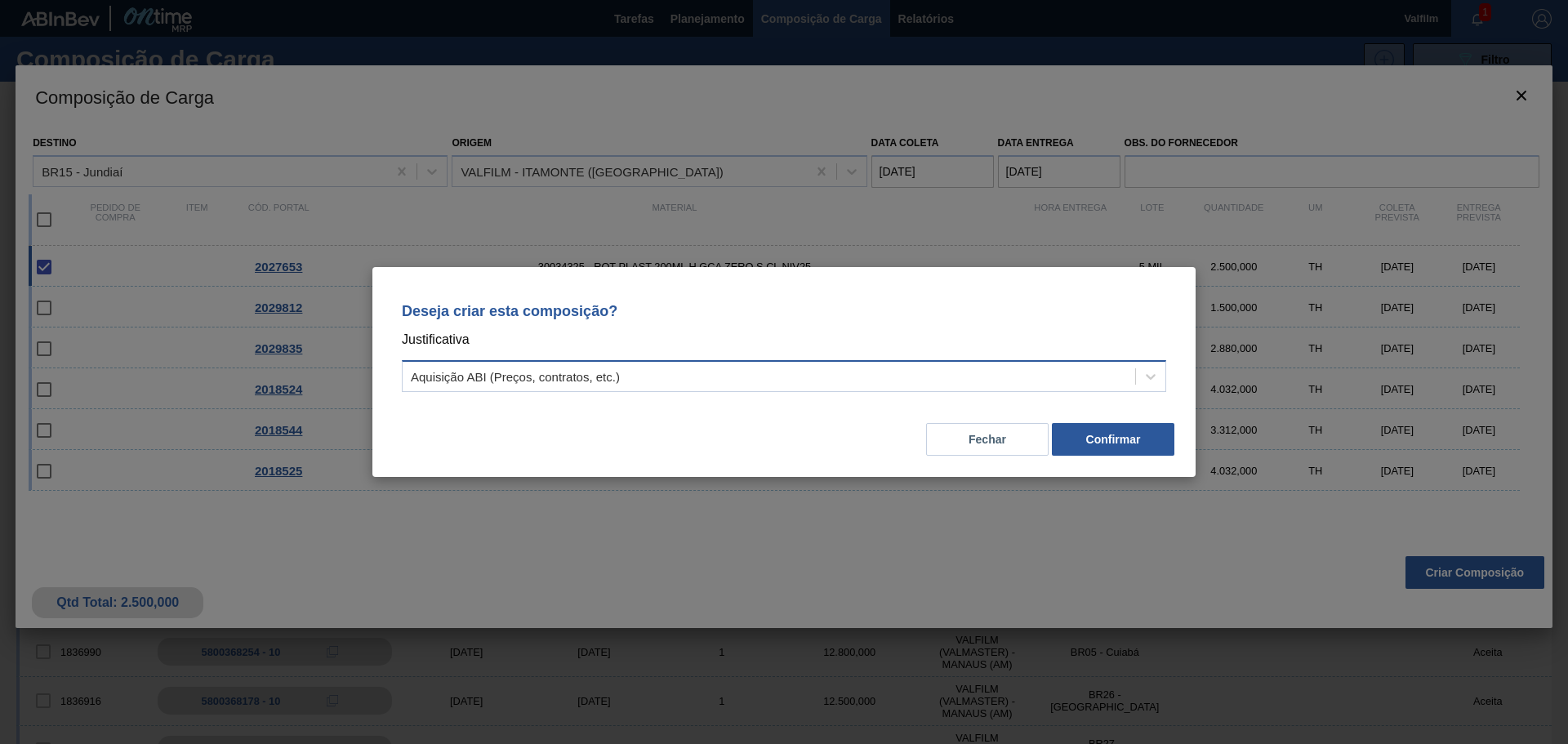
click at [896, 387] on div "Aquisição ABI (Preços, contratos, etc.)" at bounding box center [768, 376] width 733 height 24
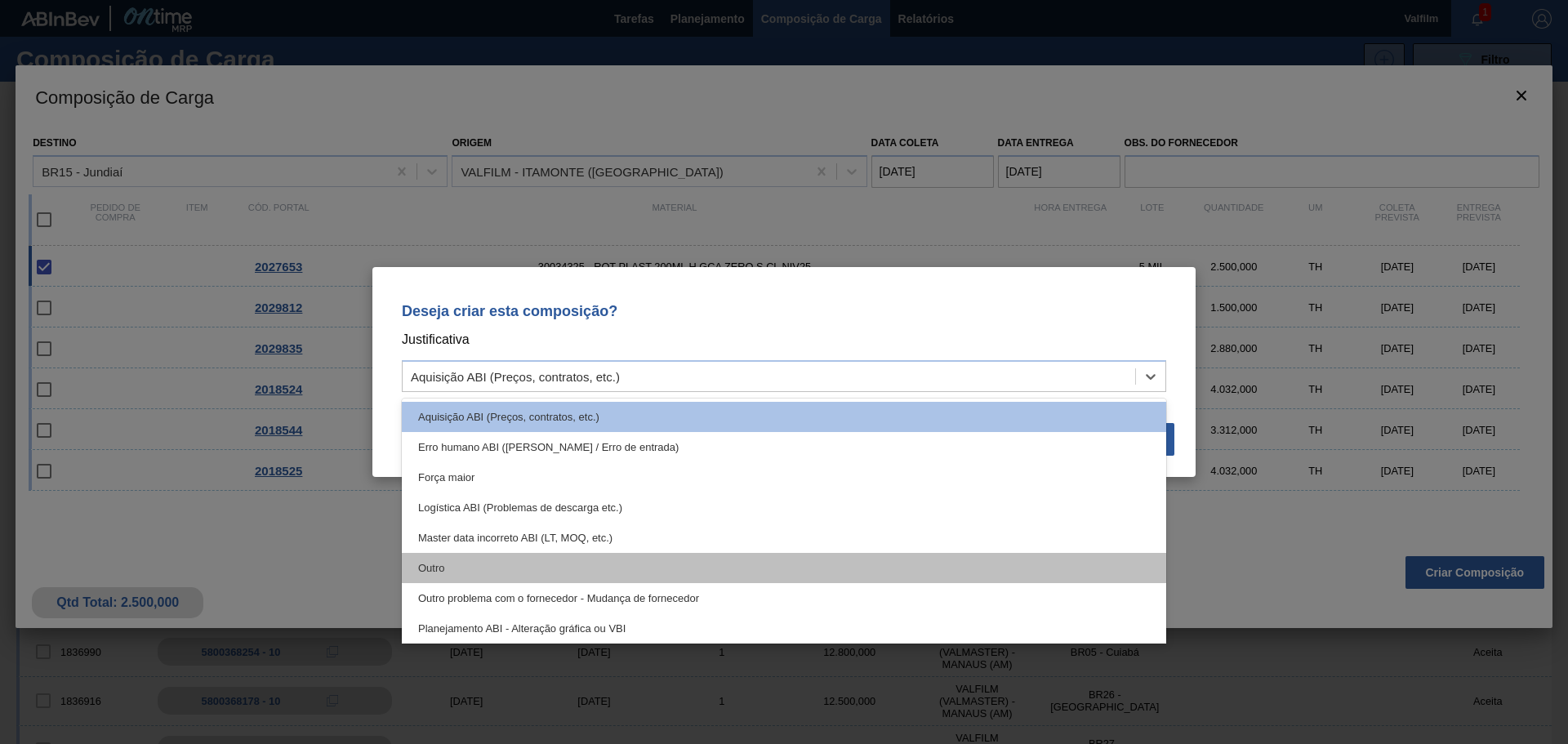
click at [438, 564] on div "Outro" at bounding box center [784, 568] width 764 height 31
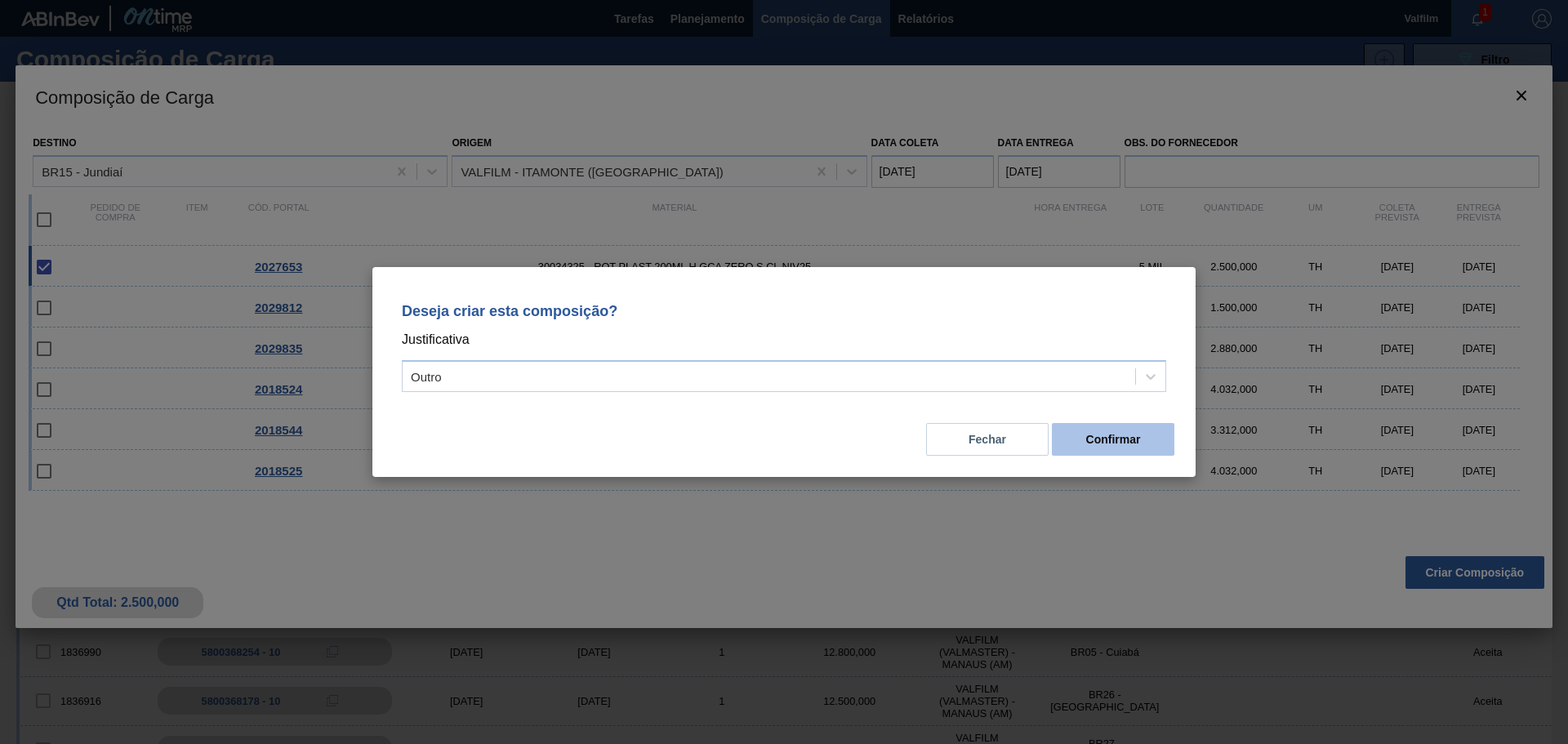
click at [1125, 445] on button "Confirmar" at bounding box center [1113, 440] width 123 height 33
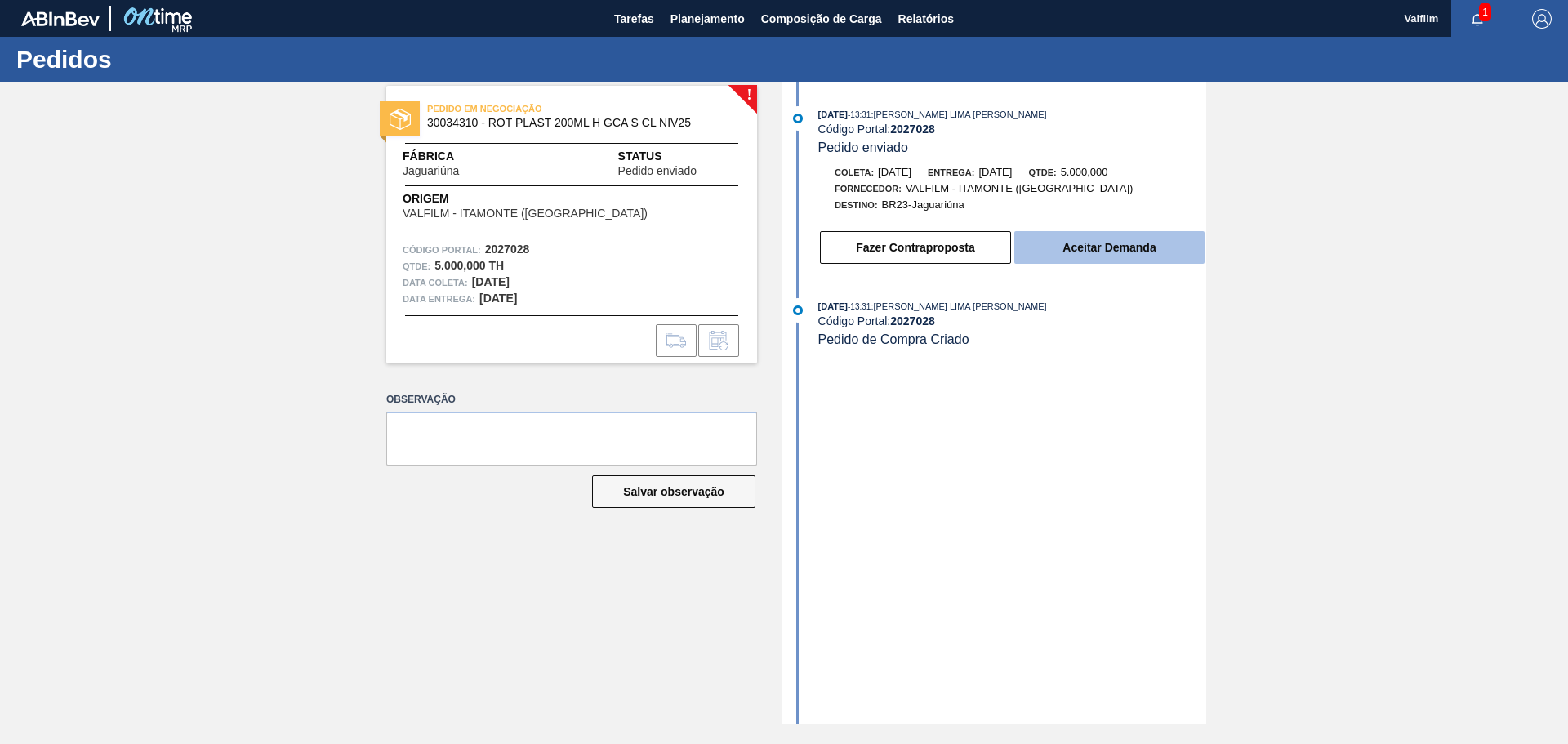
click at [1070, 243] on button "Aceitar Demanda" at bounding box center [1109, 247] width 191 height 33
click at [1104, 240] on button "Aceitar Demanda" at bounding box center [1109, 247] width 191 height 33
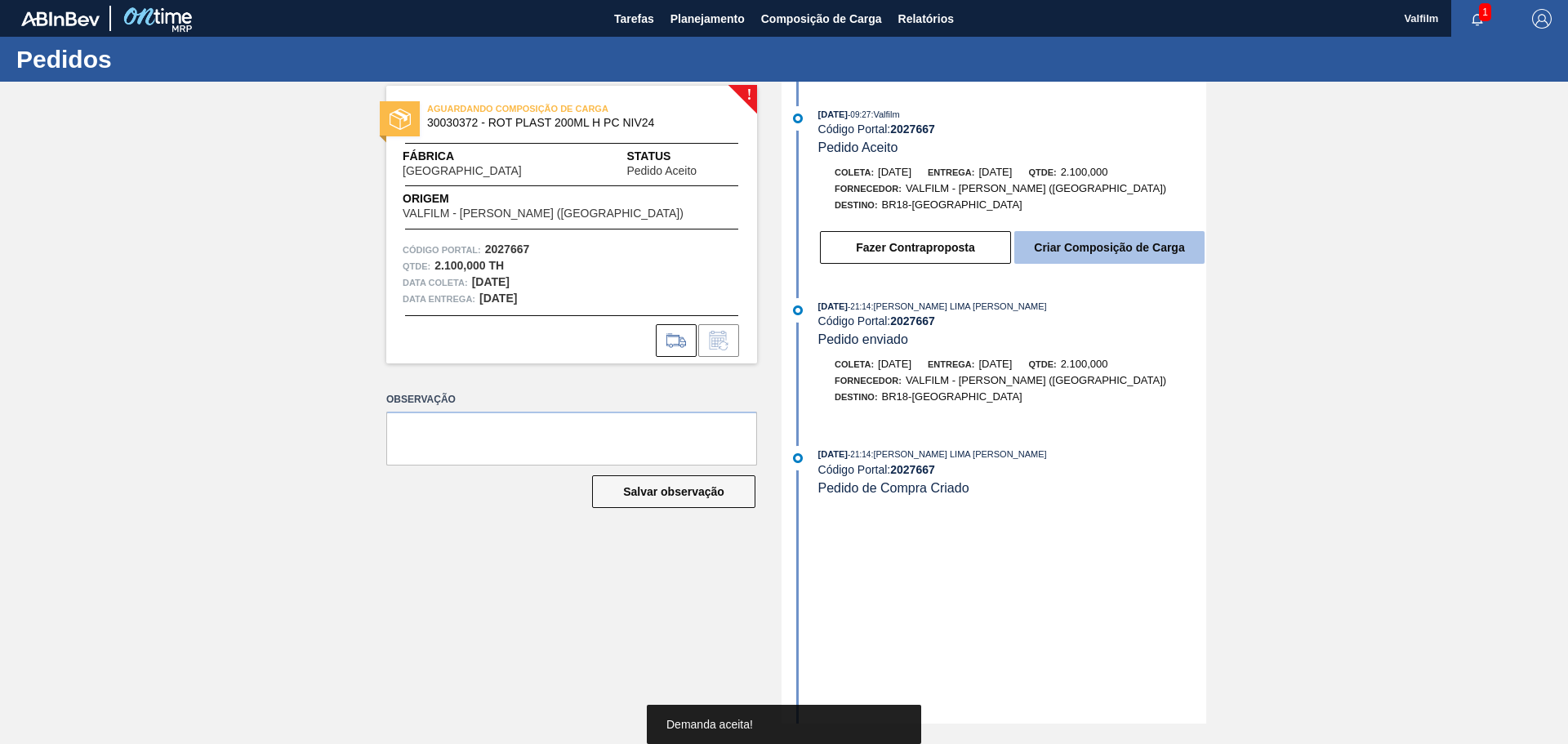
click at [1056, 250] on button "Criar Composição de Carga" at bounding box center [1109, 247] width 191 height 33
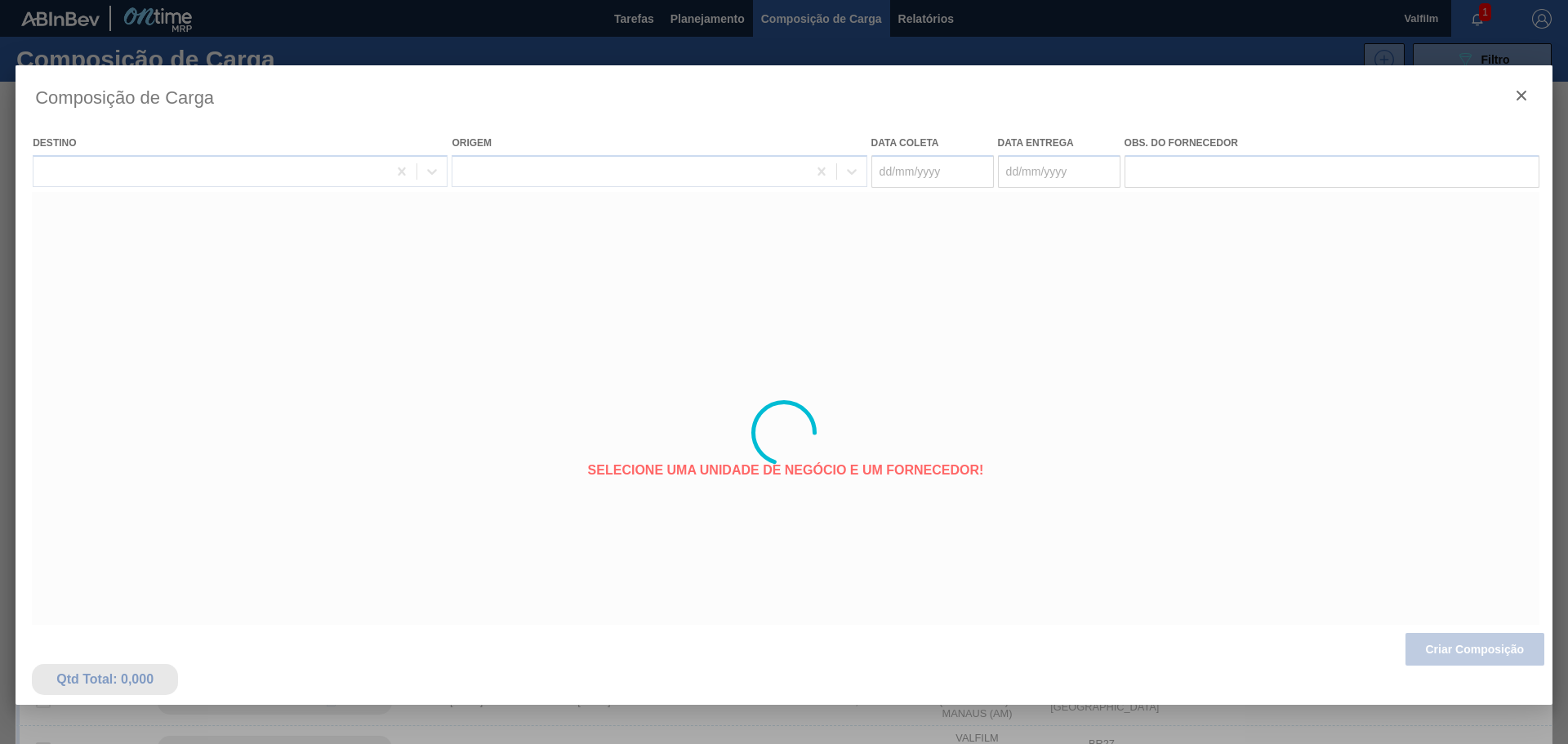
type coleta "26/10/2025"
type entrega "28/10/2025"
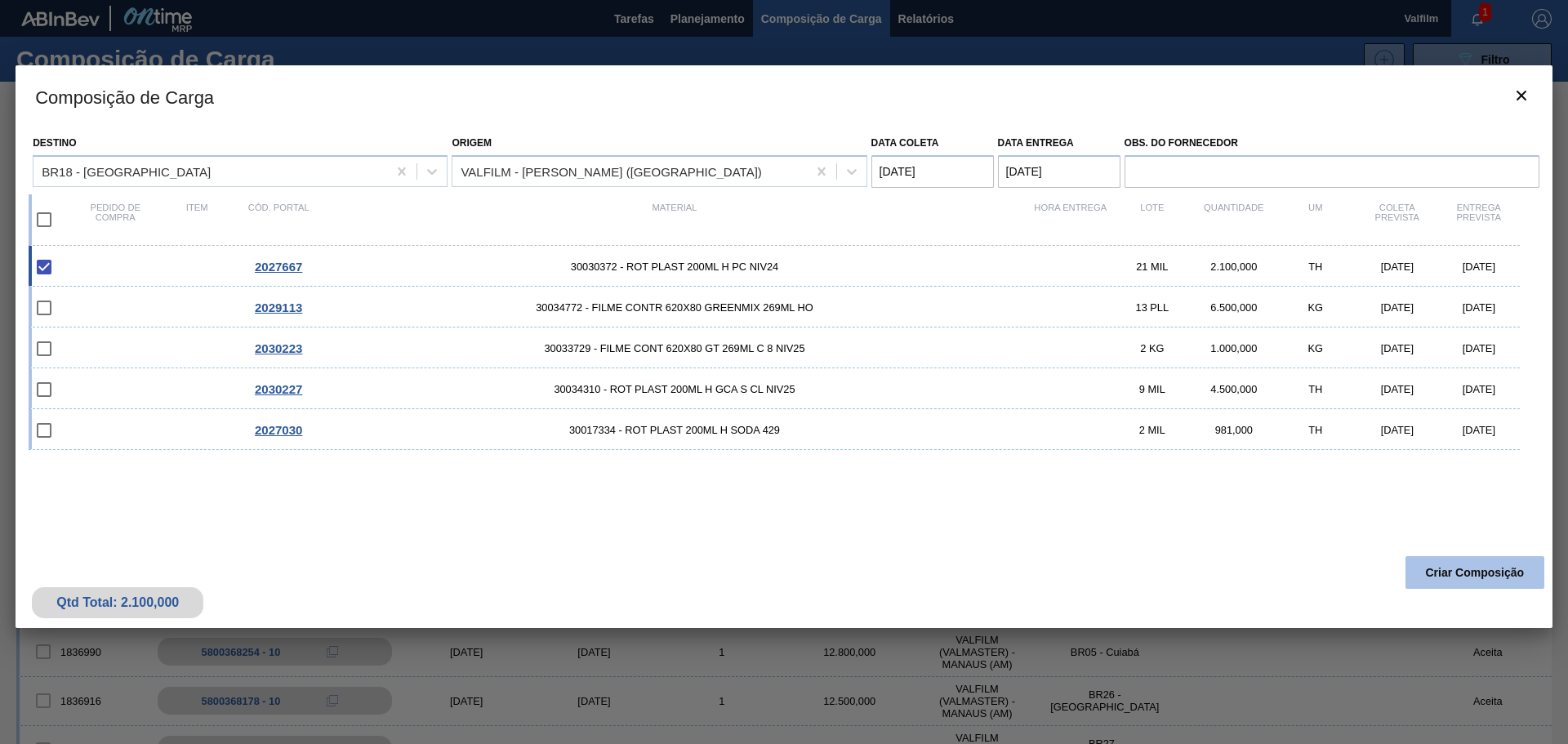
click at [1438, 574] on button "Criar Composição" at bounding box center [1474, 573] width 139 height 33
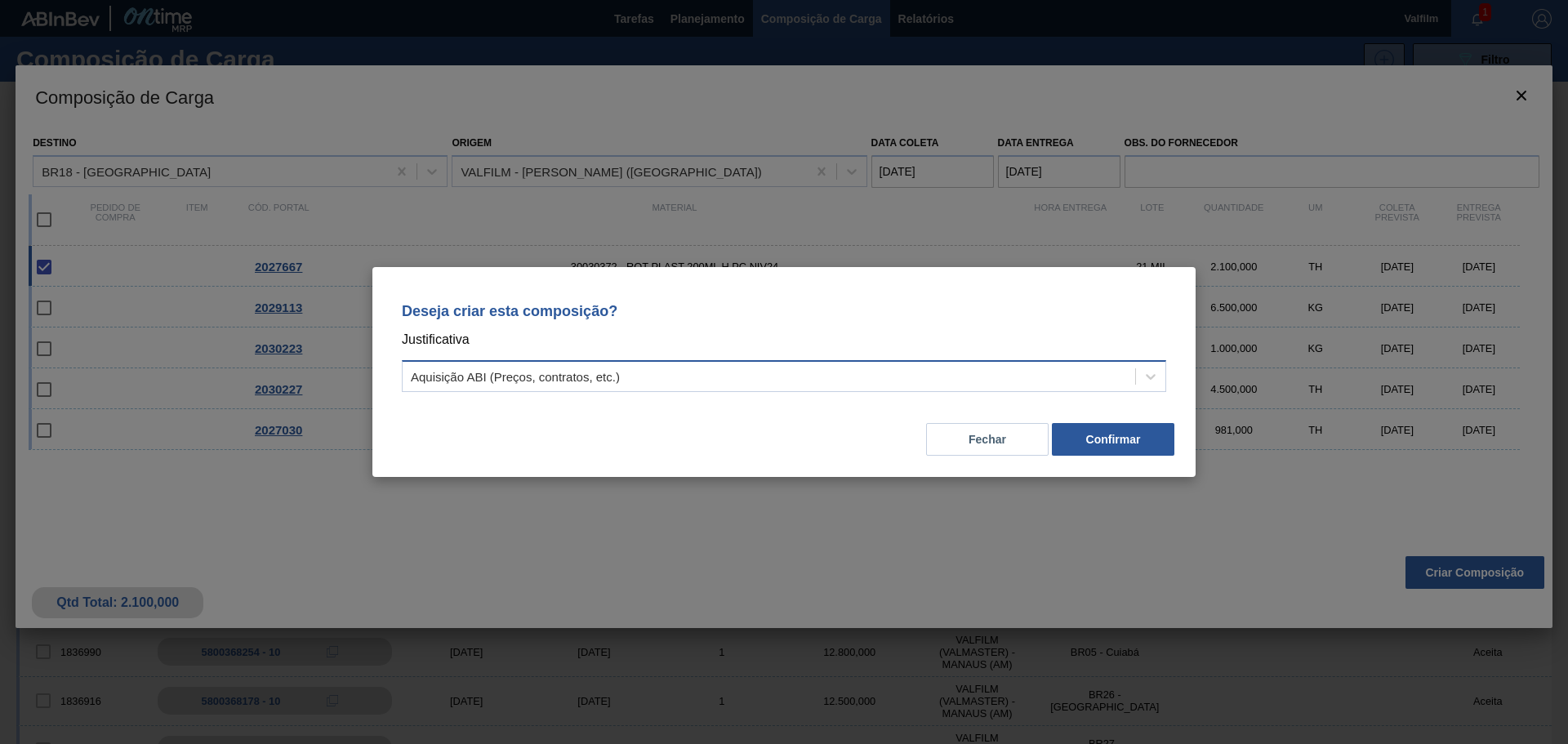
click at [708, 372] on div "Aquisição ABI (Preços, contratos, etc.)" at bounding box center [768, 376] width 733 height 24
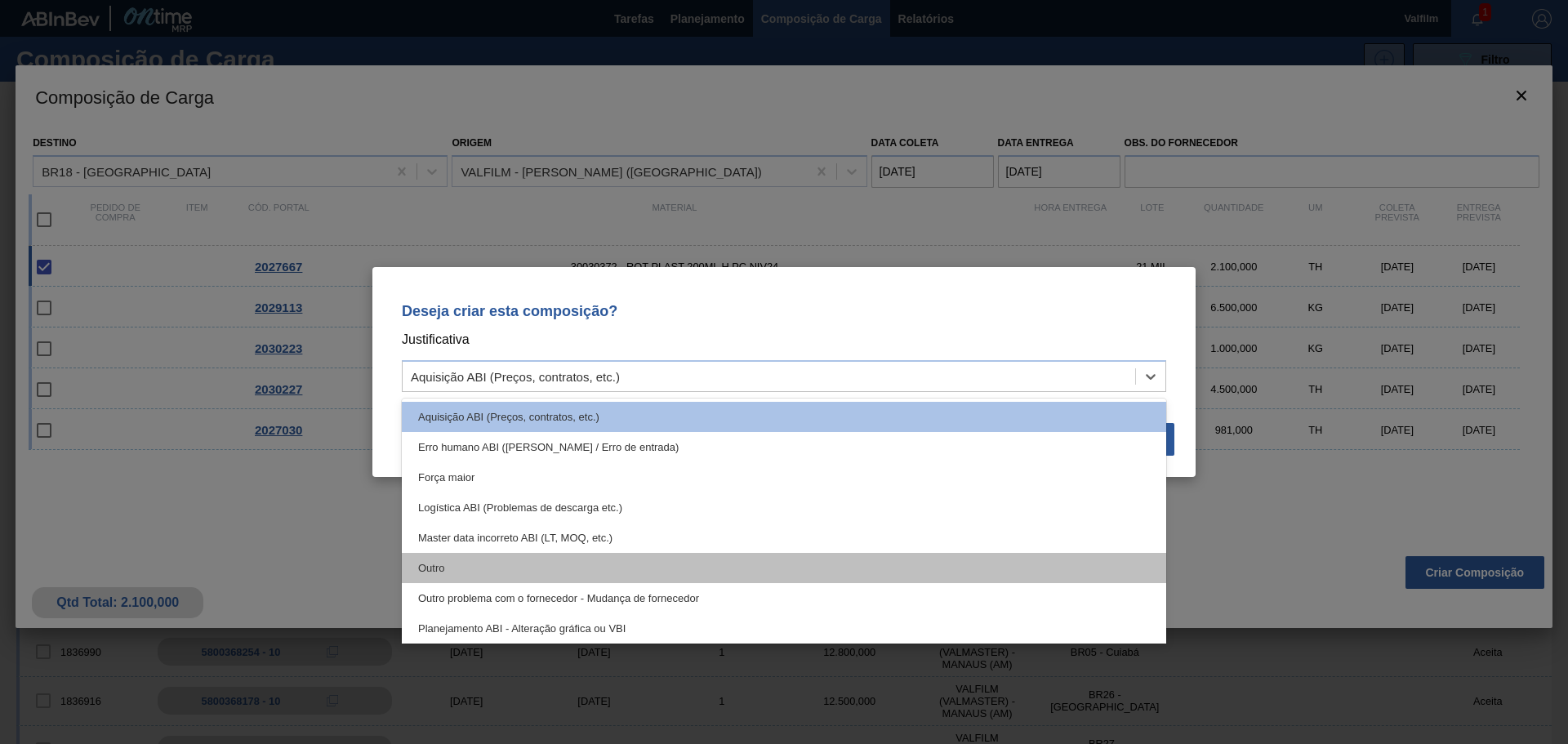
click at [477, 569] on div "Outro" at bounding box center [784, 568] width 764 height 31
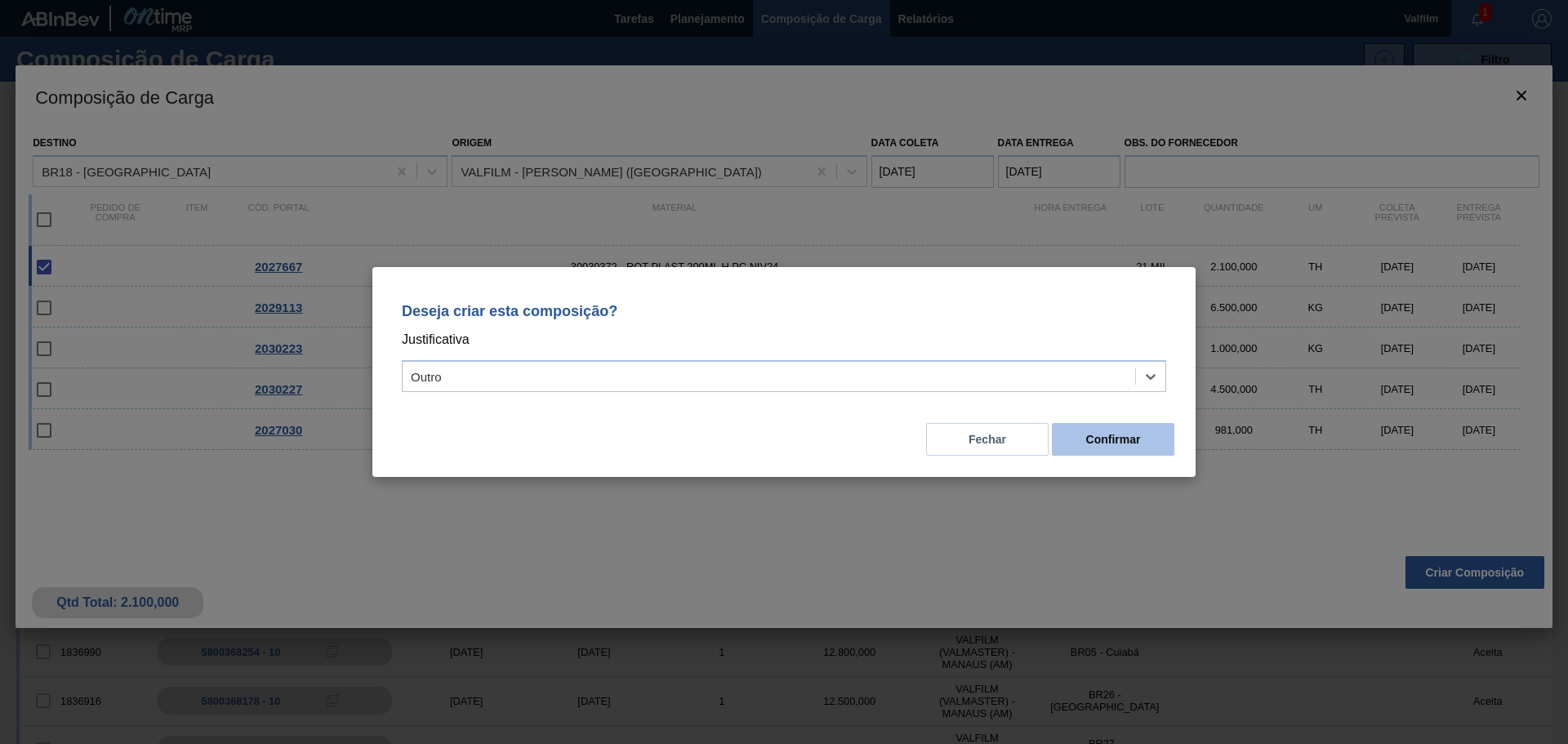
click at [1092, 440] on button "Confirmar" at bounding box center [1113, 440] width 123 height 33
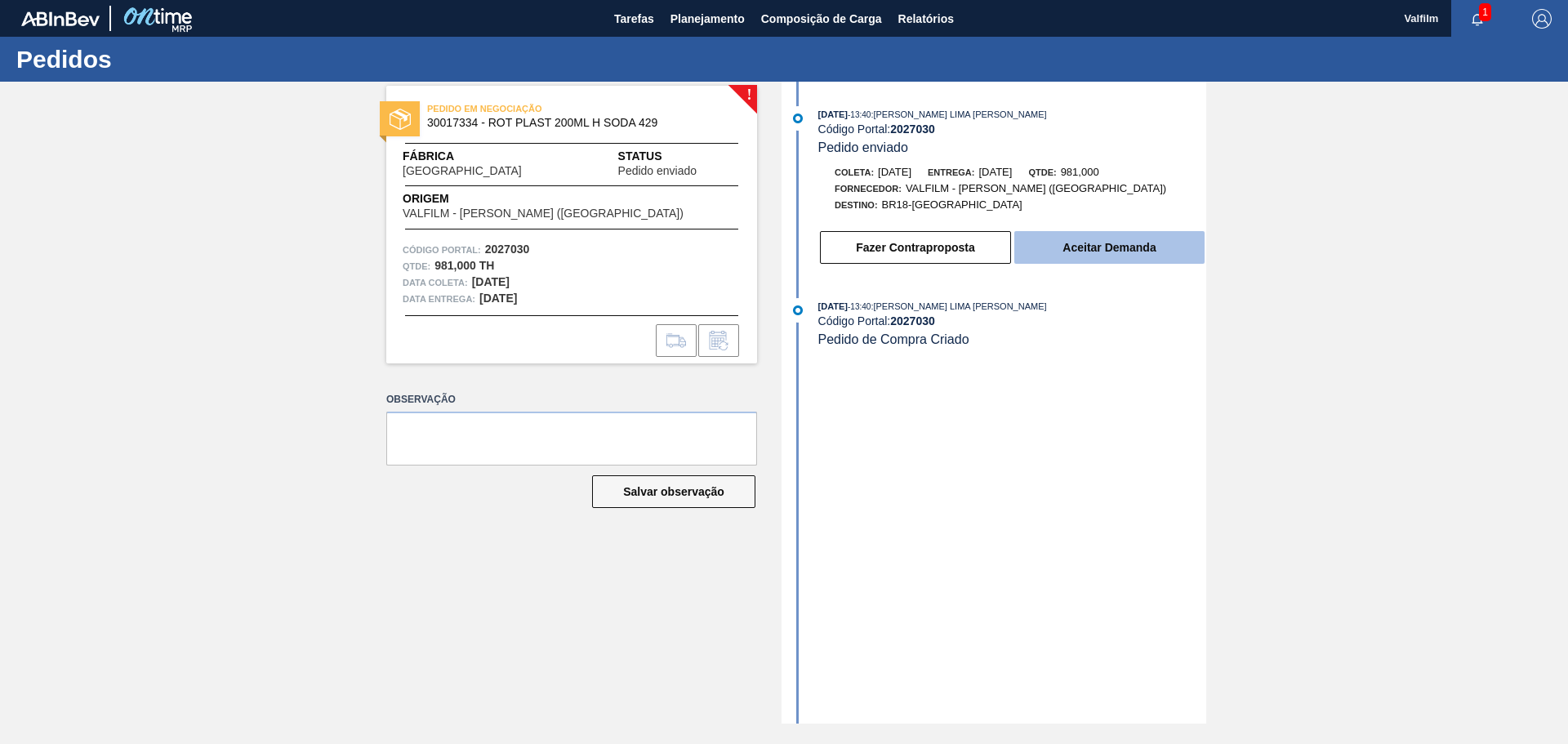
click at [1119, 243] on button "Aceitar Demanda" at bounding box center [1109, 247] width 191 height 33
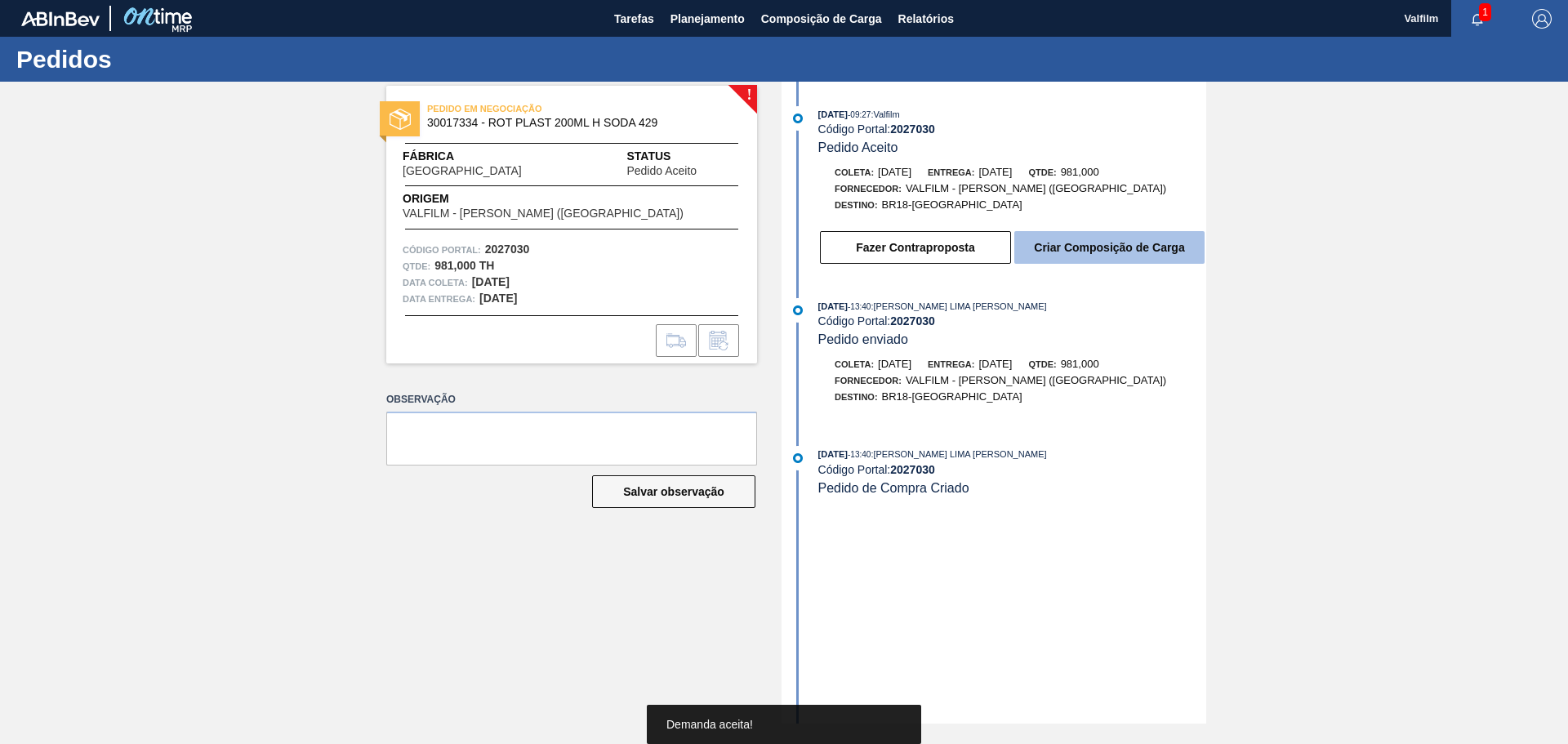
click at [1063, 241] on button "Criar Composição de Carga" at bounding box center [1109, 247] width 191 height 33
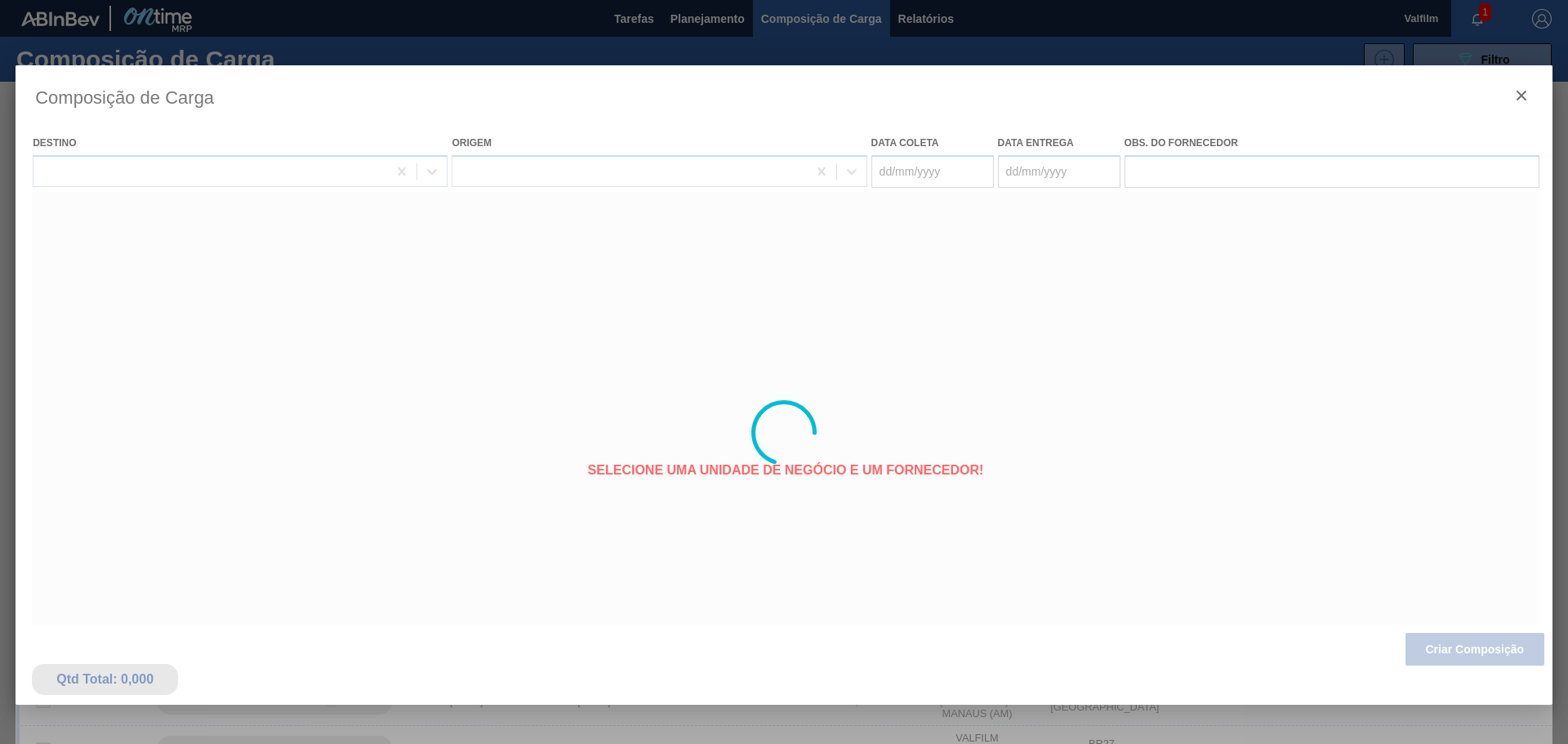
type coleta "27/10/2025"
type entrega "29/10/2025"
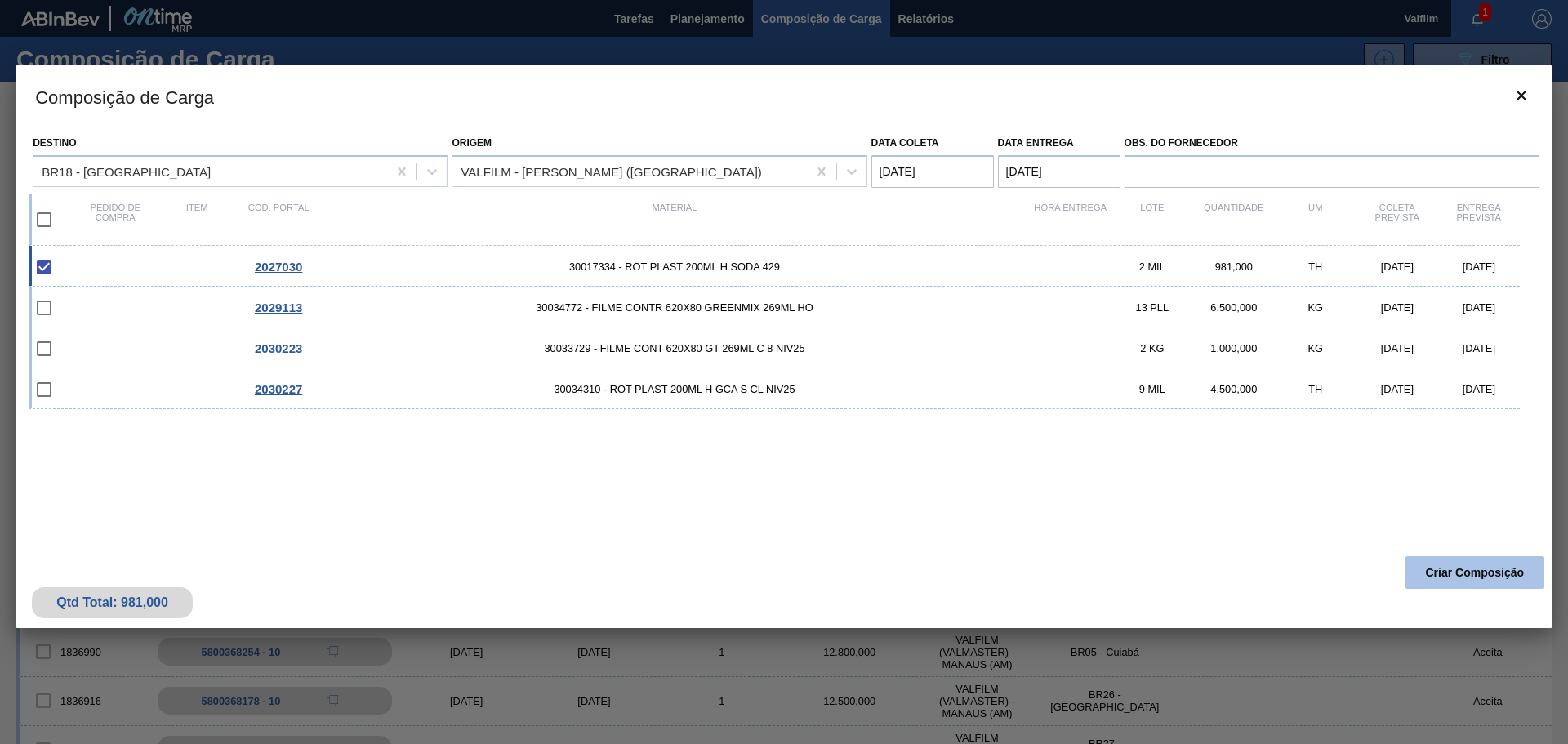
click at [1476, 579] on button "Criar Composição" at bounding box center [1474, 573] width 139 height 33
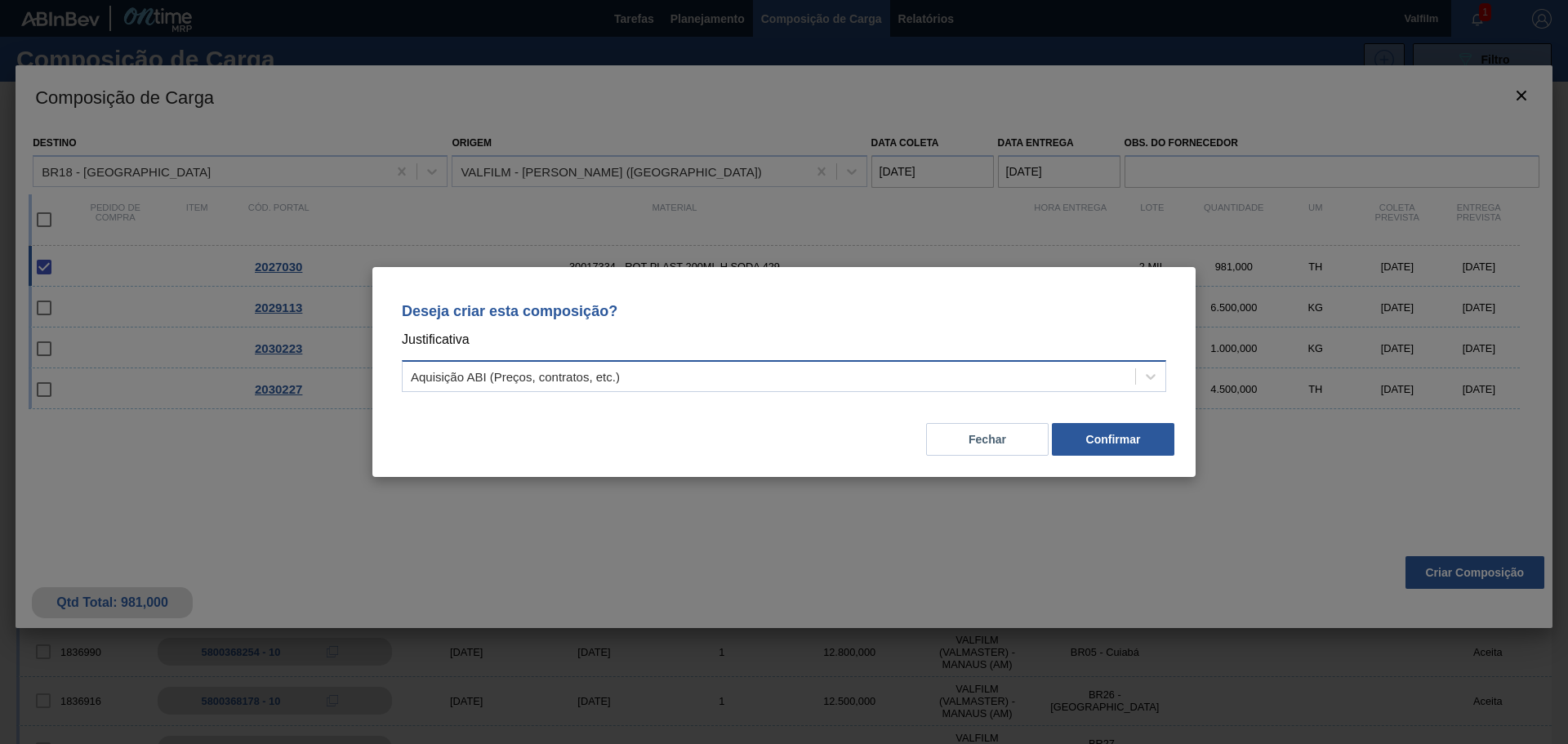
click at [630, 379] on div "Aquisição ABI (Preços, contratos, etc.)" at bounding box center [768, 376] width 733 height 24
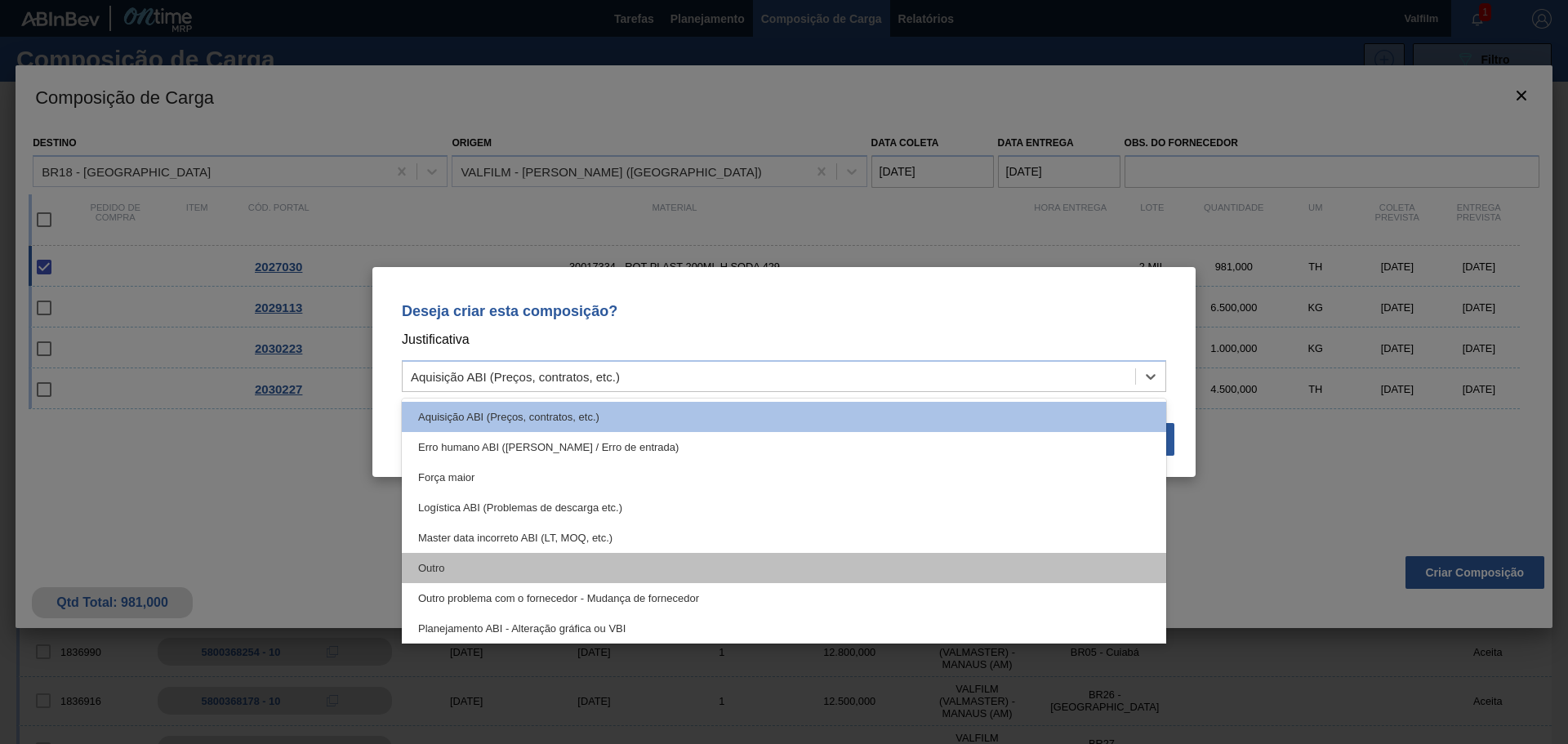
click at [458, 568] on div "Outro" at bounding box center [784, 568] width 764 height 31
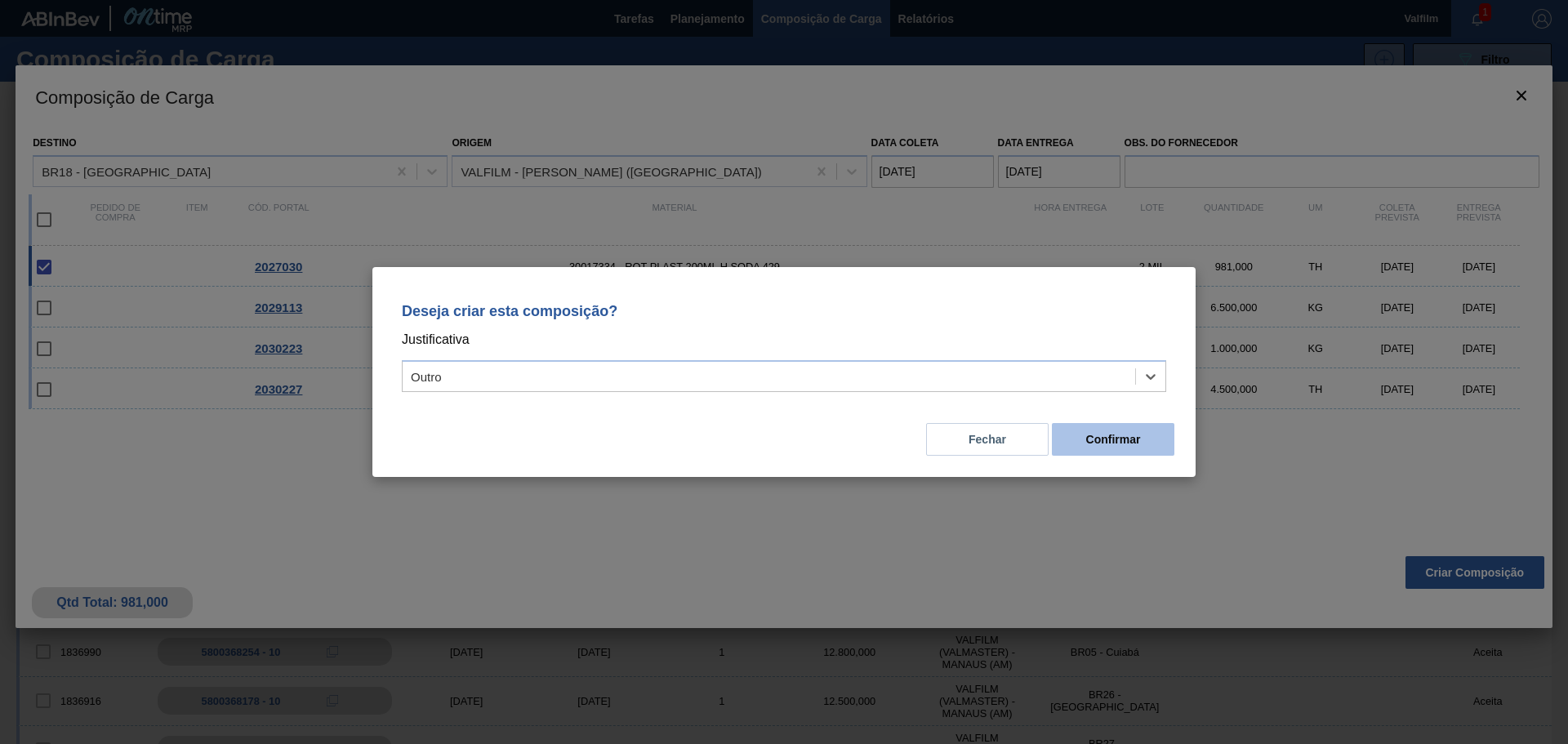
click at [1091, 440] on button "Confirmar" at bounding box center [1113, 440] width 123 height 33
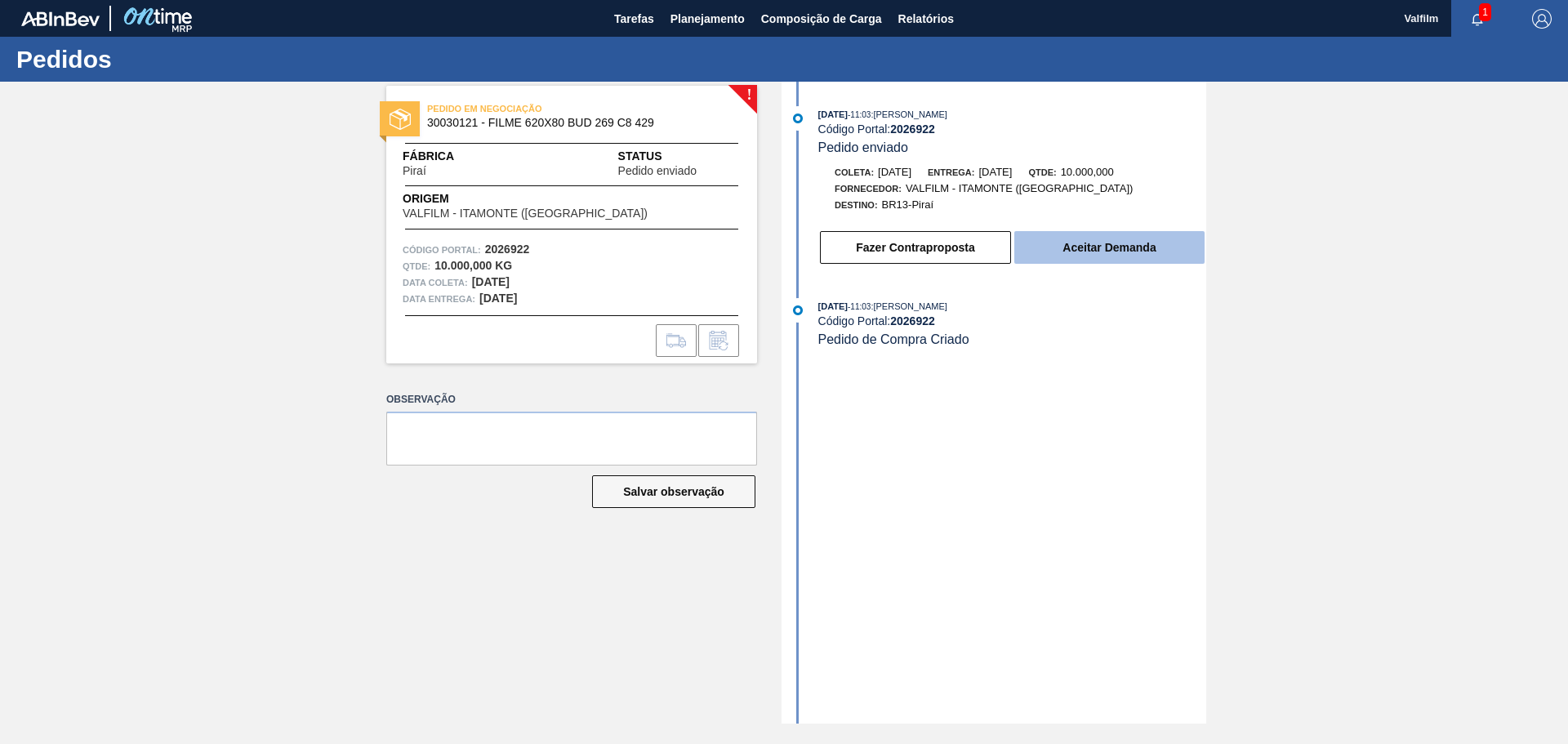
click at [1096, 241] on button "Aceitar Demanda" at bounding box center [1109, 247] width 191 height 33
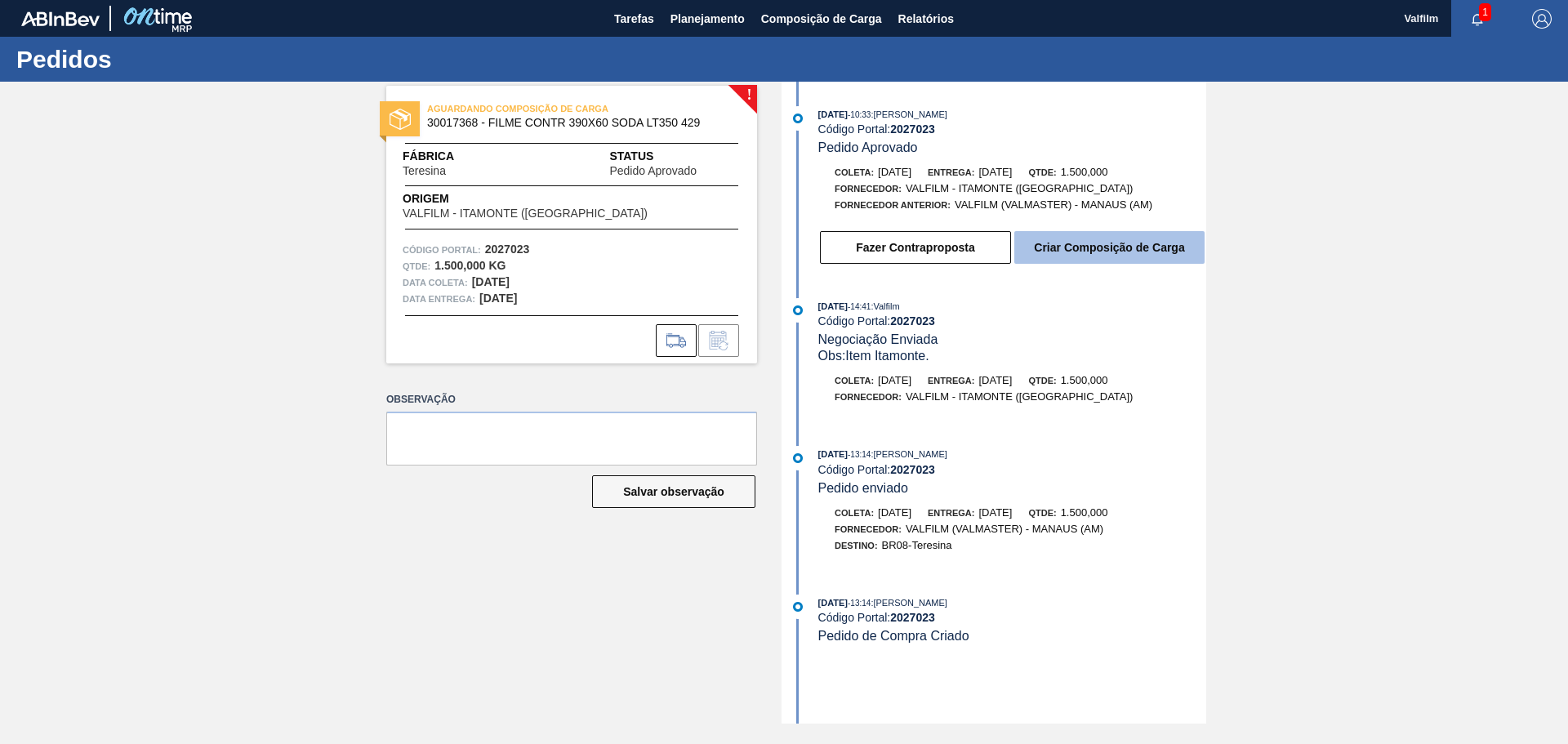
click at [1083, 254] on button "Criar Composição de Carga" at bounding box center [1109, 247] width 191 height 33
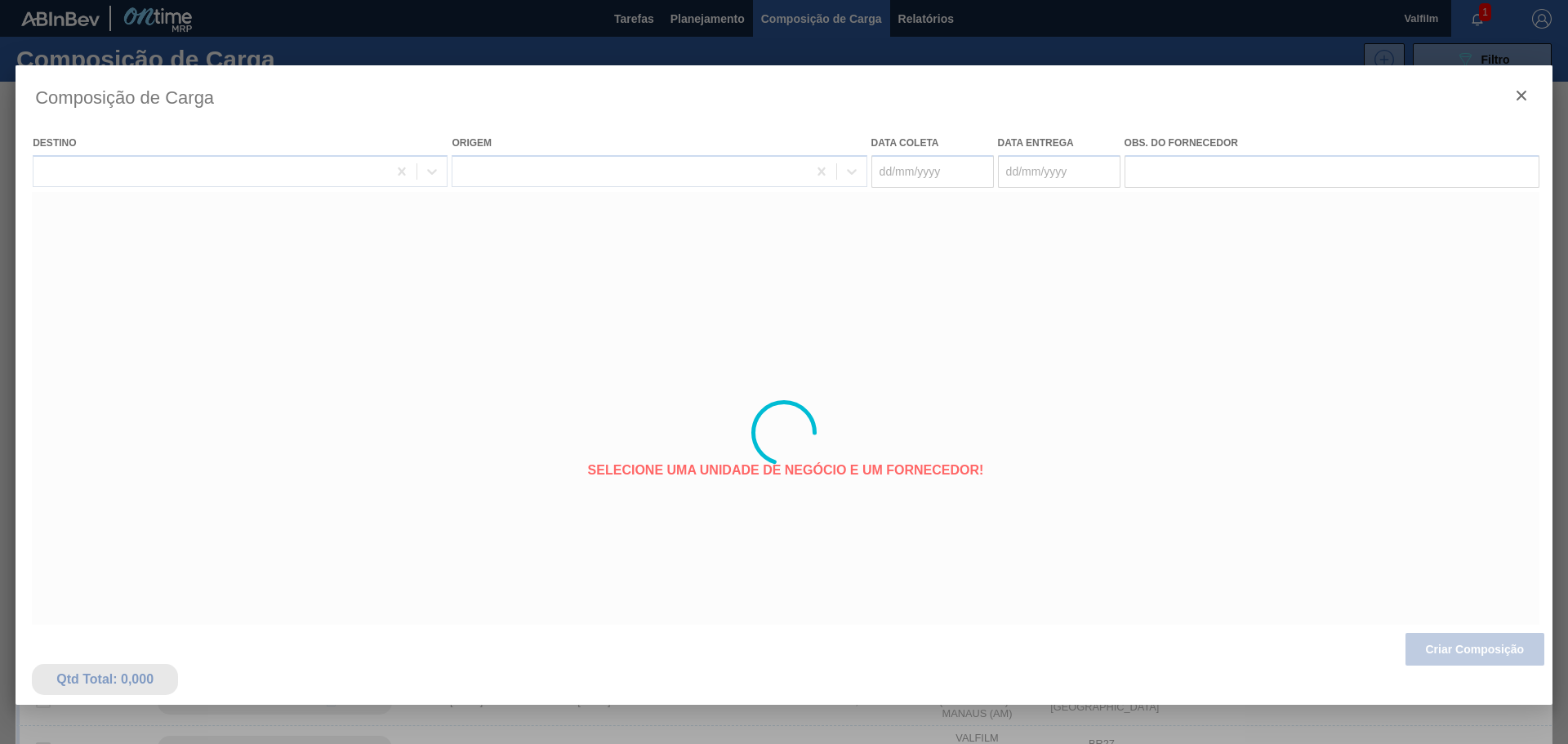
type coleta "[DATE]"
type entrega "[DATE]"
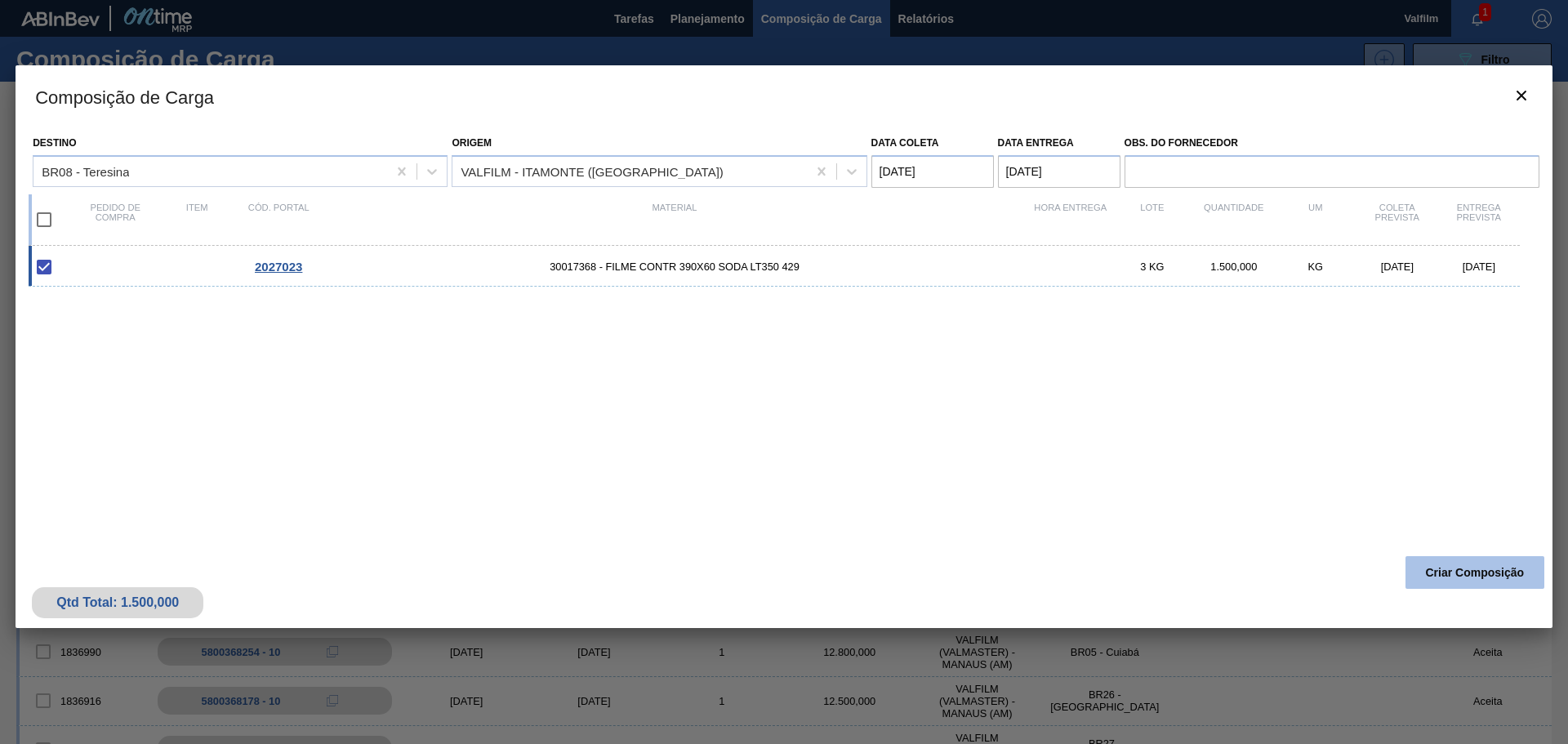
click at [1479, 563] on button "Criar Composição" at bounding box center [1474, 573] width 139 height 33
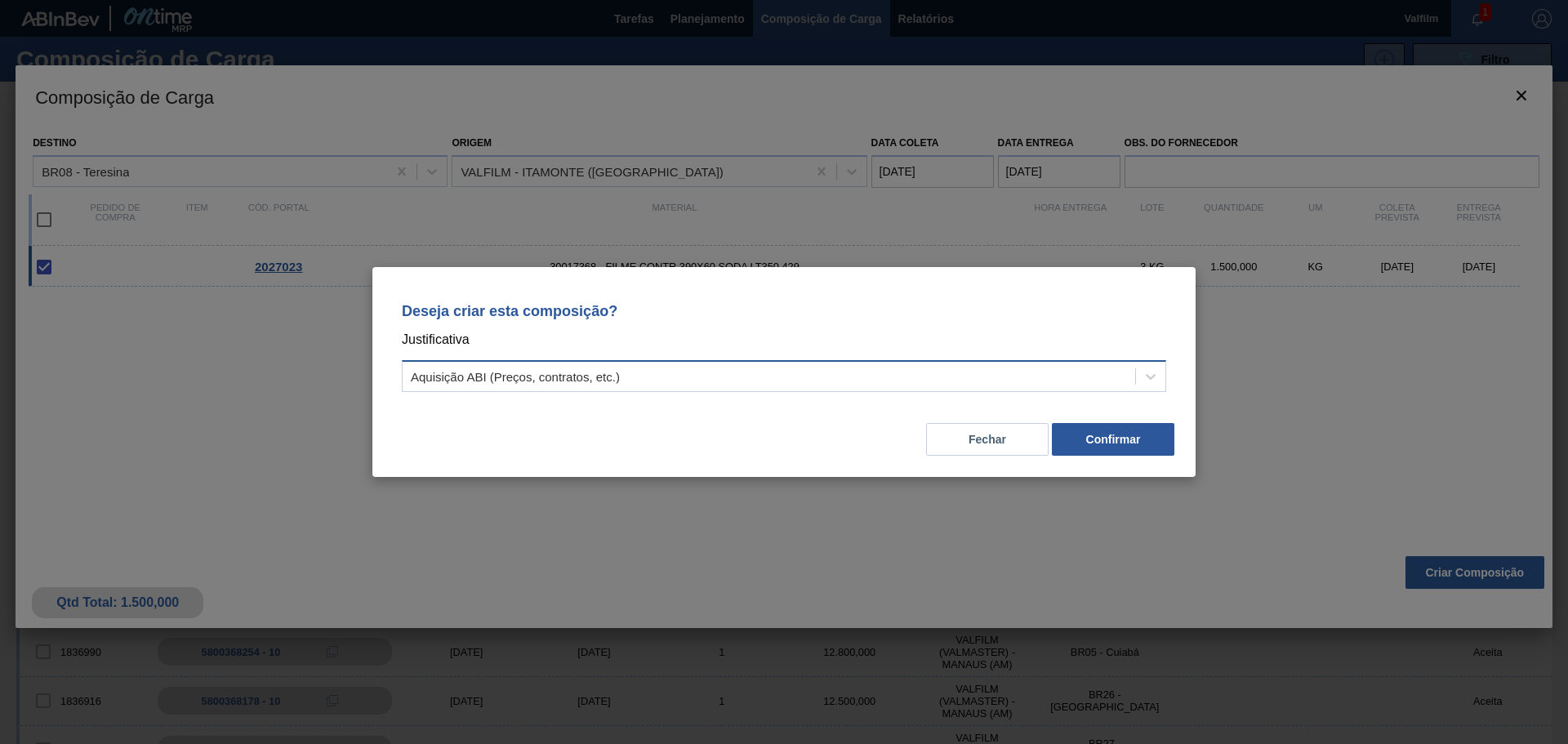
click at [520, 373] on div "Aquisição ABI (Preços, contratos, etc.)" at bounding box center [515, 376] width 209 height 13
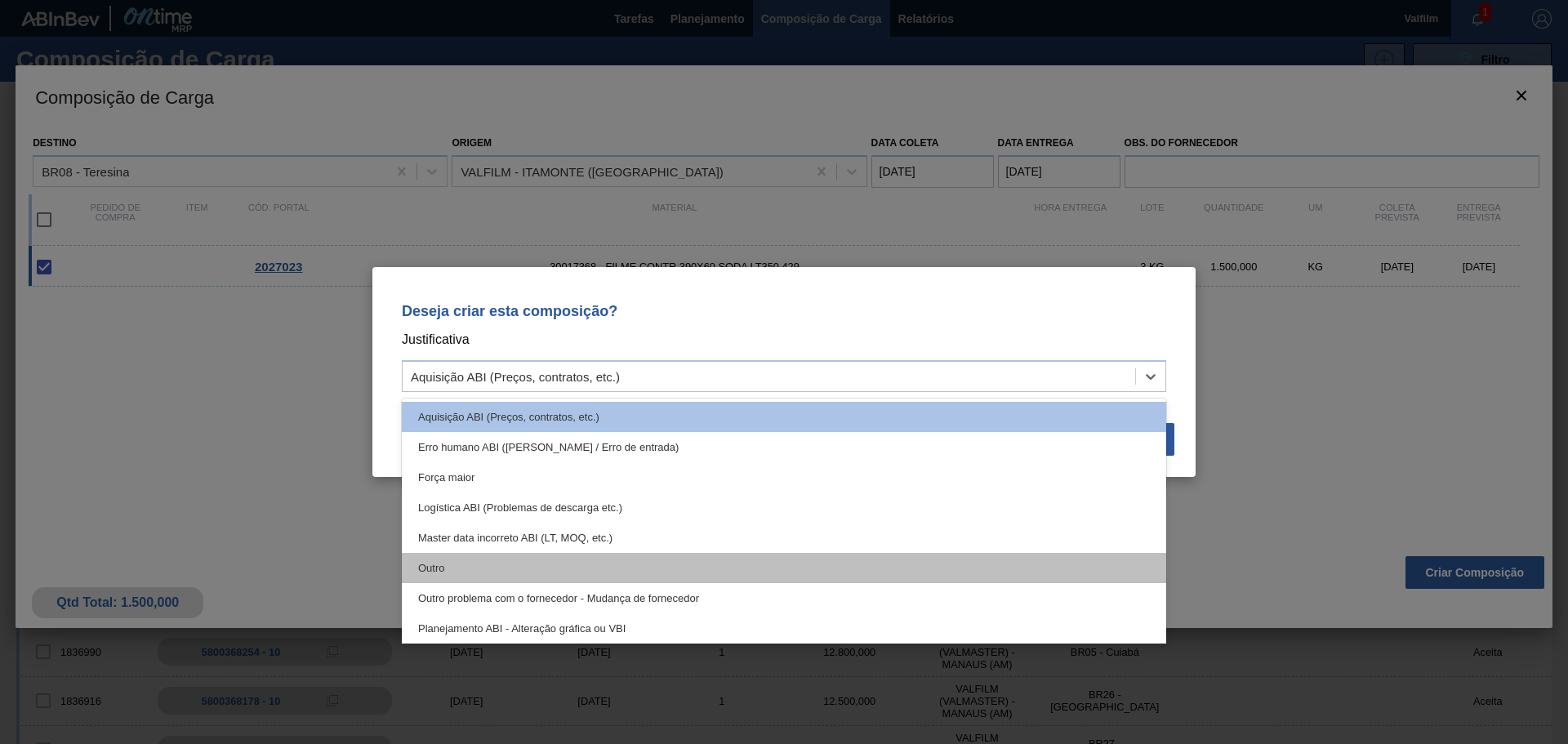
click at [459, 560] on div "Outro" at bounding box center [784, 568] width 764 height 31
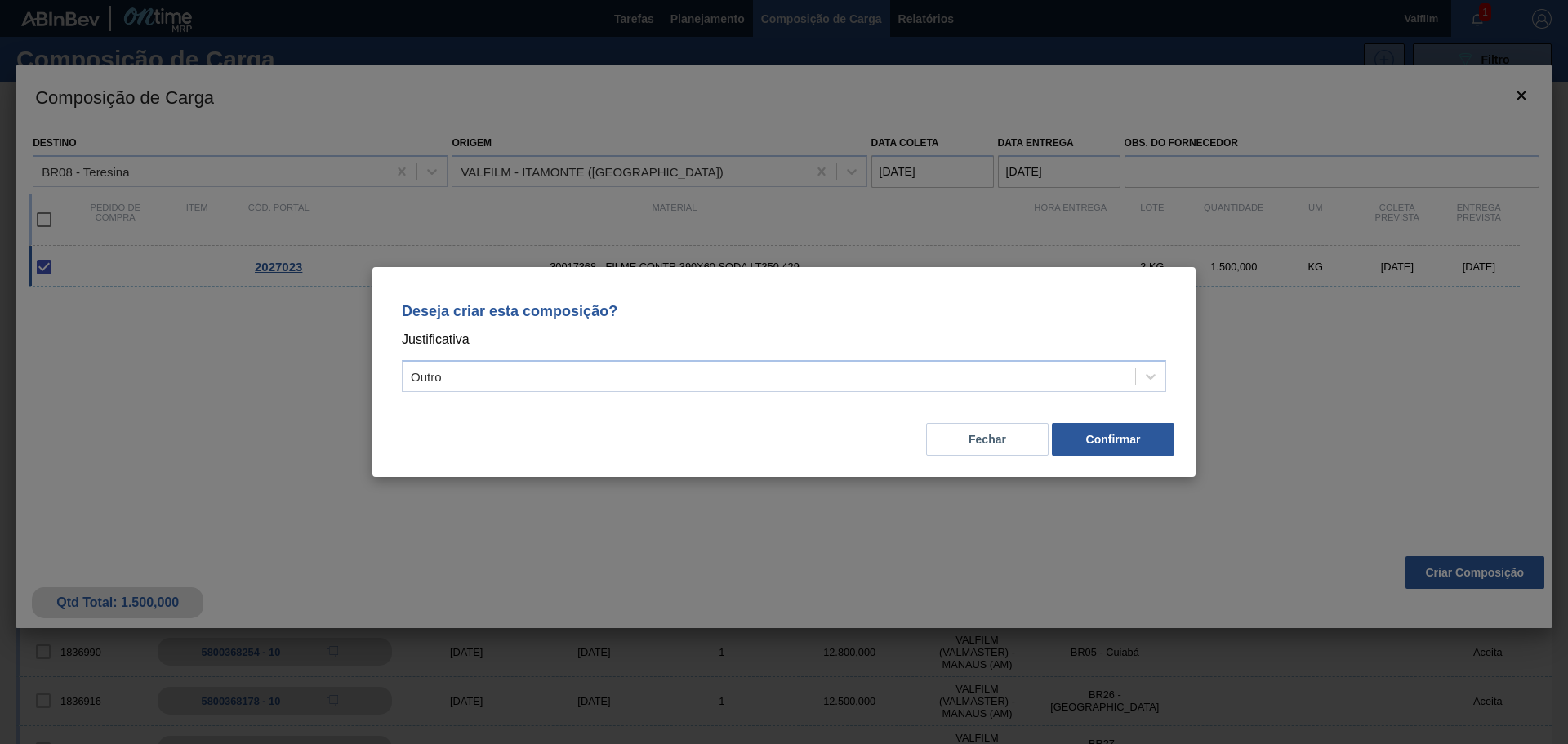
click at [1131, 421] on div "Fechar Confirmar" at bounding box center [784, 429] width 784 height 56
click at [1127, 435] on button "Confirmar" at bounding box center [1113, 440] width 123 height 33
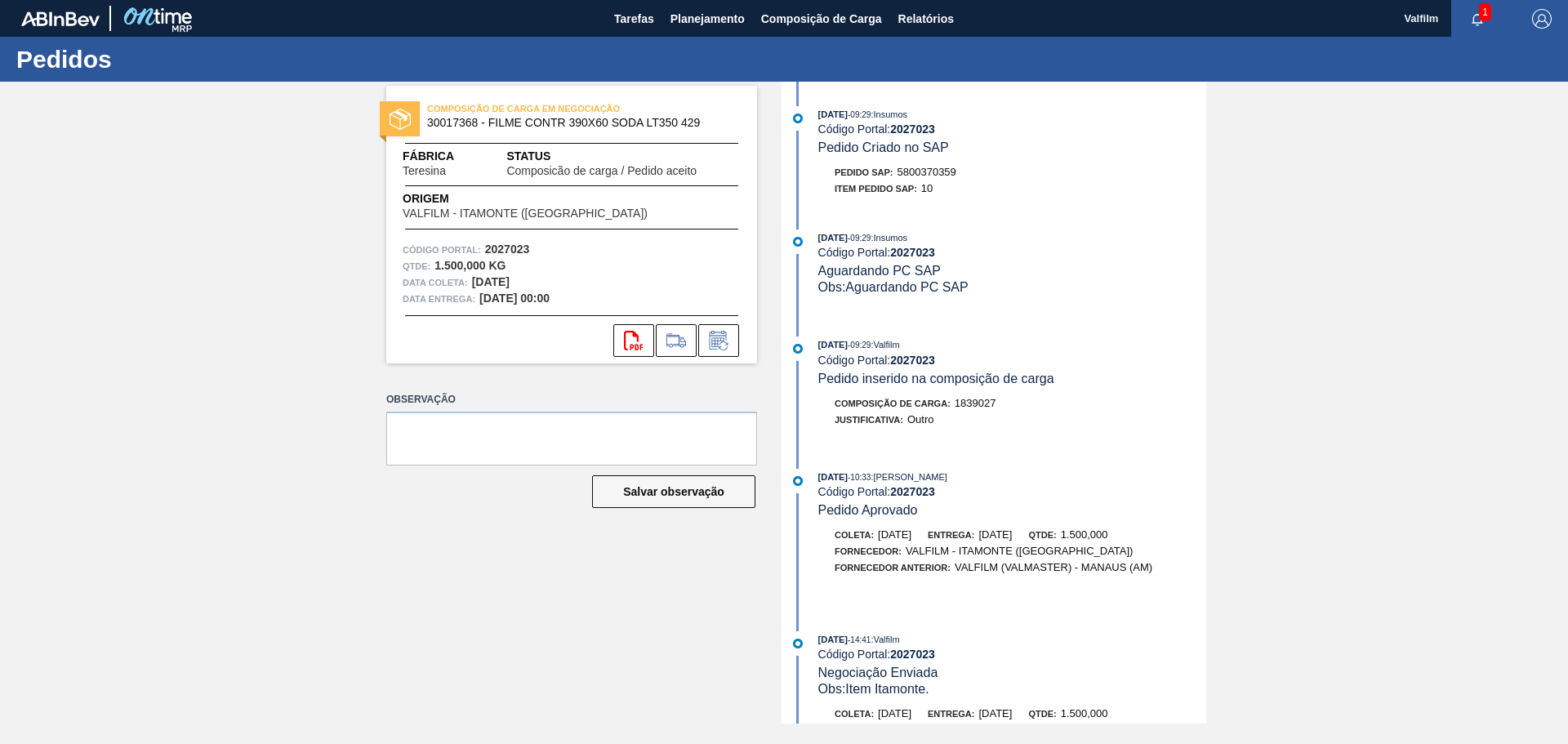
click at [932, 166] on div "Pedido SAP: 5800370359" at bounding box center [895, 171] width 122 height 16
click at [932, 166] on span "5800370359" at bounding box center [926, 171] width 58 height 12
copy span "5800370359"
click at [723, 342] on icon at bounding box center [718, 340] width 26 height 19
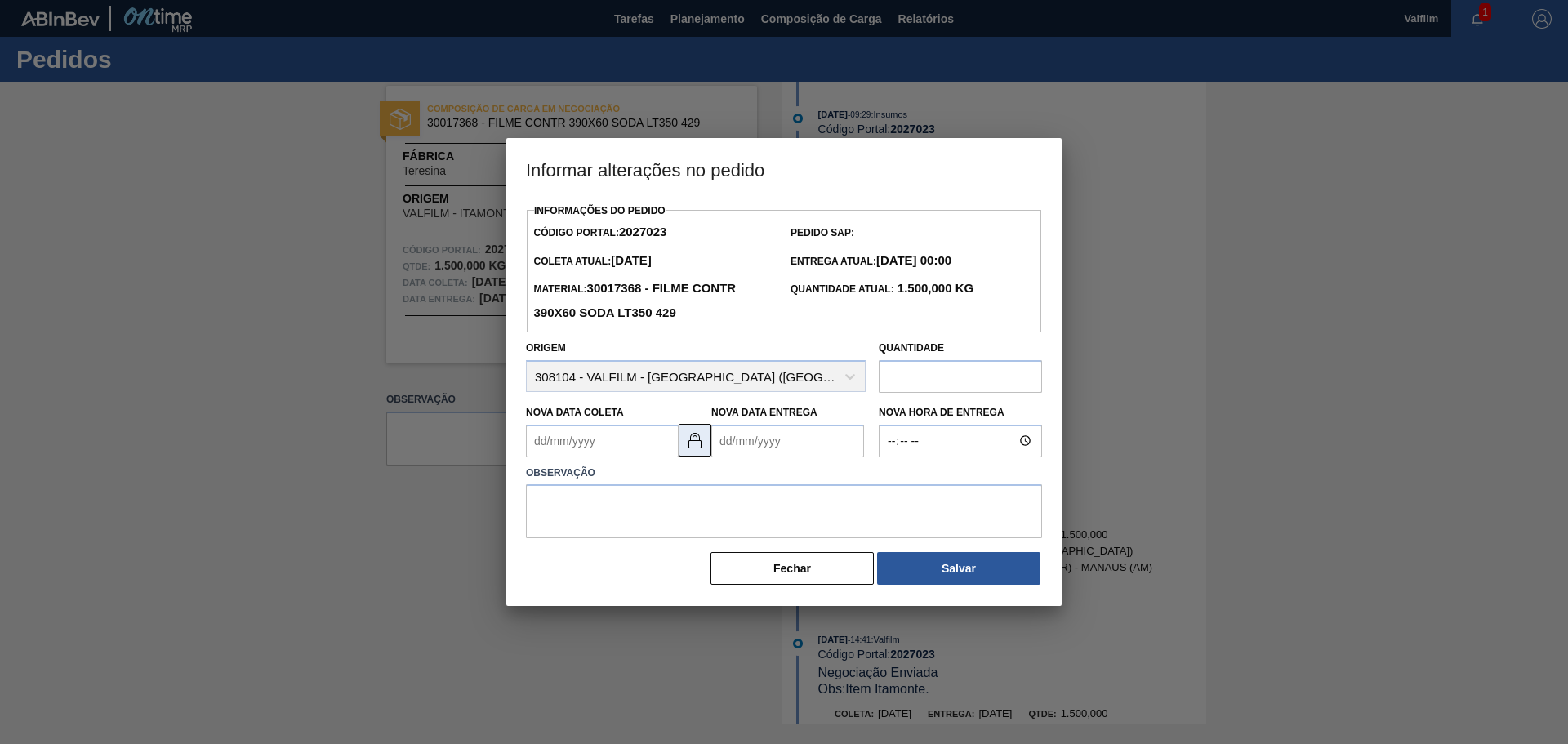
click at [699, 452] on button at bounding box center [695, 440] width 33 height 33
click at [761, 442] on Entrega2027023 "Nova Data Entrega" at bounding box center [787, 440] width 152 height 33
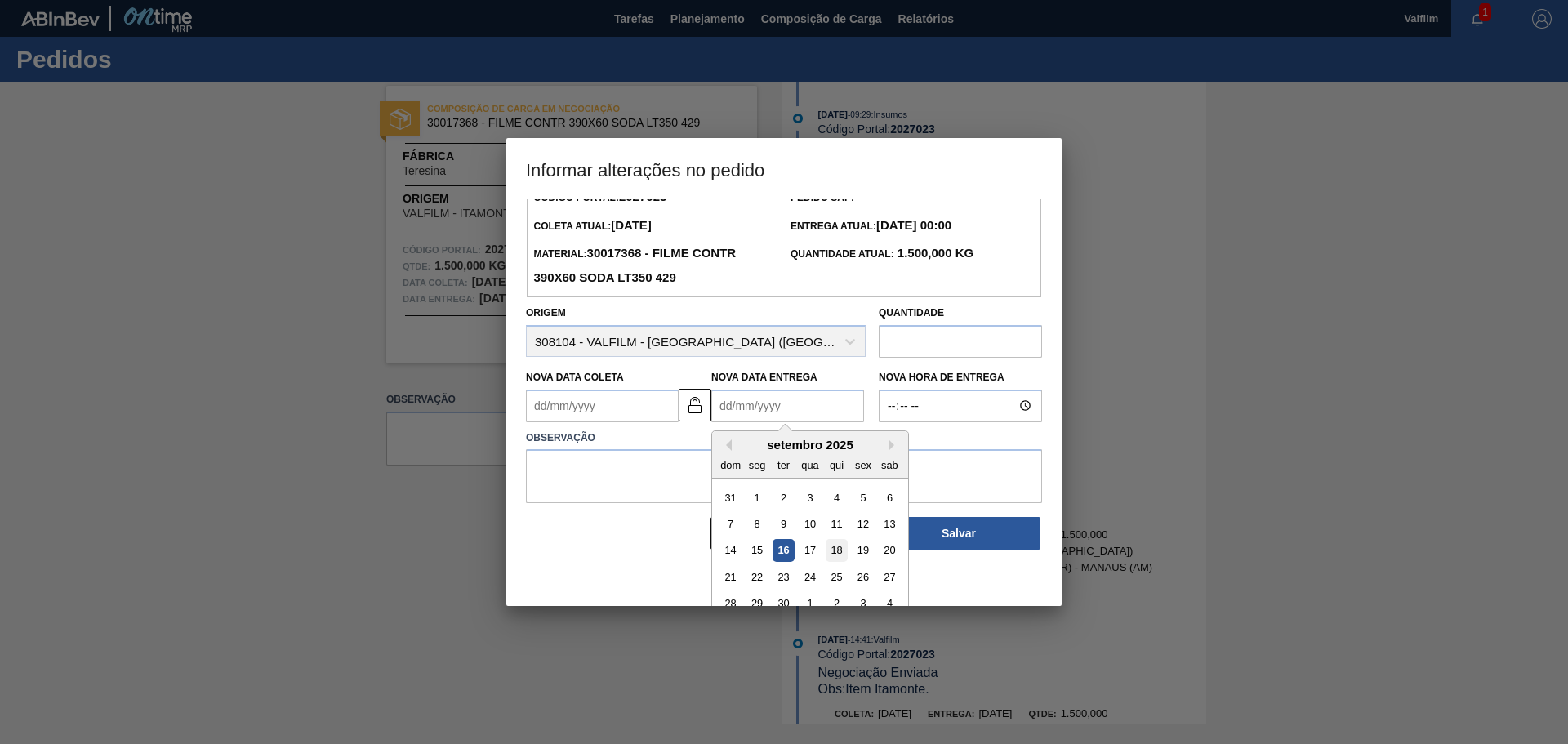
scroll to position [55, 0]
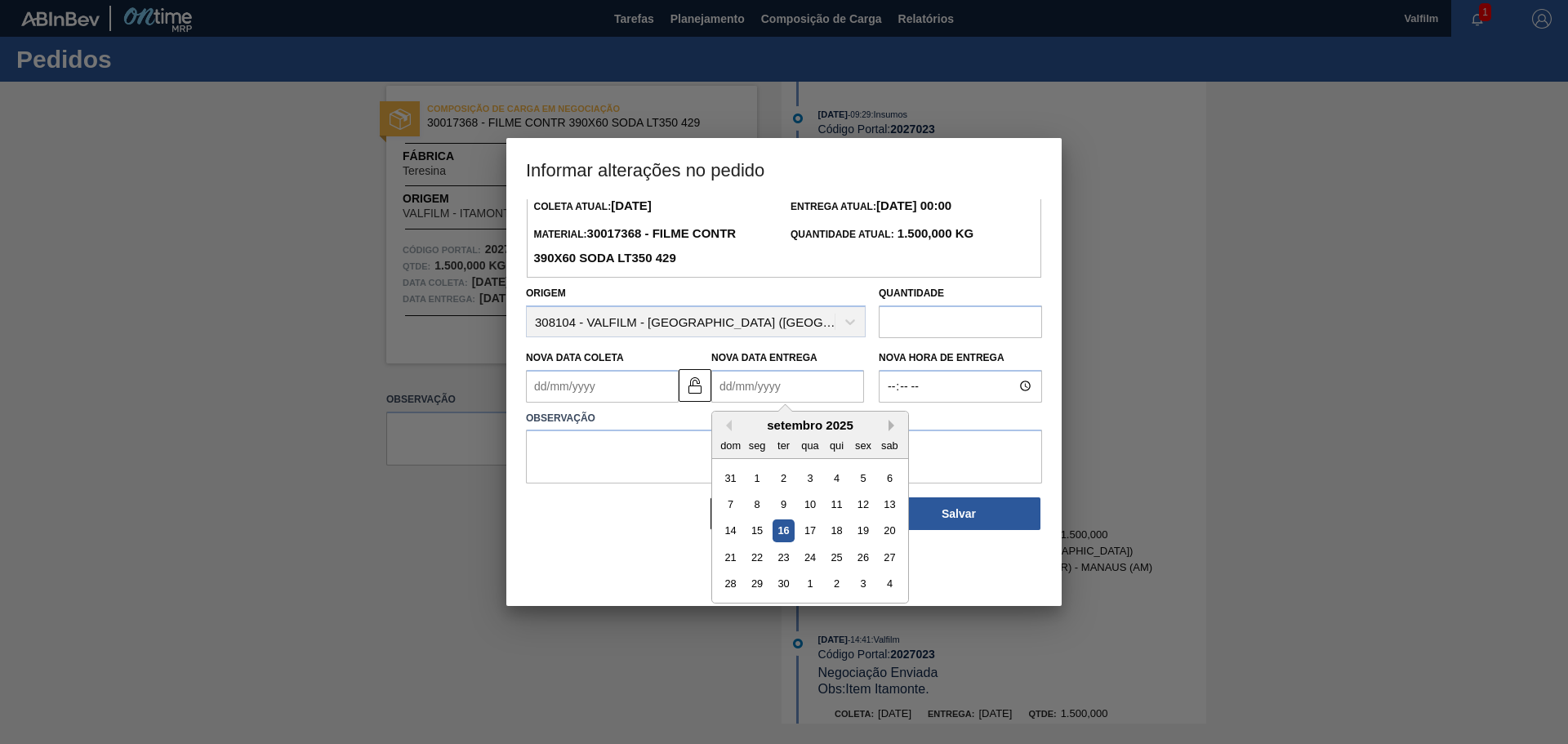
click at [890, 424] on button "Next Month" at bounding box center [895, 425] width 11 height 11
click at [753, 558] on div "17" at bounding box center [757, 556] width 22 height 22
type Entrega2027023 "17/11/2025"
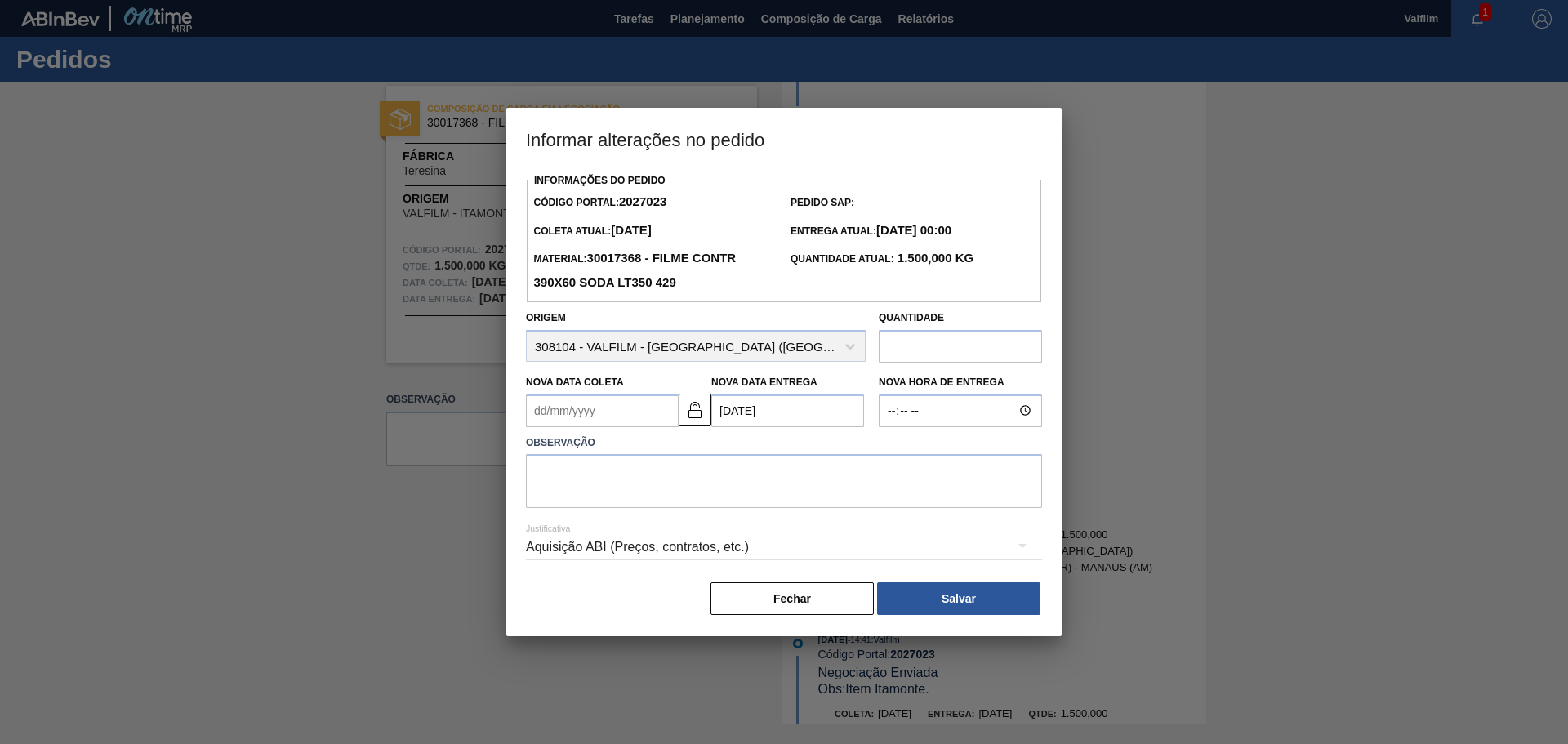
click at [592, 407] on Coleta2027023 "Nova Data Coleta" at bounding box center [602, 411] width 152 height 33
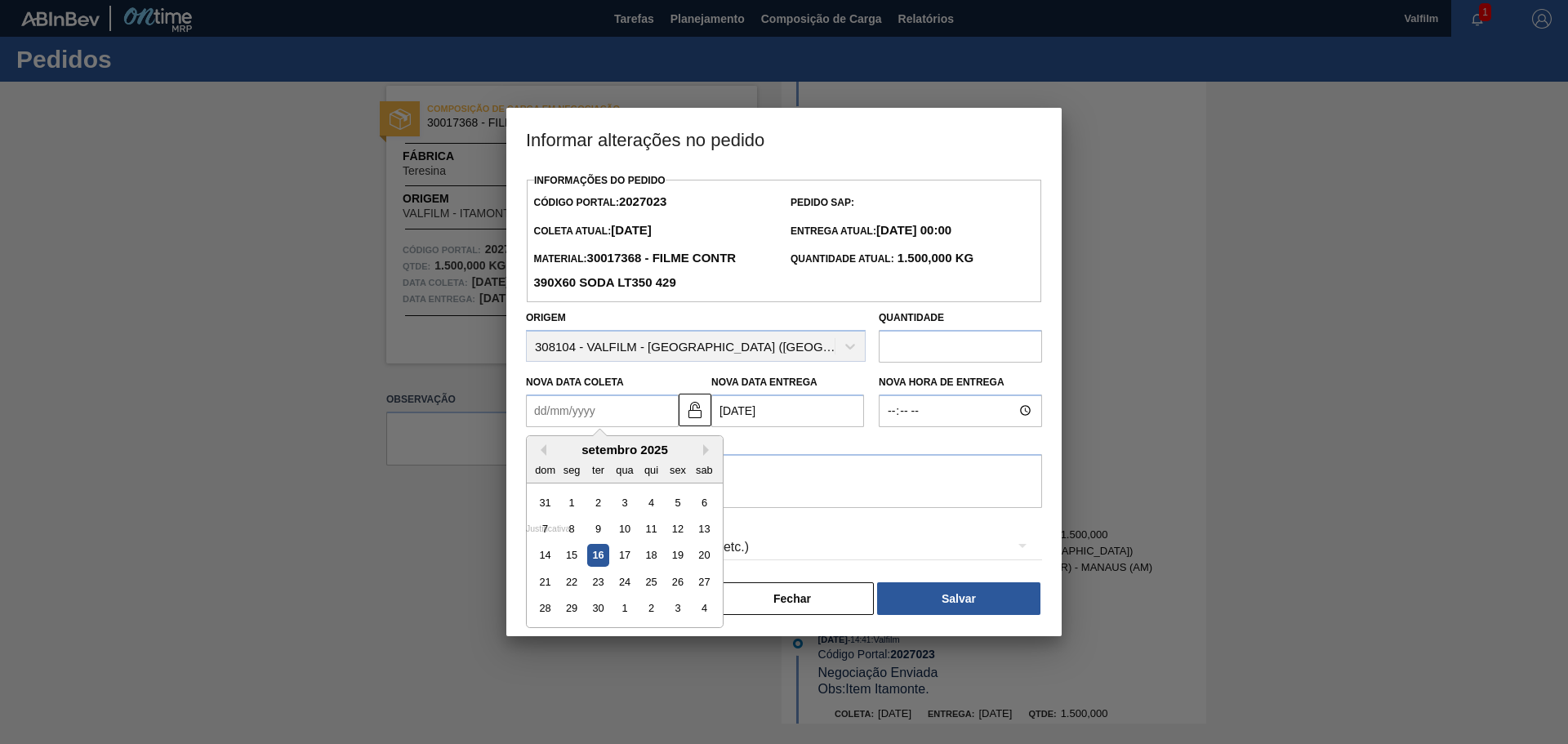
click at [696, 453] on div "setembro 2025" at bounding box center [625, 449] width 196 height 13
click at [705, 446] on button "Next Month" at bounding box center [709, 450] width 11 height 11
click at [625, 558] on div "12" at bounding box center [624, 554] width 22 height 22
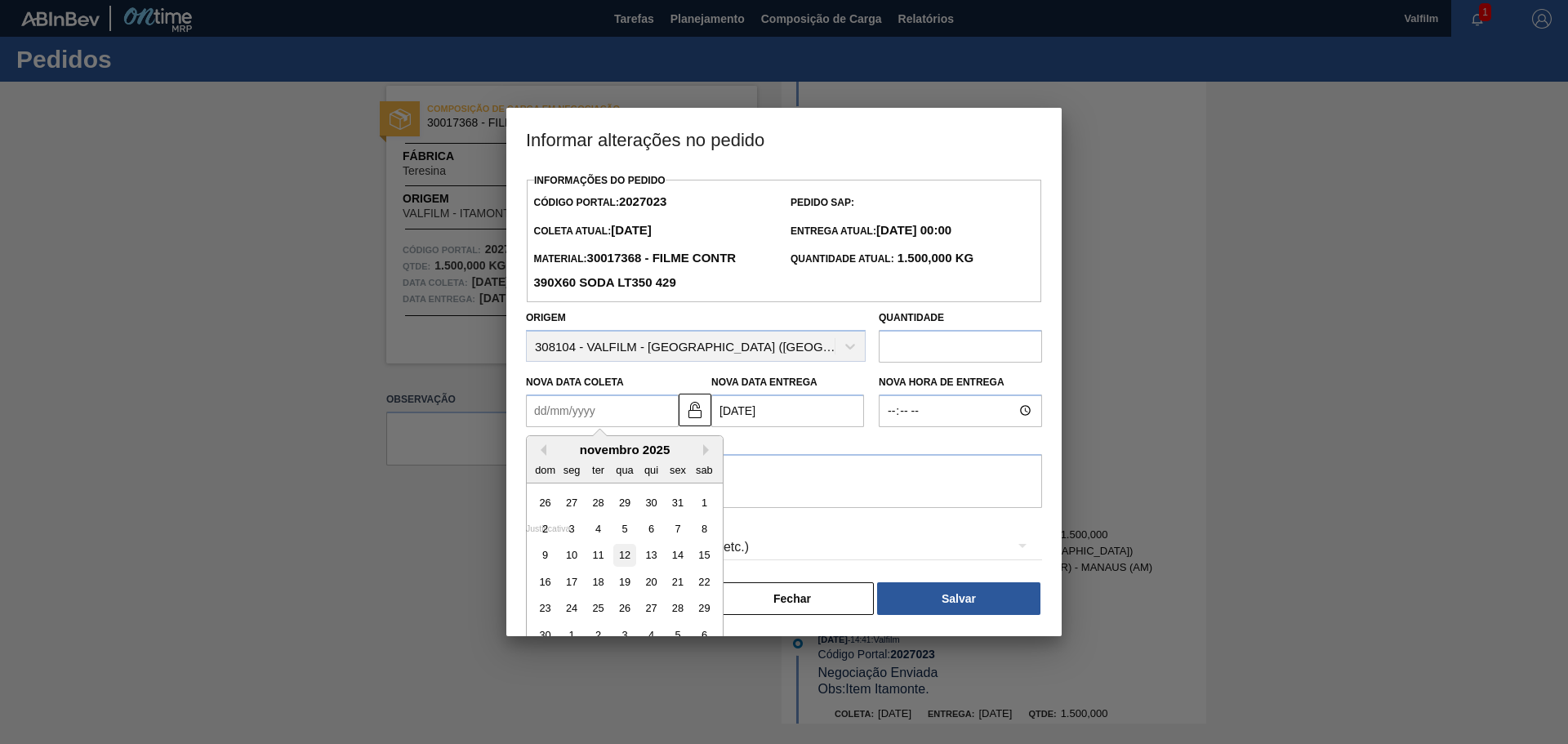
type Coleta2027023 "12/11/2025"
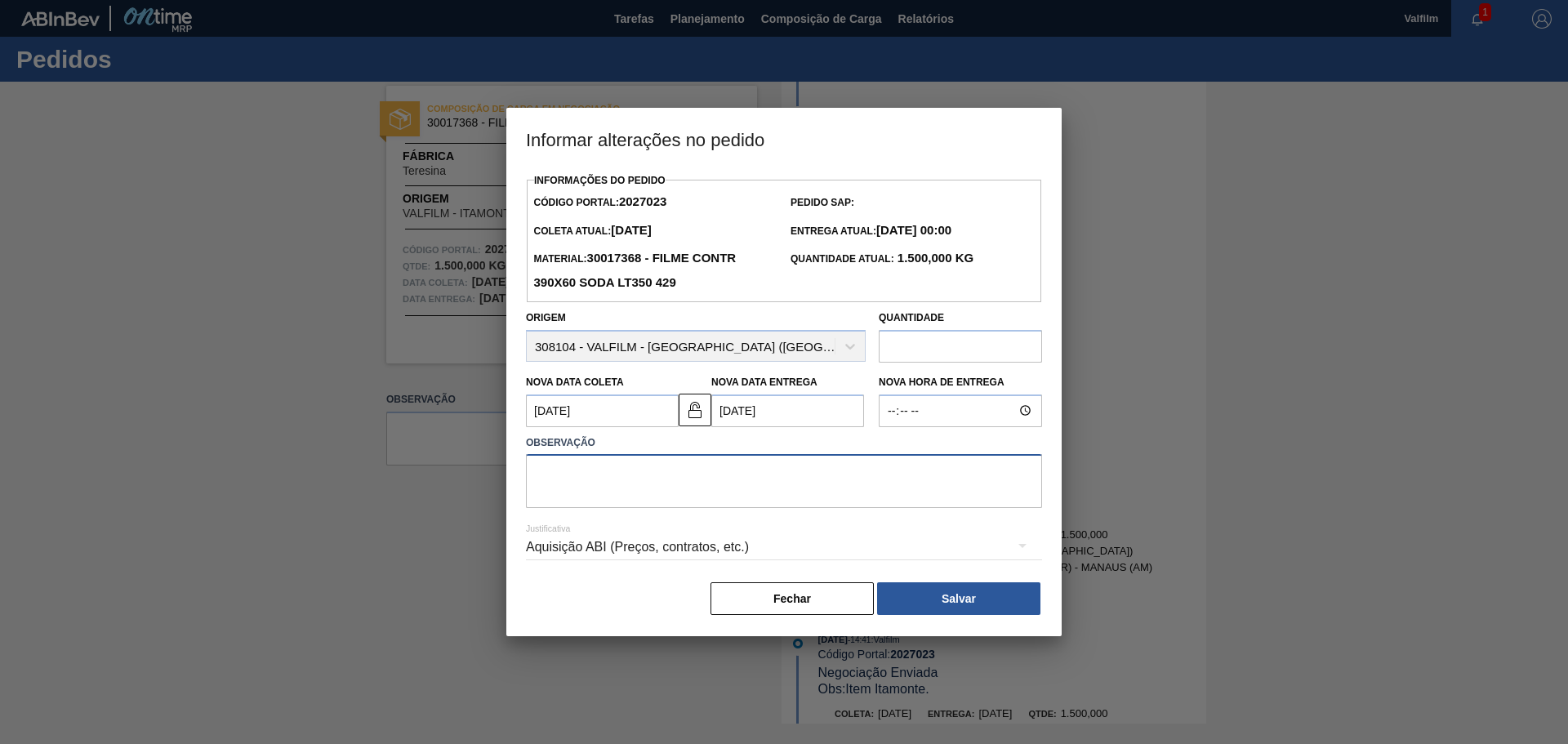
click at [607, 471] on textarea at bounding box center [784, 481] width 516 height 54
type textarea "a"
type textarea "D"
type textarea "A data estava para sábado. Ajustado para segunda-feira (Letícia - comercial Ita…"
click at [609, 544] on div "Aquisição ABI (Preços, contratos, etc.)" at bounding box center [784, 547] width 516 height 46
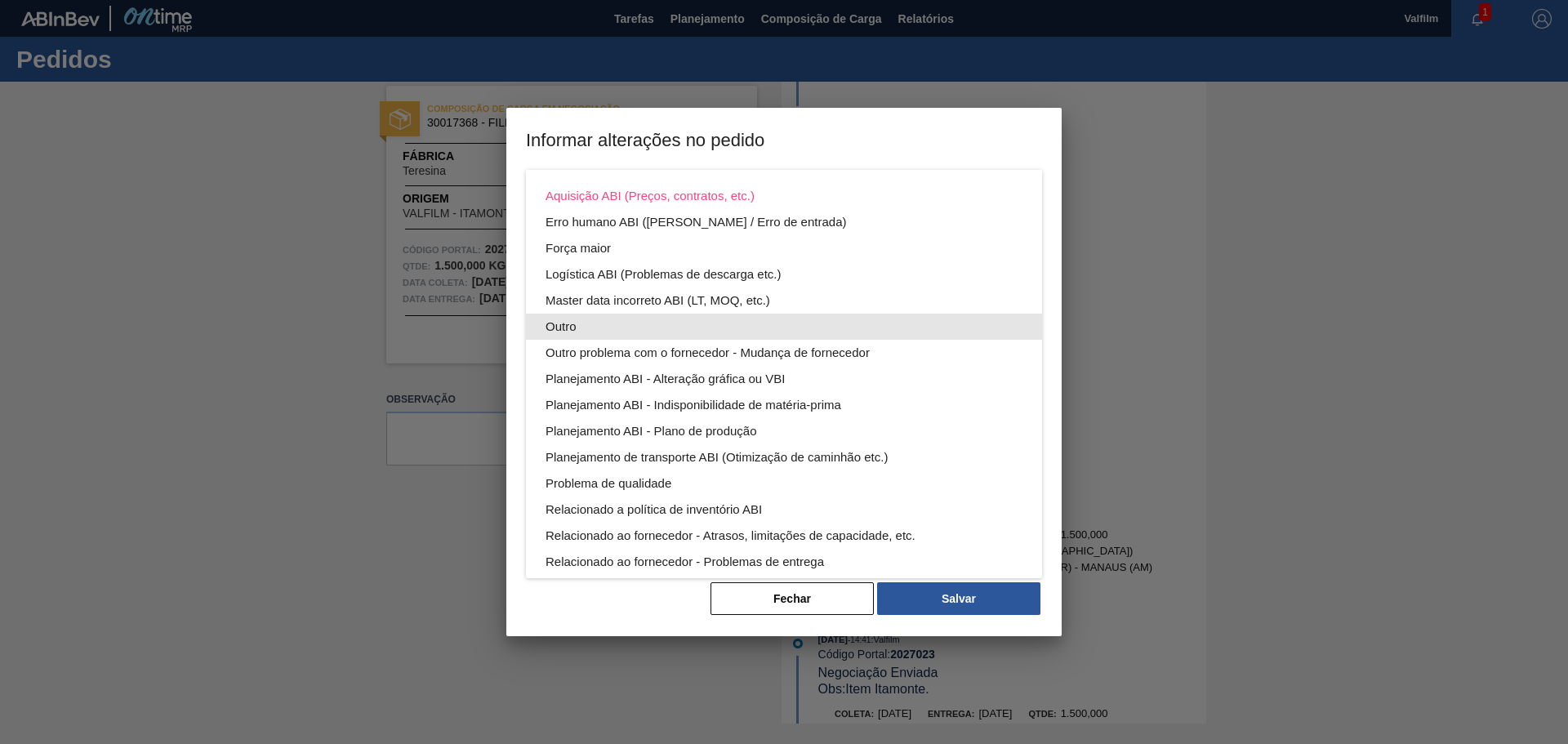
click at [577, 330] on div "Outro" at bounding box center [784, 326] width 477 height 26
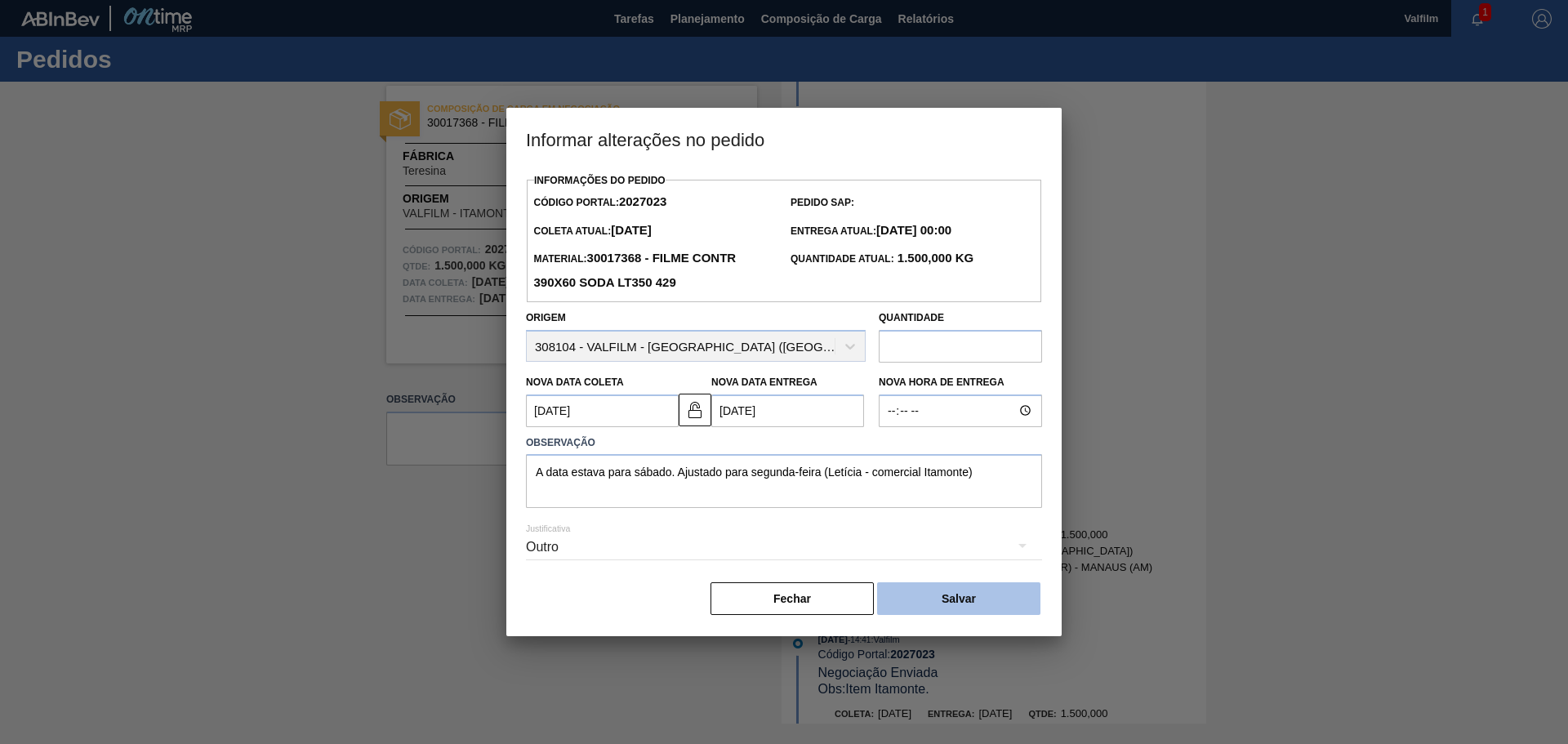
click at [944, 590] on button "Salvar" at bounding box center [959, 598] width 164 height 33
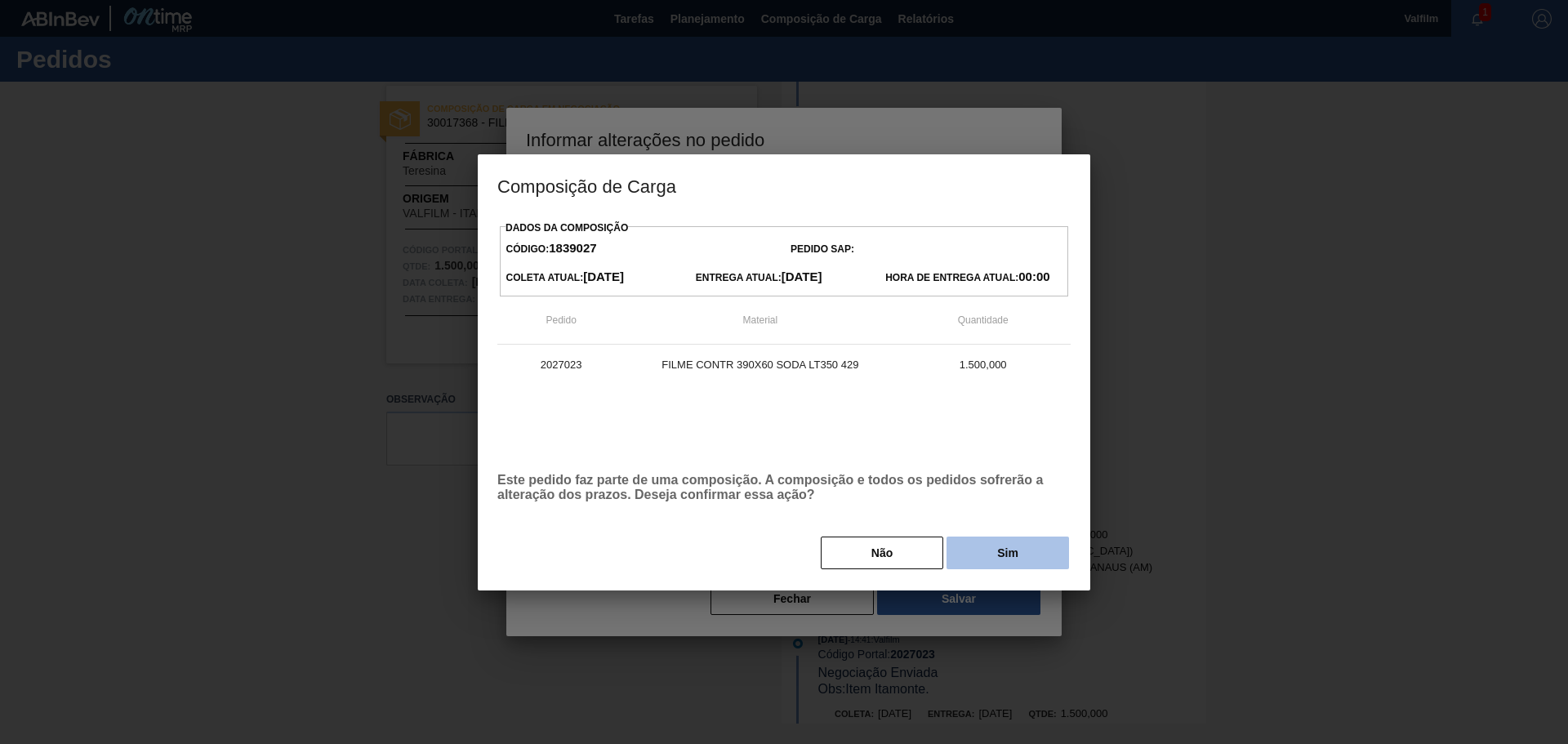
click at [987, 565] on button "Sim" at bounding box center [1008, 552] width 123 height 33
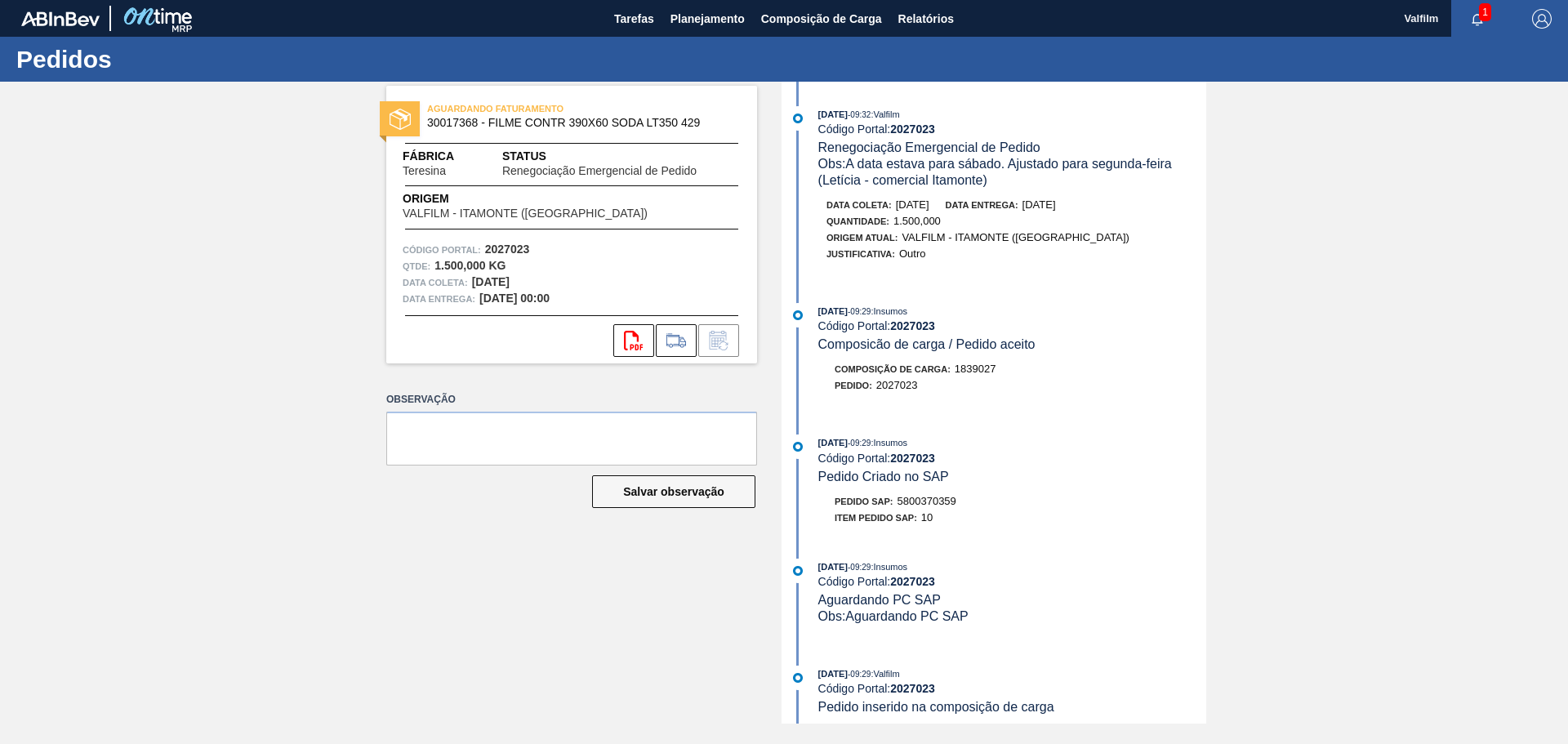
click at [928, 501] on span "5800370359" at bounding box center [926, 501] width 58 height 12
copy span "5800370359"
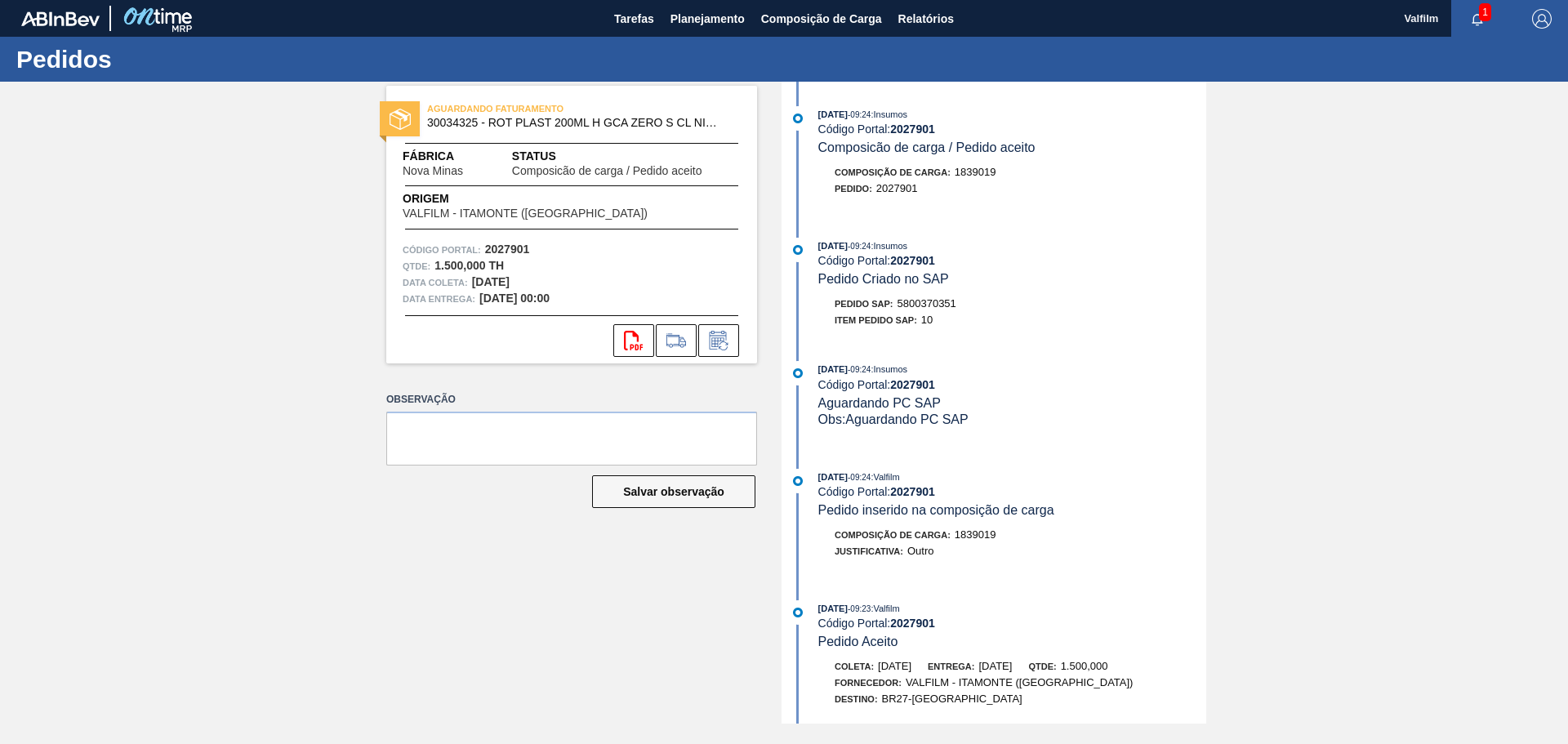
click at [929, 305] on span "5800370351" at bounding box center [926, 303] width 58 height 12
copy span "5800370351"
click at [947, 305] on span "5800370353" at bounding box center [926, 303] width 58 height 12
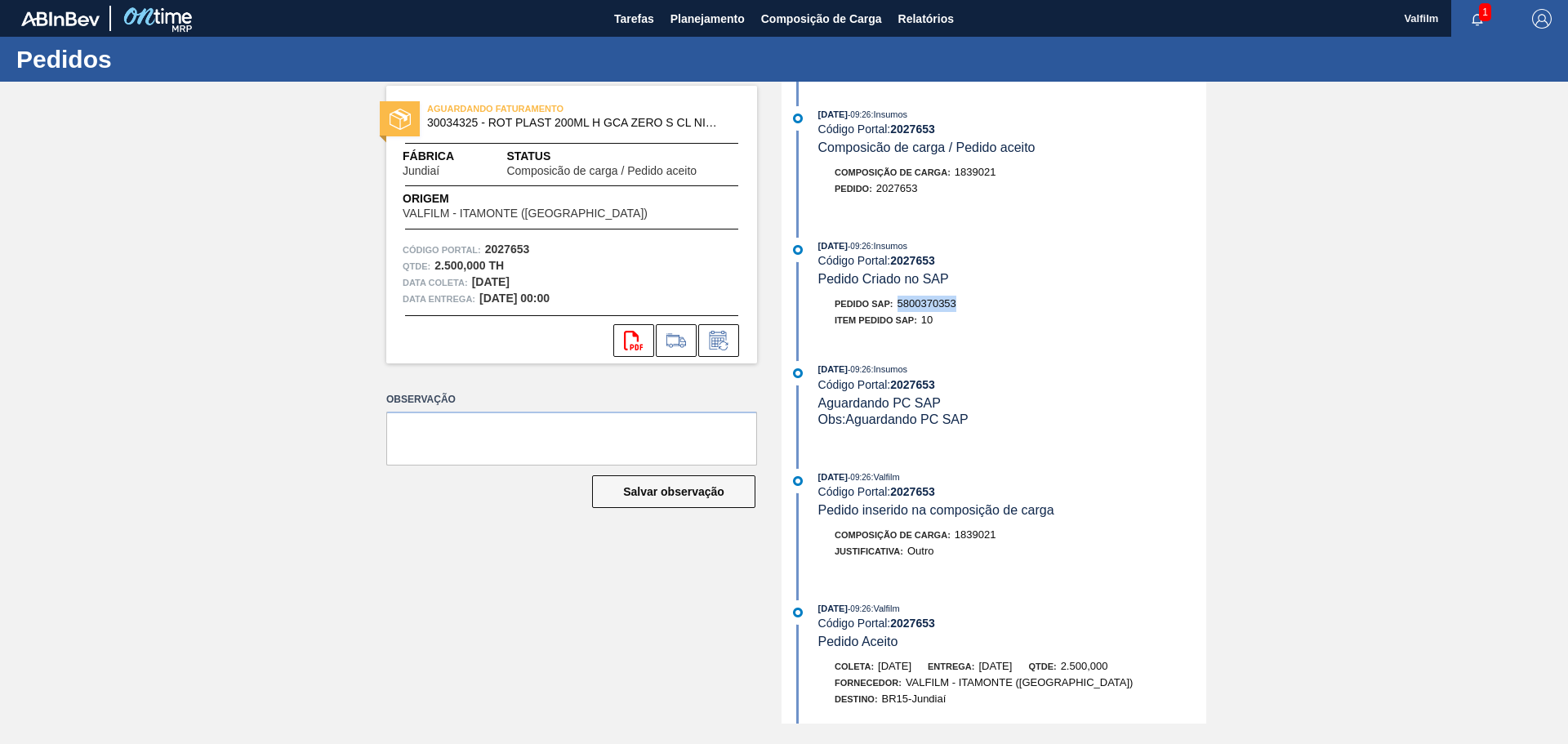
copy span "5800370353"
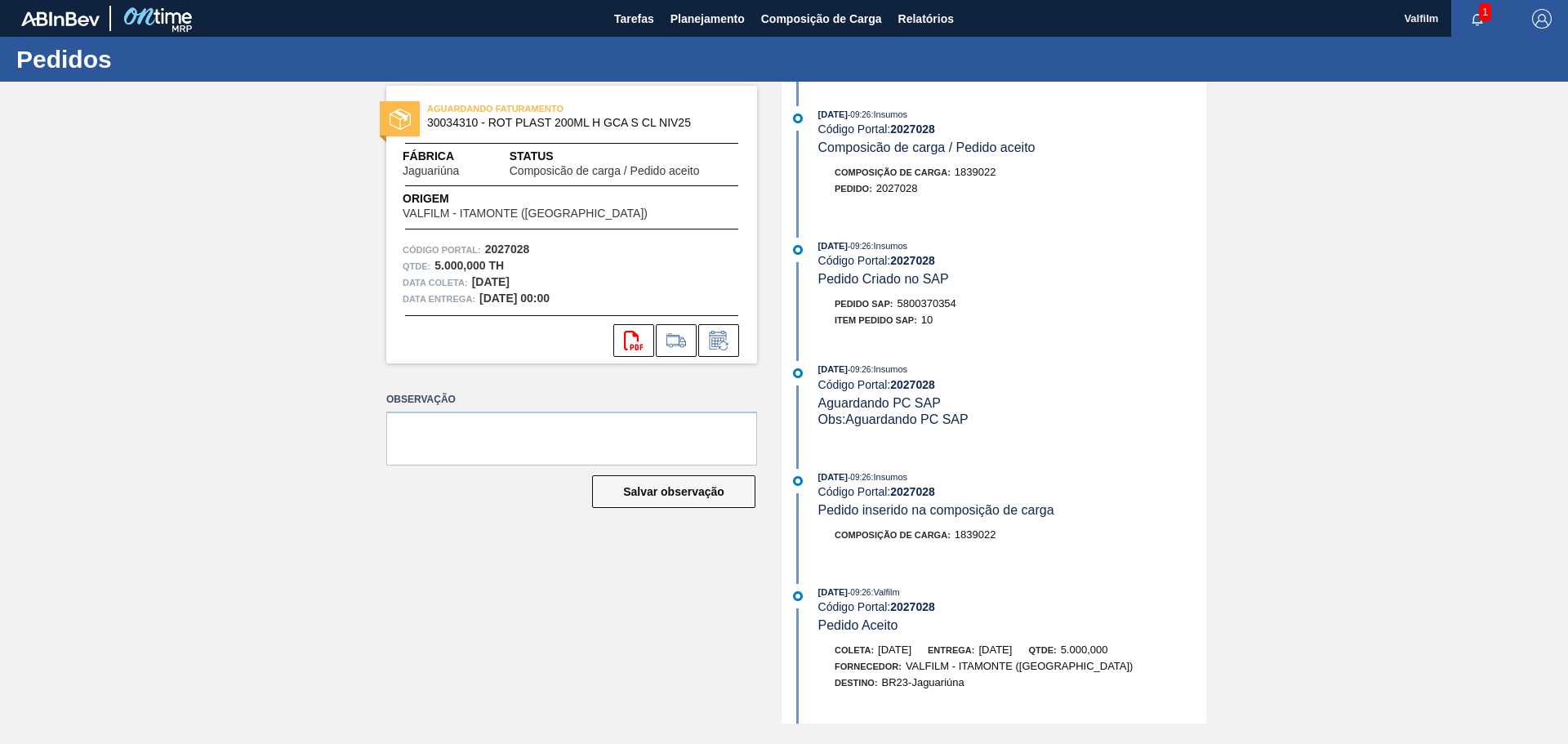
click at [920, 303] on span "5800370354" at bounding box center [926, 303] width 58 height 12
copy span "5800370354"
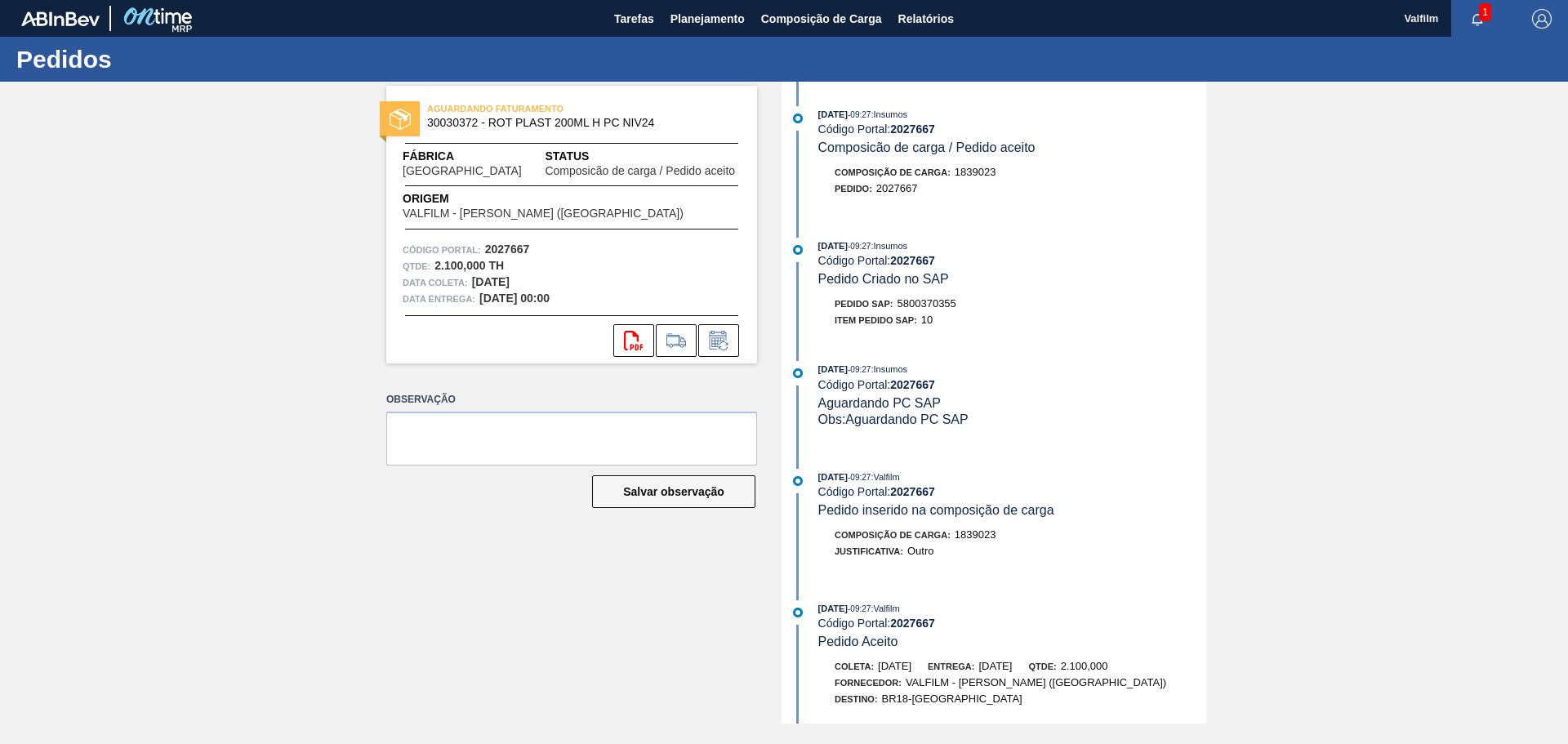
click at [934, 301] on span "5800370355" at bounding box center [926, 303] width 58 height 12
copy span "5800370355"
click at [941, 301] on span "5800370356" at bounding box center [926, 303] width 58 height 12
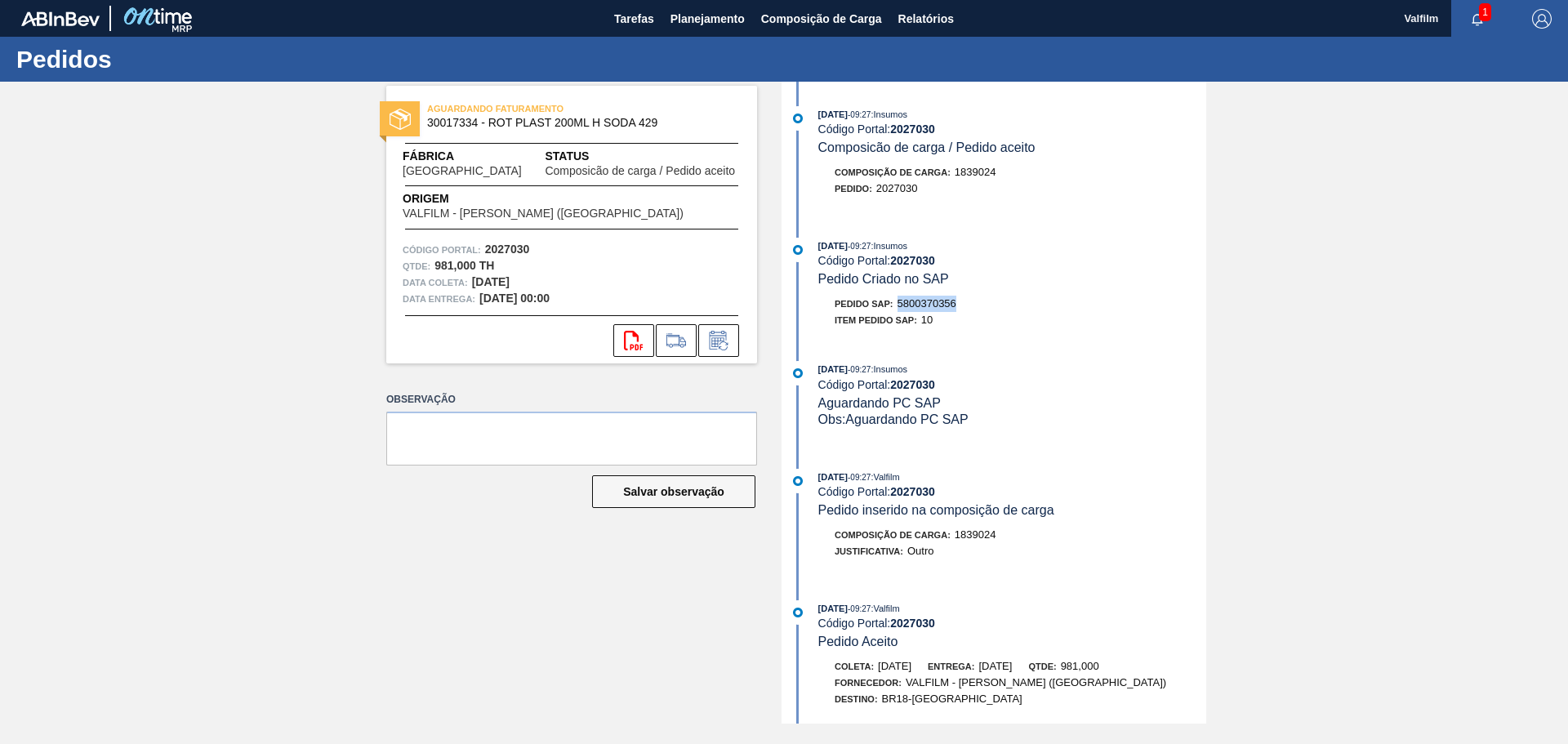
copy span "5800370356"
click at [968, 310] on div "Pedido SAP: 5800370356" at bounding box center [1011, 304] width 388 height 16
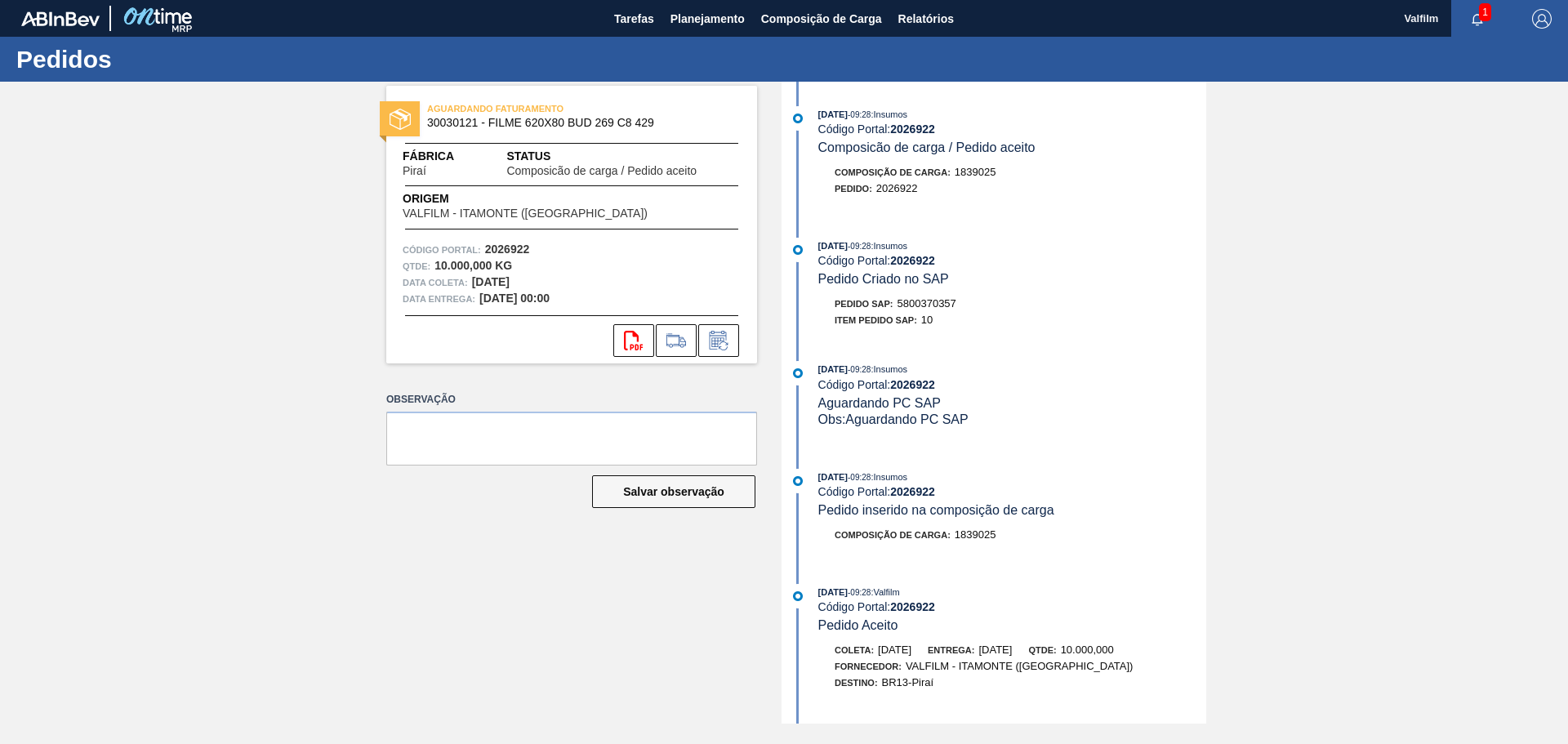
click at [936, 300] on span "5800370357" at bounding box center [926, 303] width 58 height 12
copy span "5800370357"
